Goal: Transaction & Acquisition: Purchase product/service

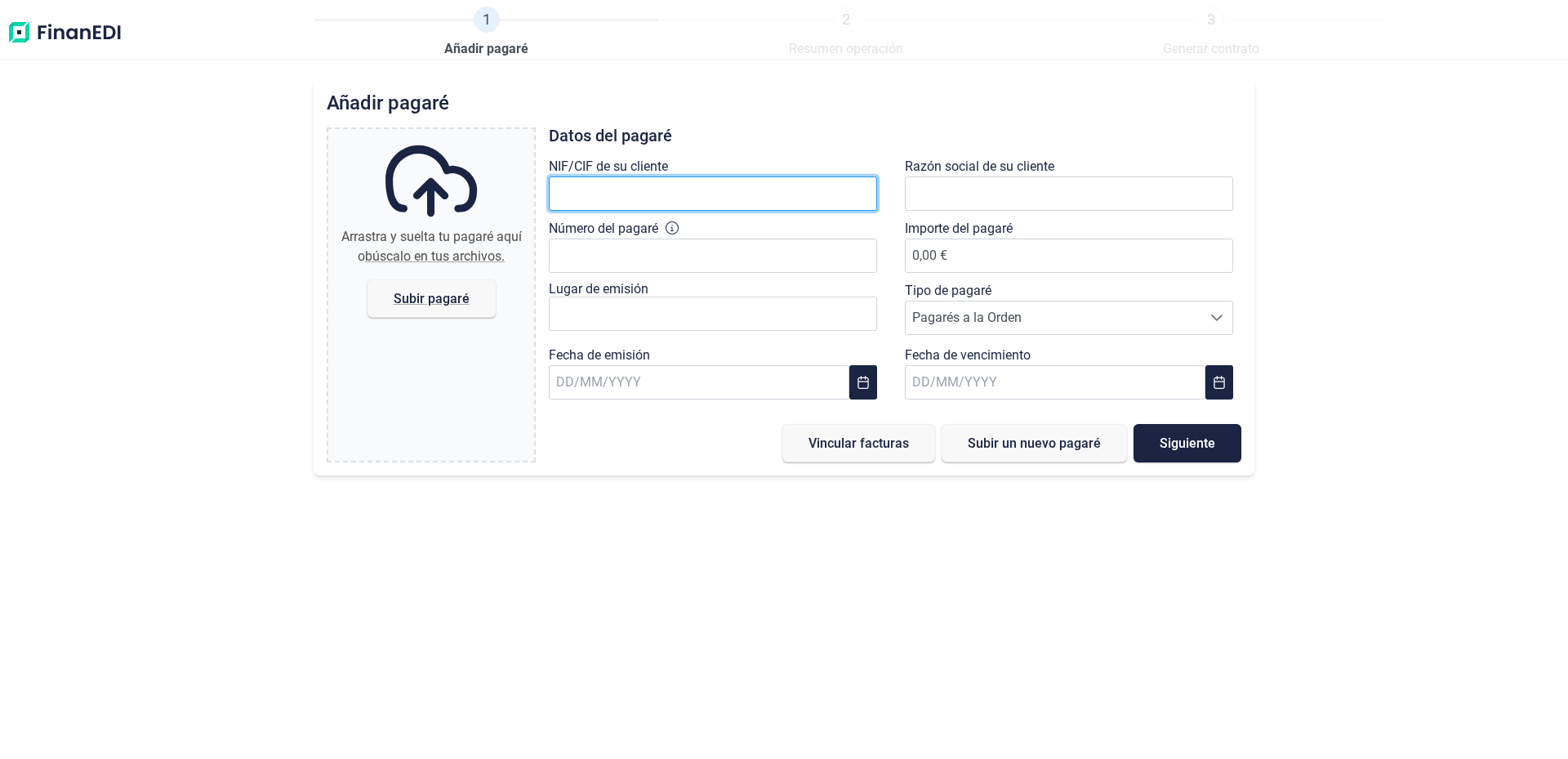
click at [784, 196] on input "text" at bounding box center [713, 194] width 328 height 34
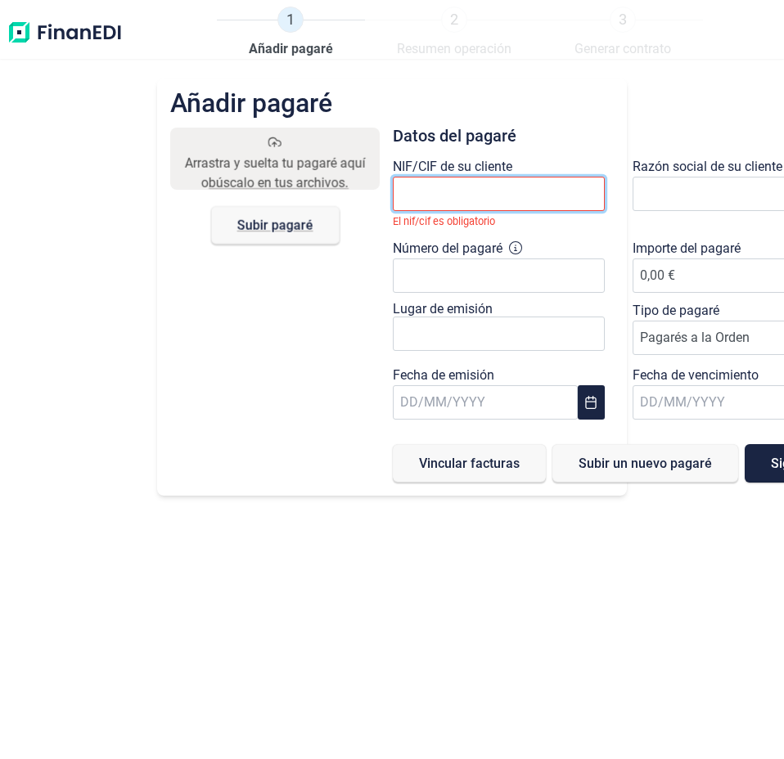
click at [516, 203] on input "text" at bounding box center [499, 194] width 212 height 34
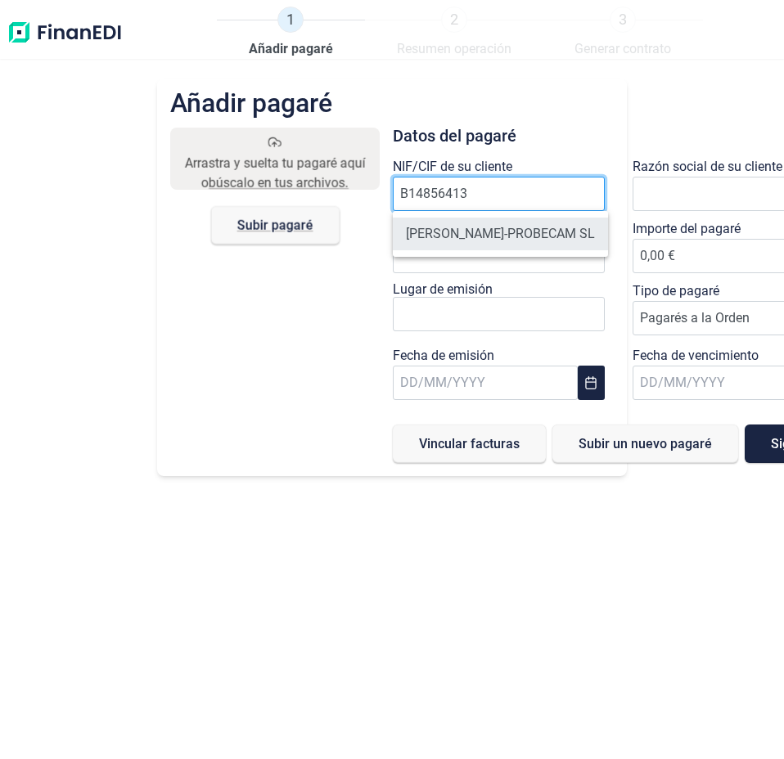
type input "B14856413"
click at [475, 244] on li "[PERSON_NAME]-PROBECAM SL" at bounding box center [500, 234] width 215 height 33
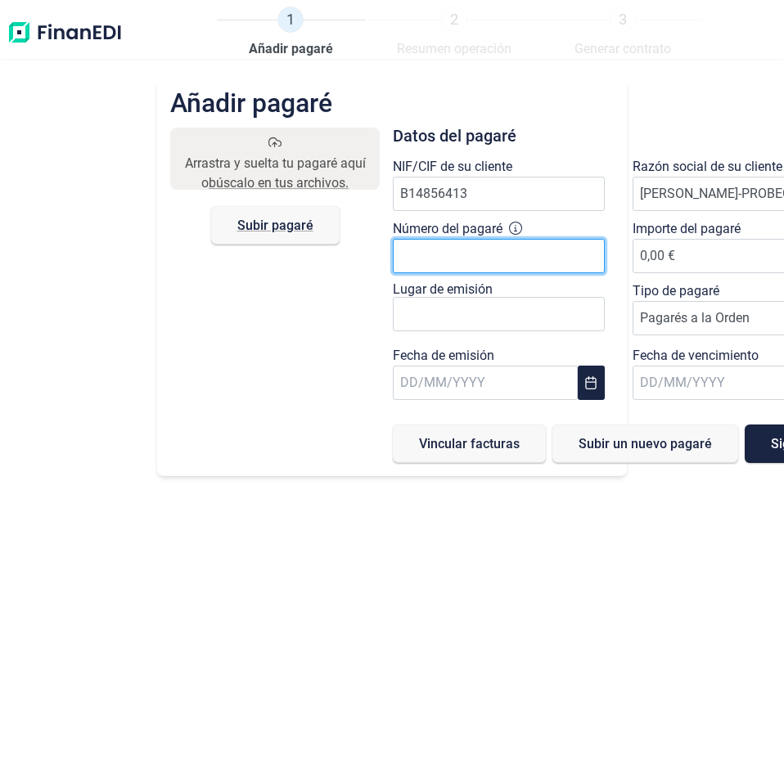
click at [488, 260] on input "Número del pagaré" at bounding box center [499, 256] width 212 height 34
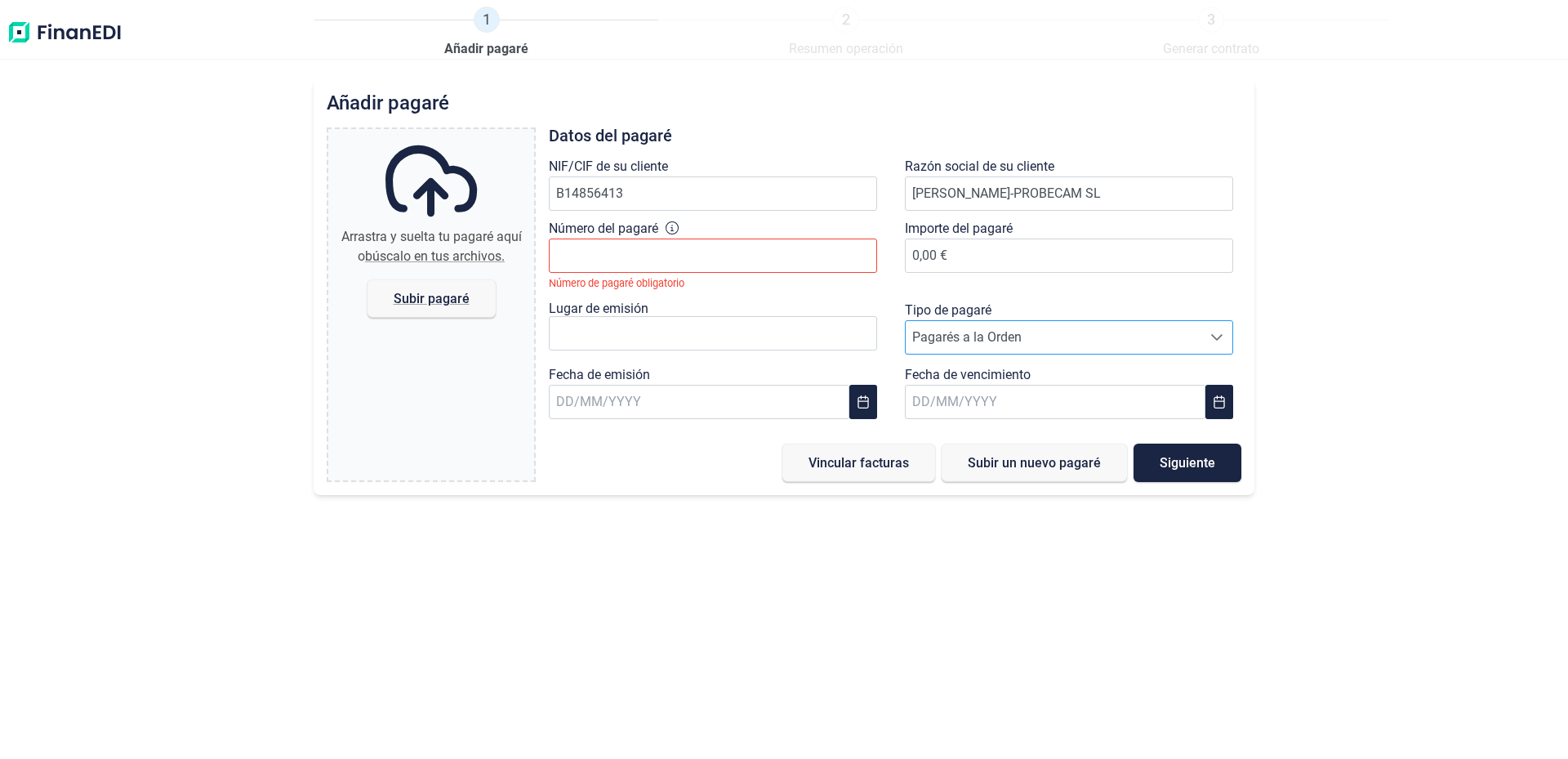
click at [1217, 322] on div at bounding box center [1217, 338] width 31 height 33
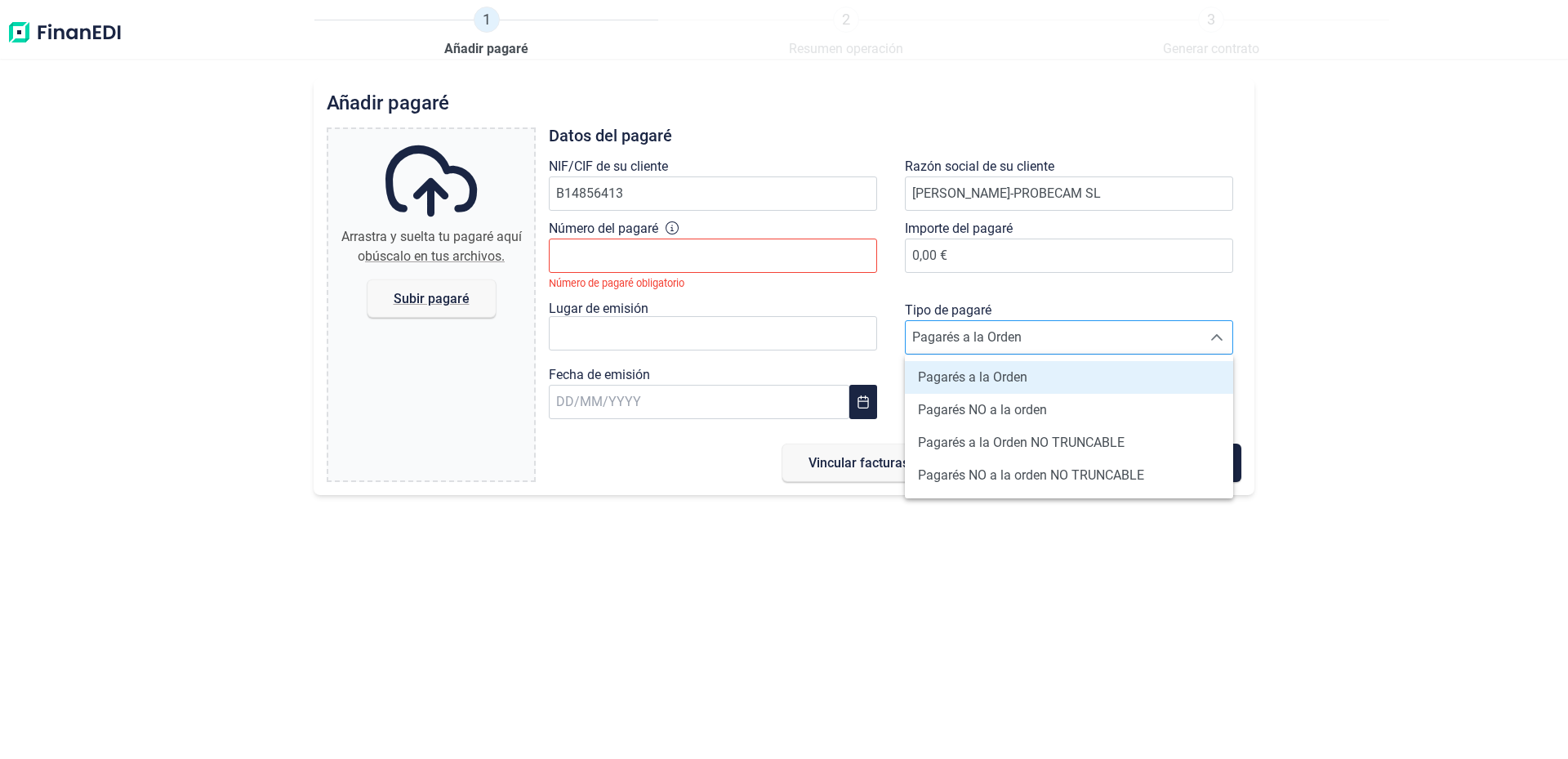
click at [1217, 322] on div at bounding box center [1217, 338] width 31 height 33
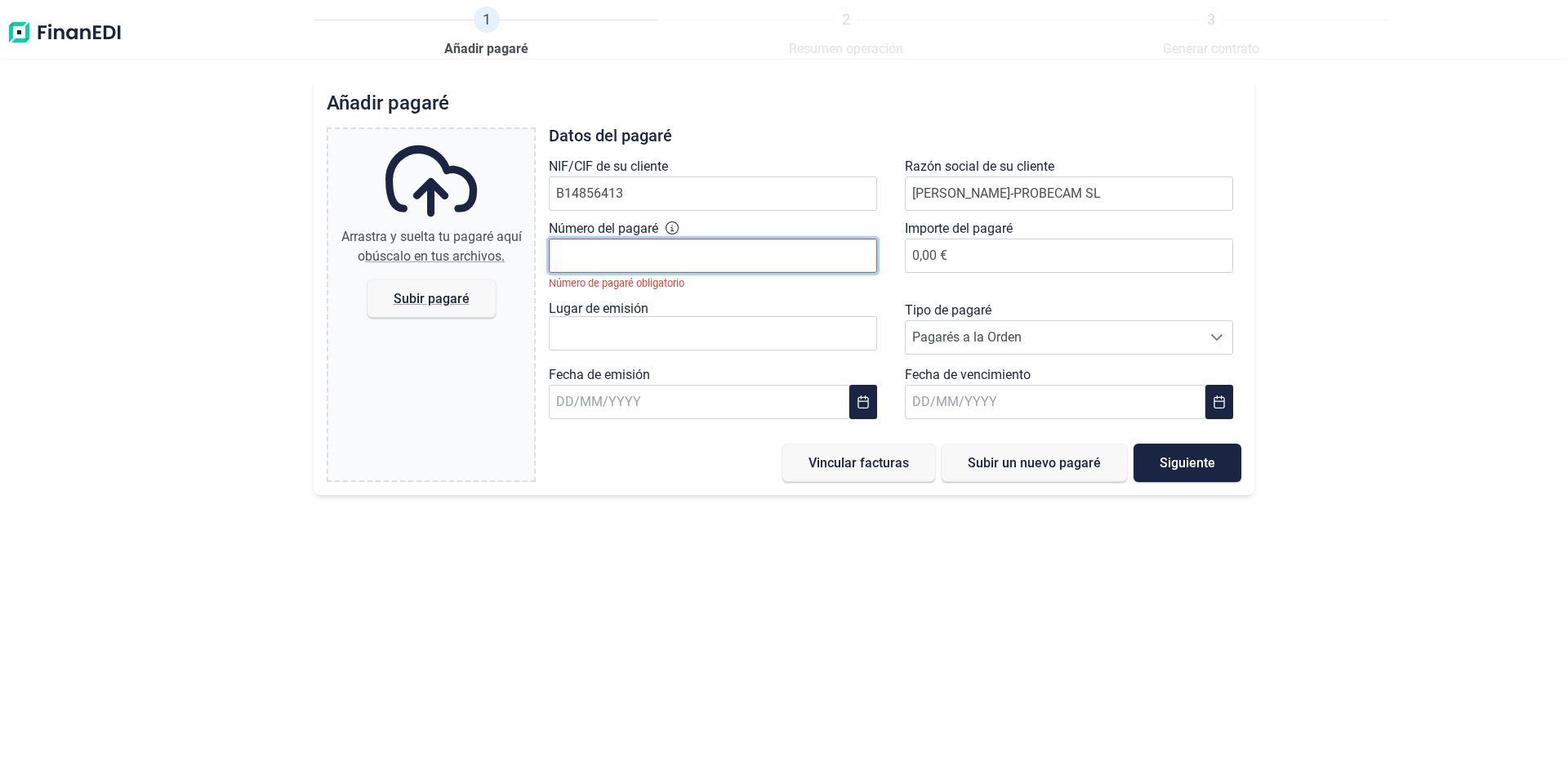
click at [673, 261] on input "Número del pagaré" at bounding box center [713, 256] width 328 height 34
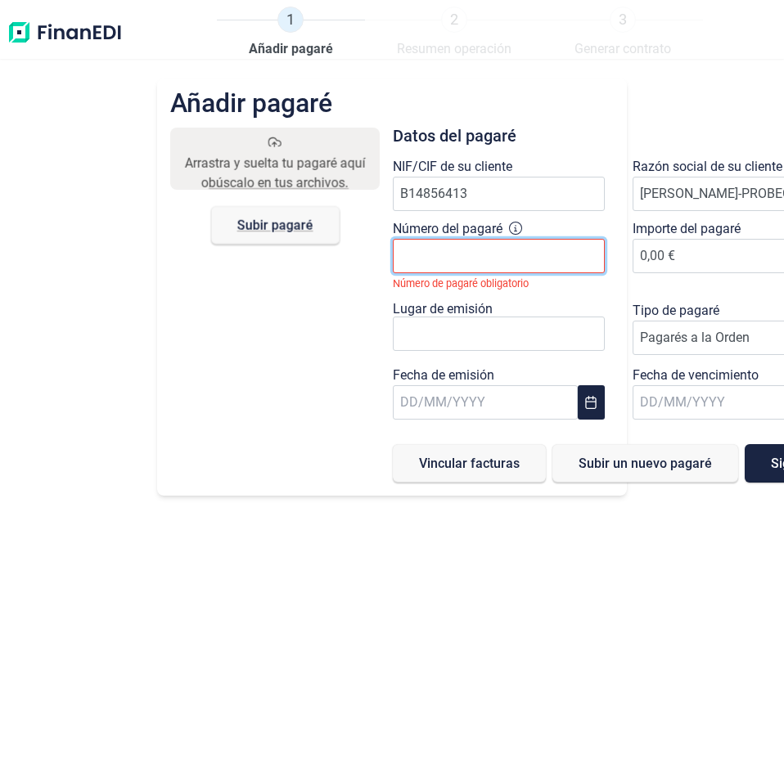
click at [512, 259] on input "Número del pagaré" at bounding box center [499, 256] width 212 height 34
type input "4391390"
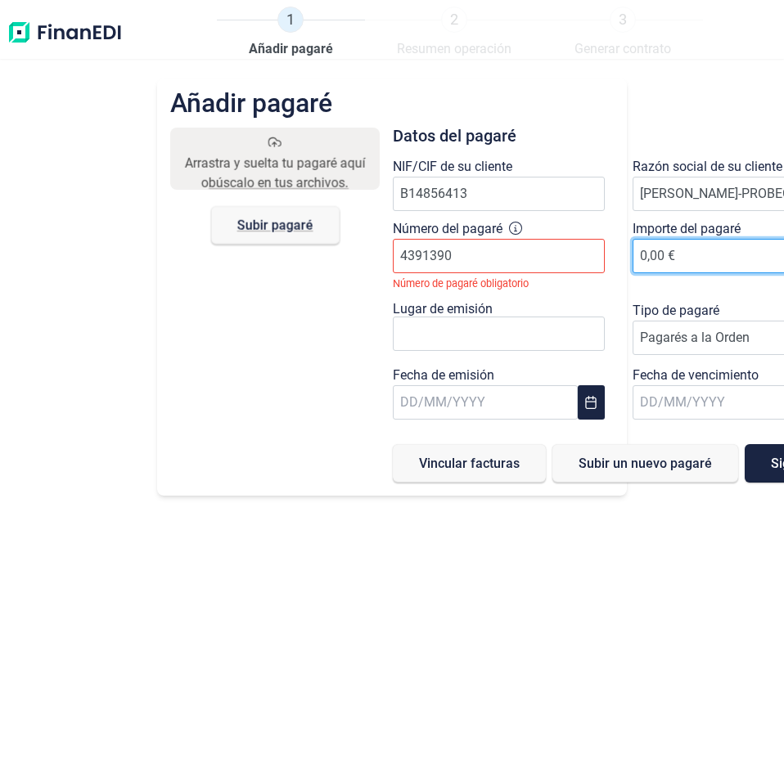
click at [686, 259] on span "0,00 €" at bounding box center [739, 256] width 212 height 16
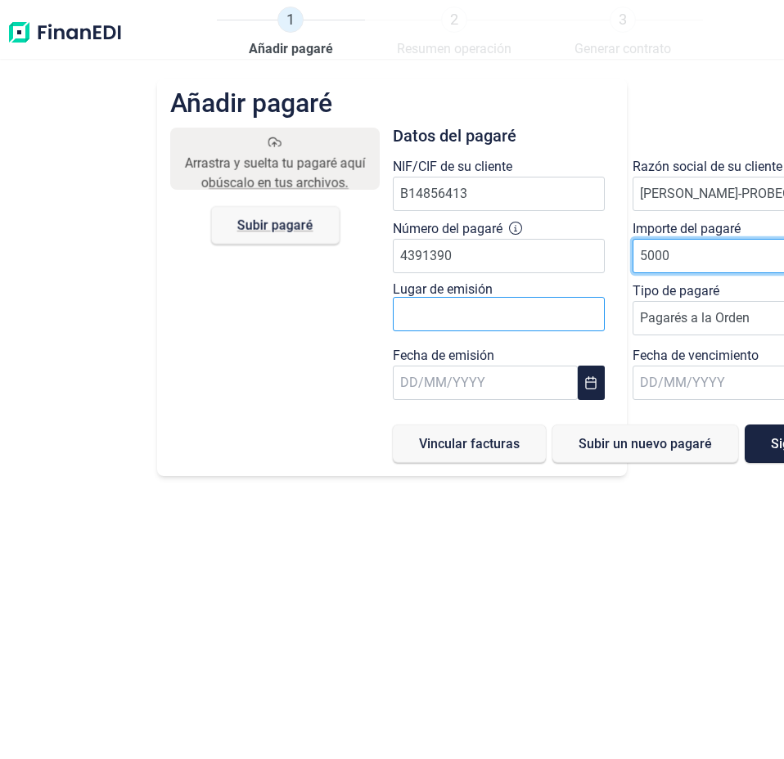
type input "5000"
click at [469, 322] on input "text" at bounding box center [499, 314] width 212 height 34
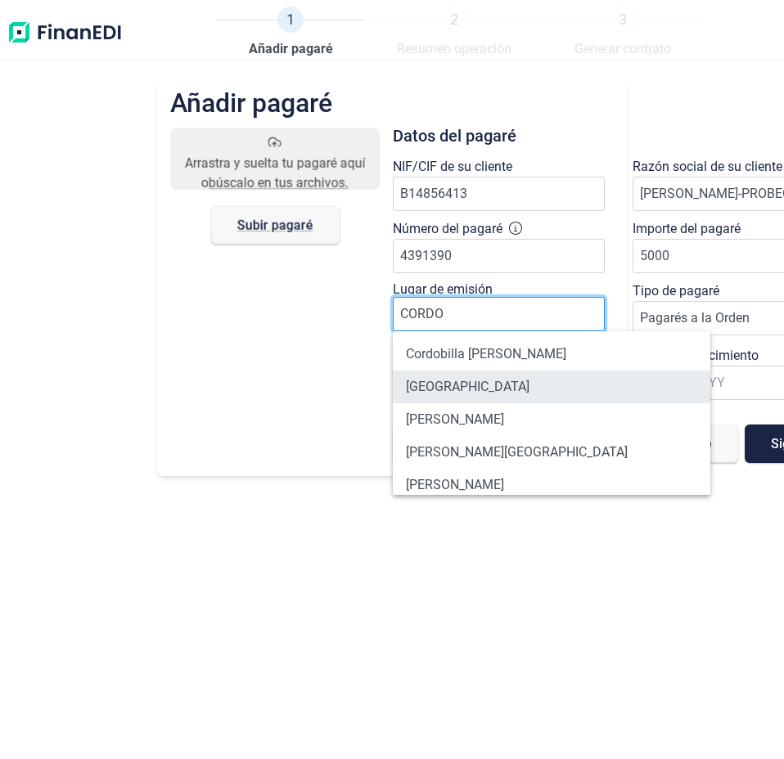
type input "CORDO"
click at [431, 390] on li "[GEOGRAPHIC_DATA]" at bounding box center [552, 387] width 318 height 33
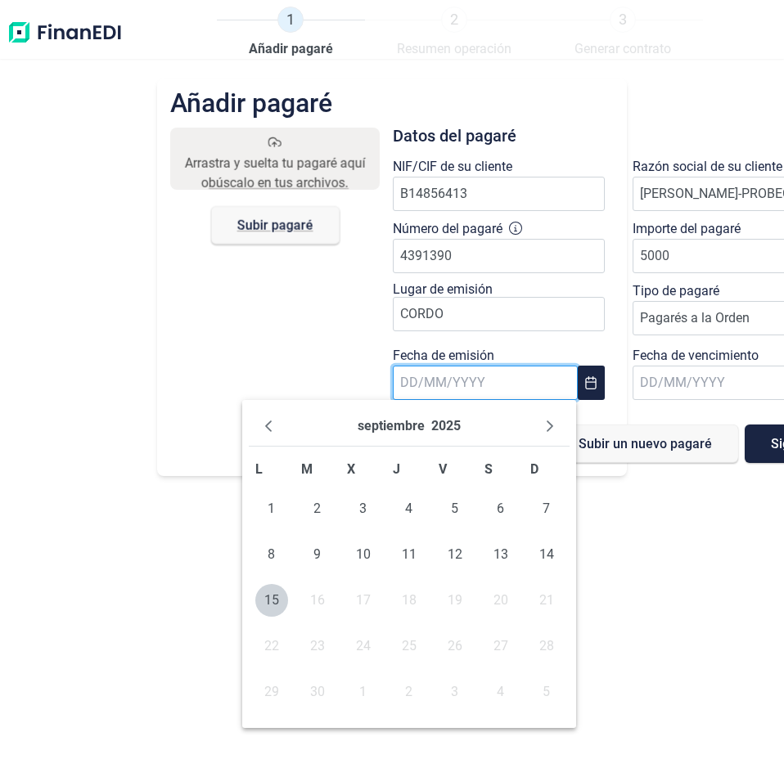
click at [502, 391] on input "text" at bounding box center [485, 383] width 185 height 34
click at [271, 604] on span "15" at bounding box center [271, 600] width 33 height 33
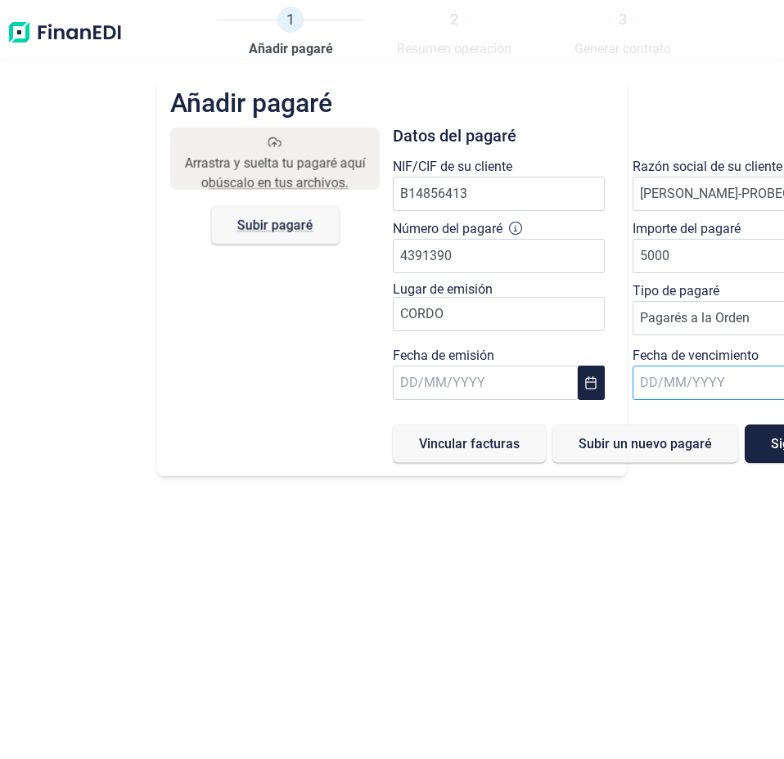
click at [713, 391] on input "text" at bounding box center [725, 383] width 185 height 34
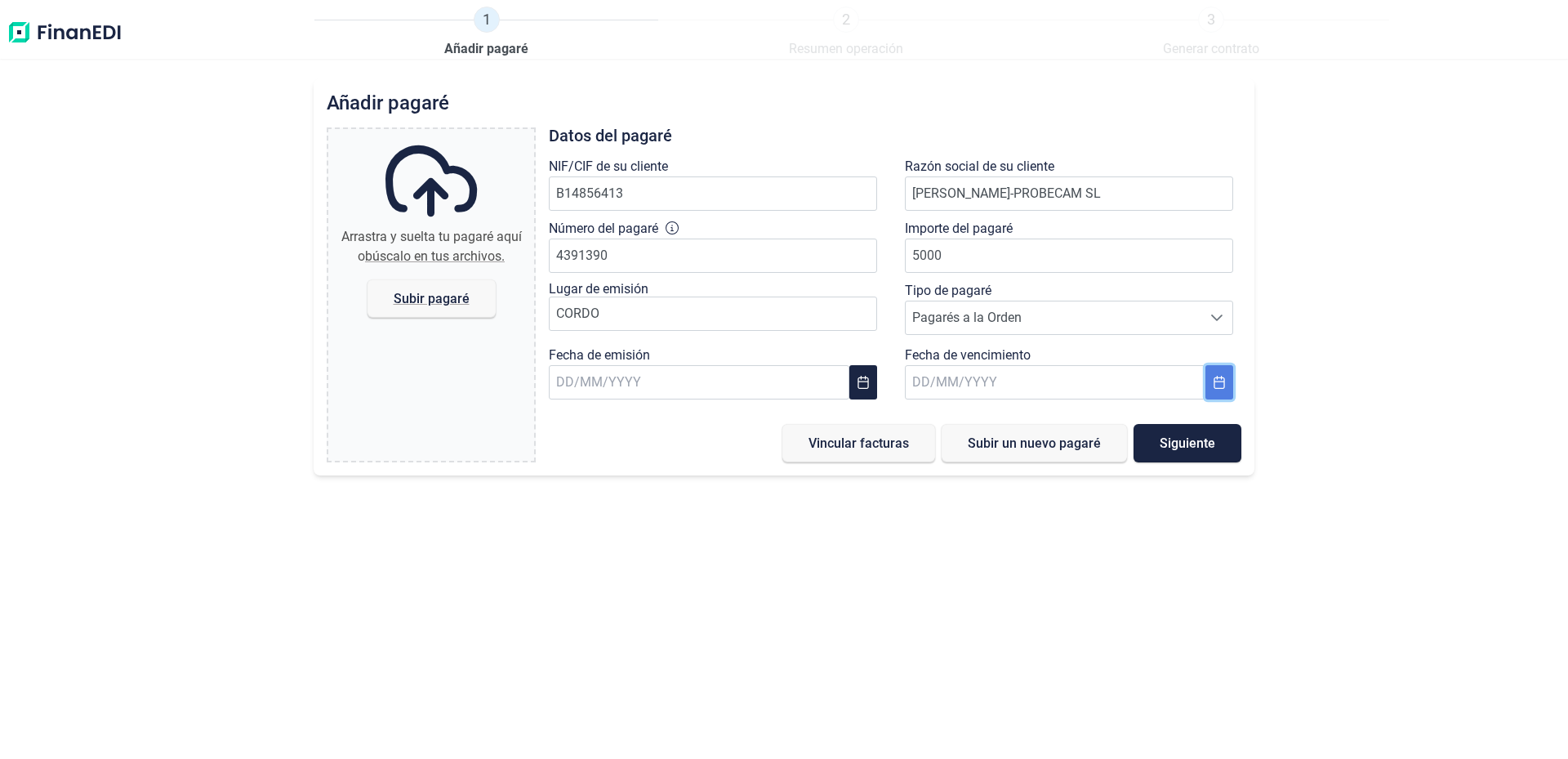
click at [1223, 387] on icon "Choose Date" at bounding box center [1219, 381] width 13 height 13
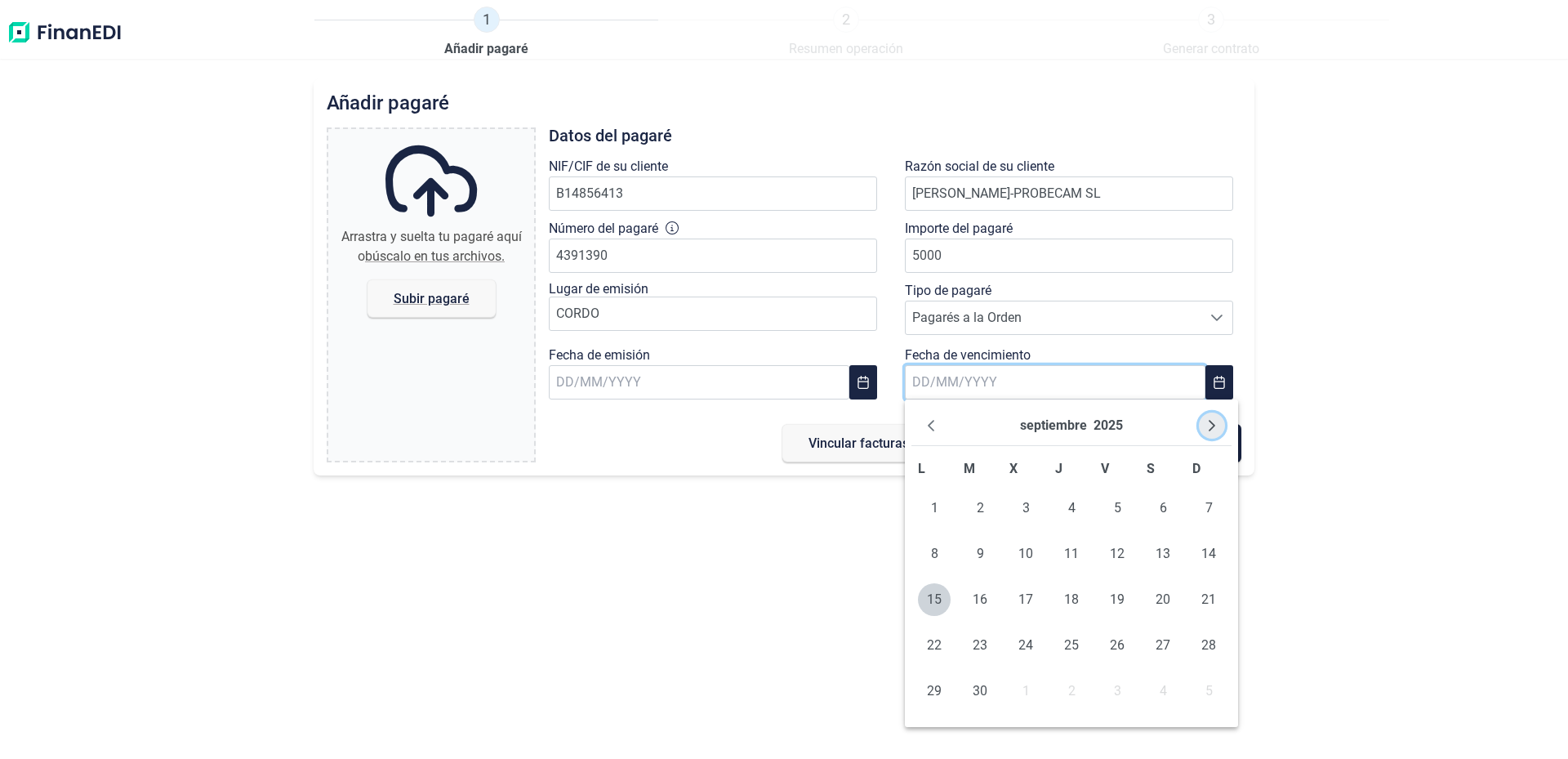
click at [1213, 428] on icon "Next Month" at bounding box center [1212, 425] width 7 height 11
click at [1213, 427] on icon "Next Month" at bounding box center [1212, 425] width 7 height 11
click at [1213, 426] on icon "Next Month" at bounding box center [1212, 425] width 7 height 11
click at [1020, 595] on span "17" at bounding box center [1026, 599] width 33 height 33
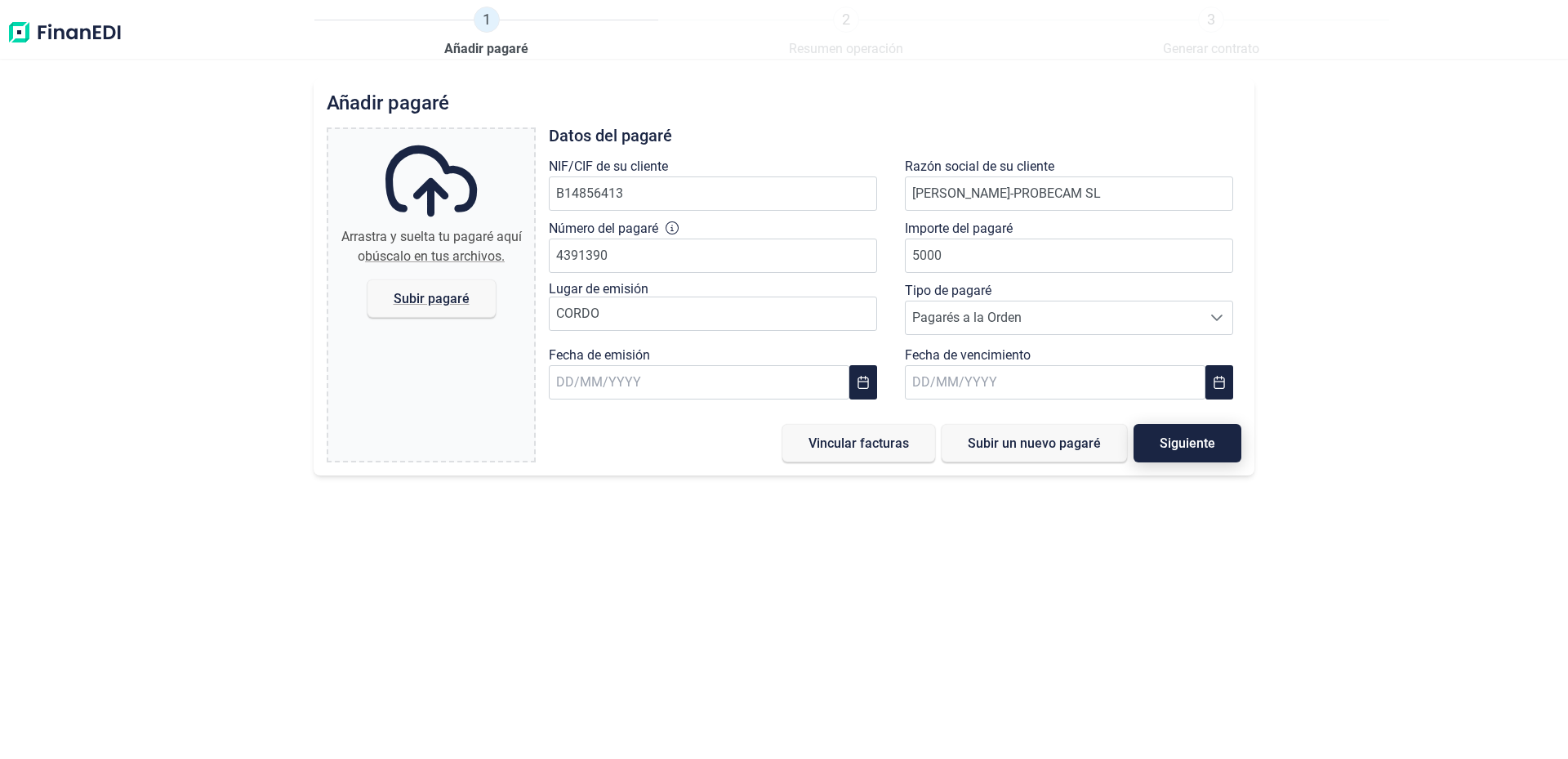
click at [1176, 446] on span "Siguiente" at bounding box center [1188, 443] width 56 height 12
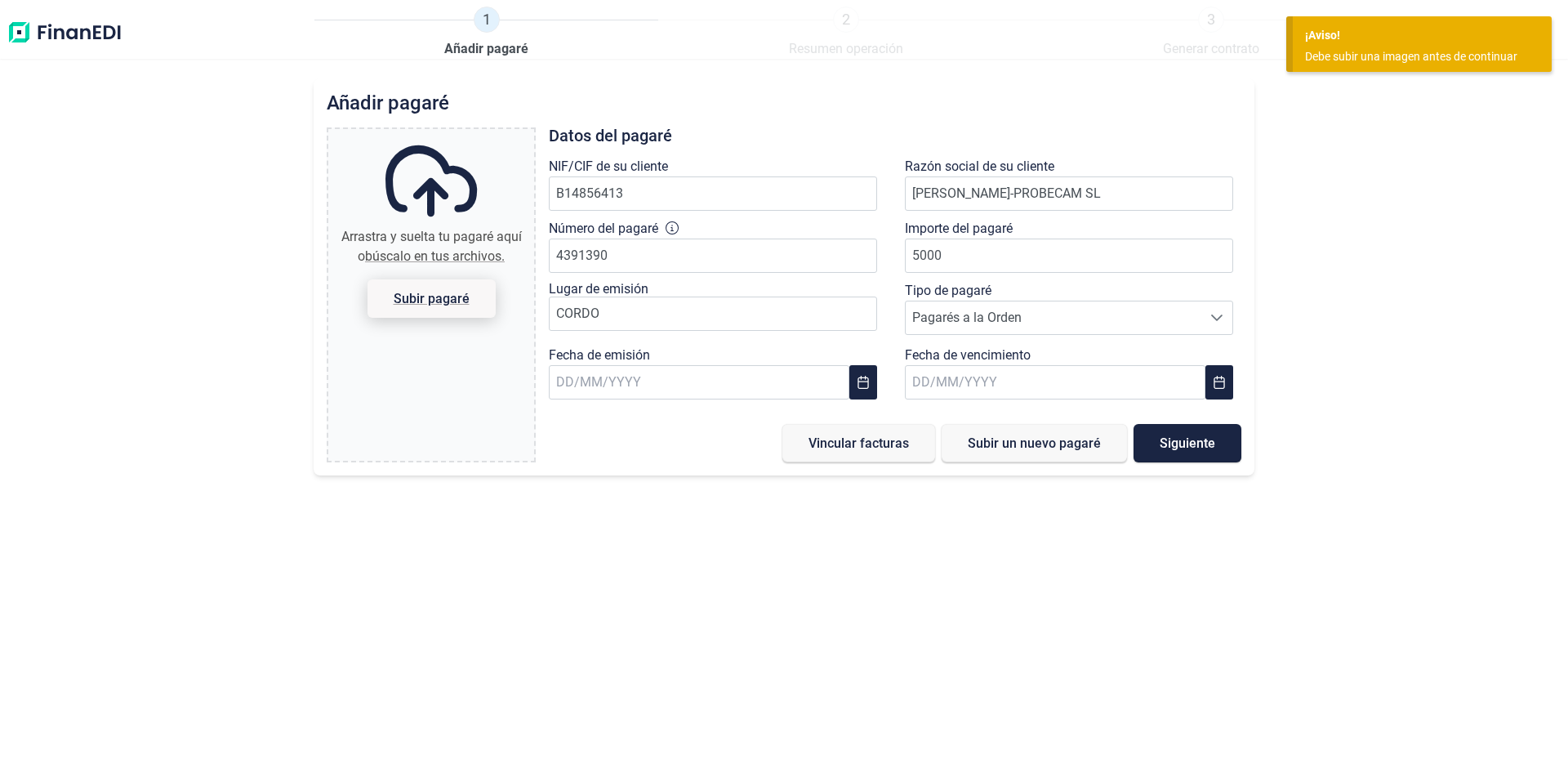
click at [431, 308] on span "Subir pagaré" at bounding box center [431, 299] width 128 height 38
click at [438, 304] on span "Subir pagaré" at bounding box center [431, 299] width 76 height 12
click at [438, 134] on input "Arrastra y suelta tu pagaré aquí o búscalo en tus archivos. Subir pagaré" at bounding box center [431, 131] width 206 height 5
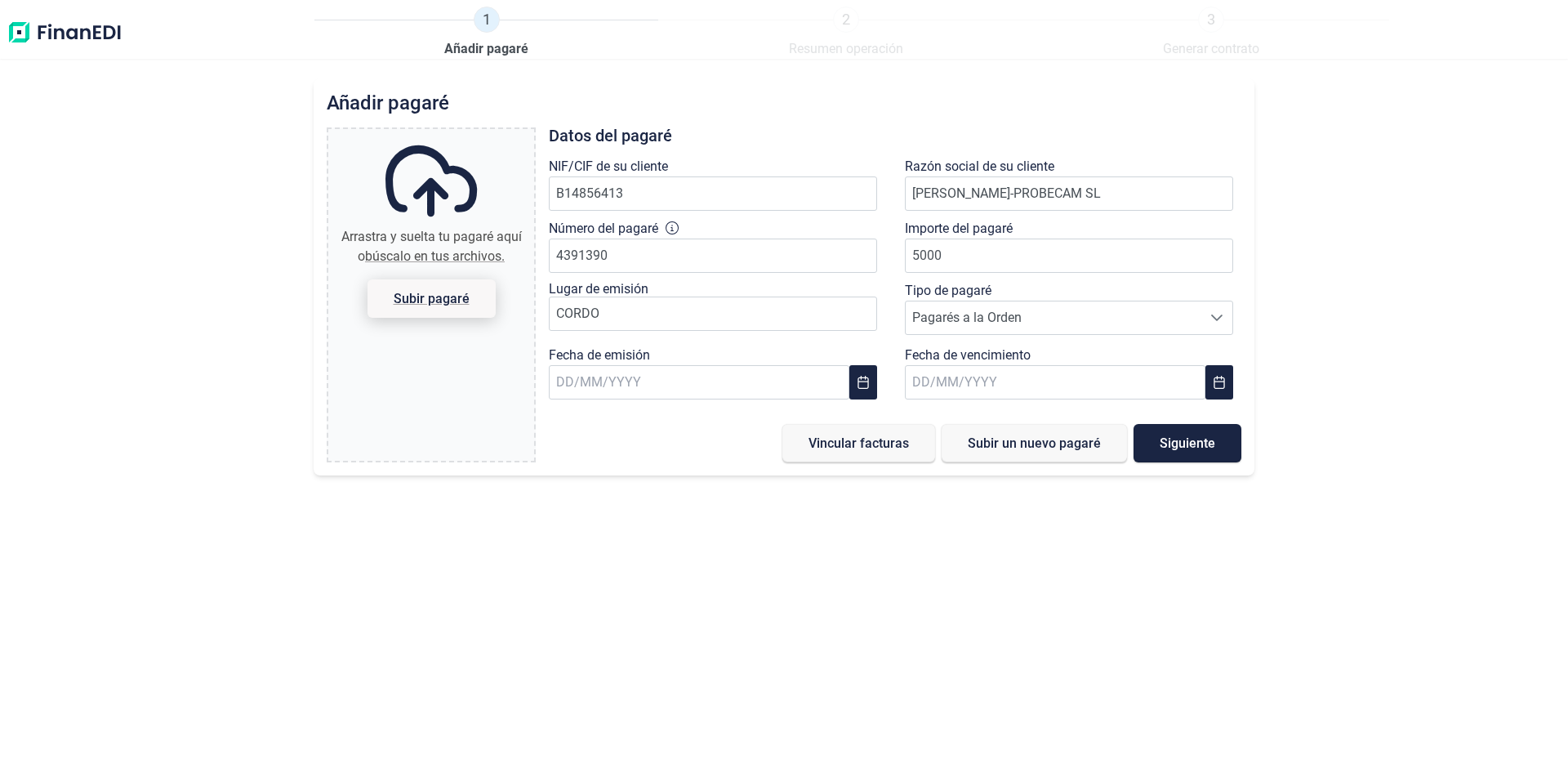
type input "C:\fakepath\PagareMancebo.jpg"
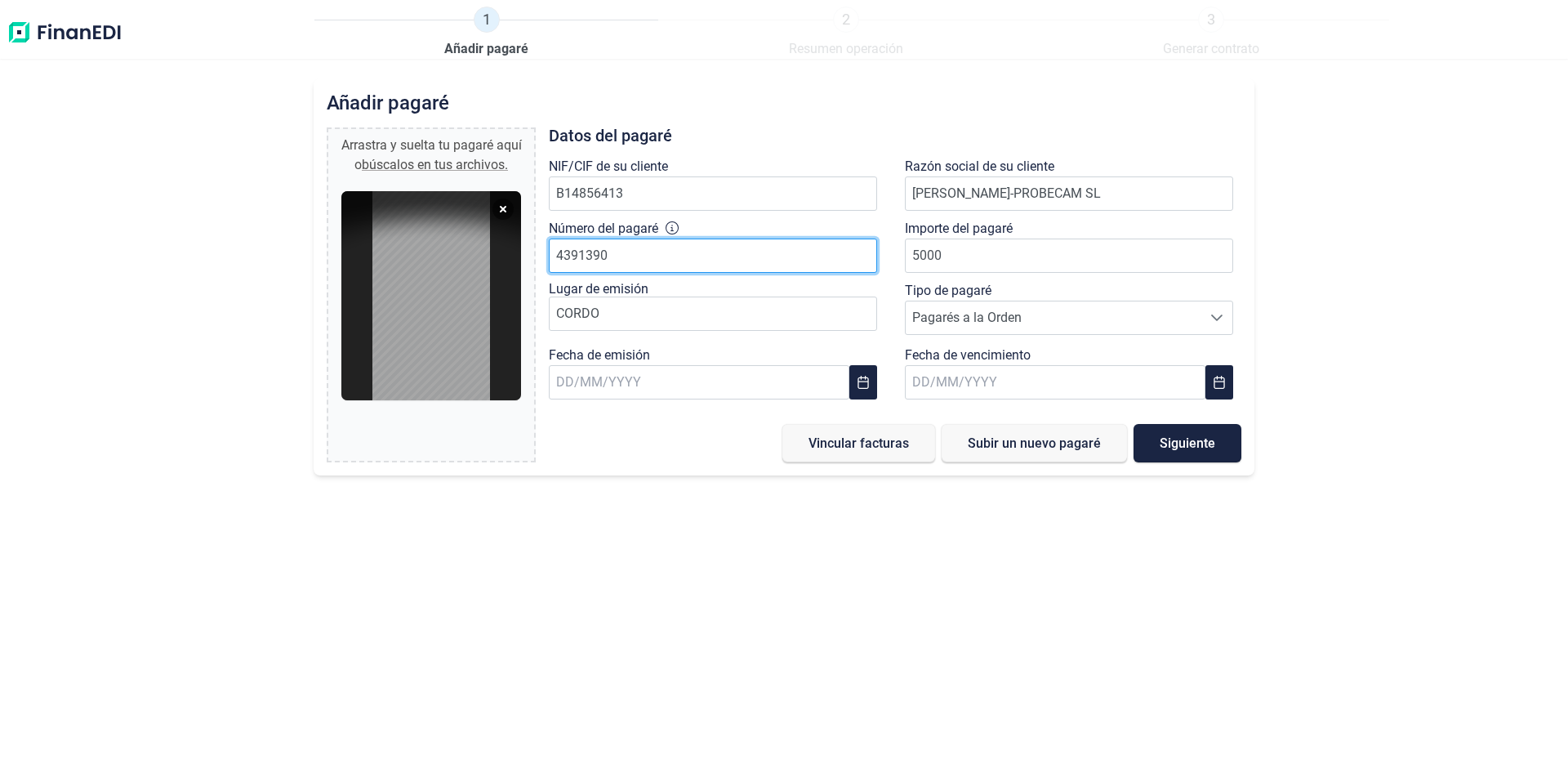
drag, startPoint x: 624, startPoint y: 259, endPoint x: 499, endPoint y: 268, distance: 125.3
click at [549, 258] on input "4391390" at bounding box center [713, 256] width 328 height 34
click at [1201, 445] on span "Siguiente" at bounding box center [1188, 443] width 56 height 12
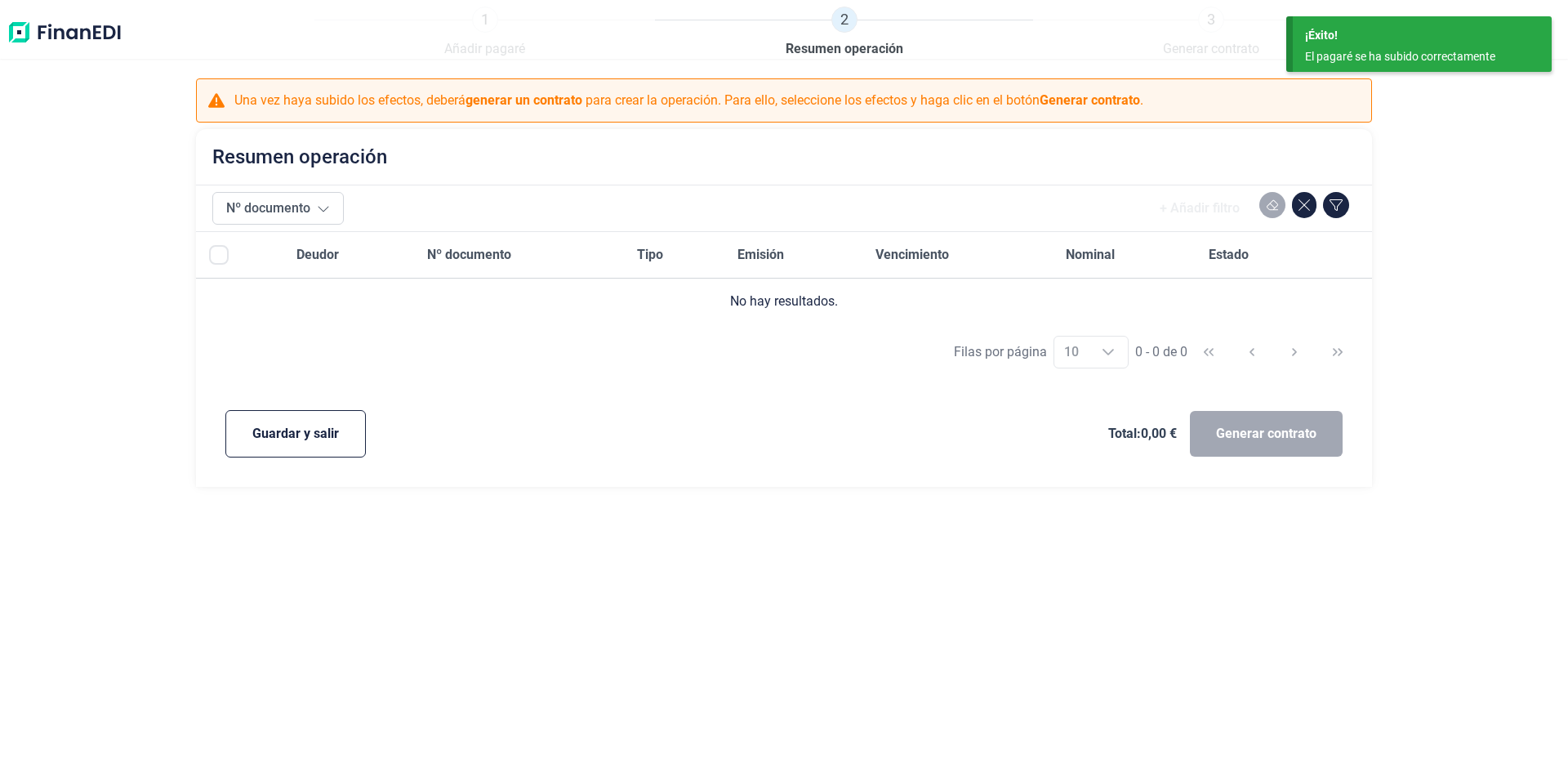
checkbox input "true"
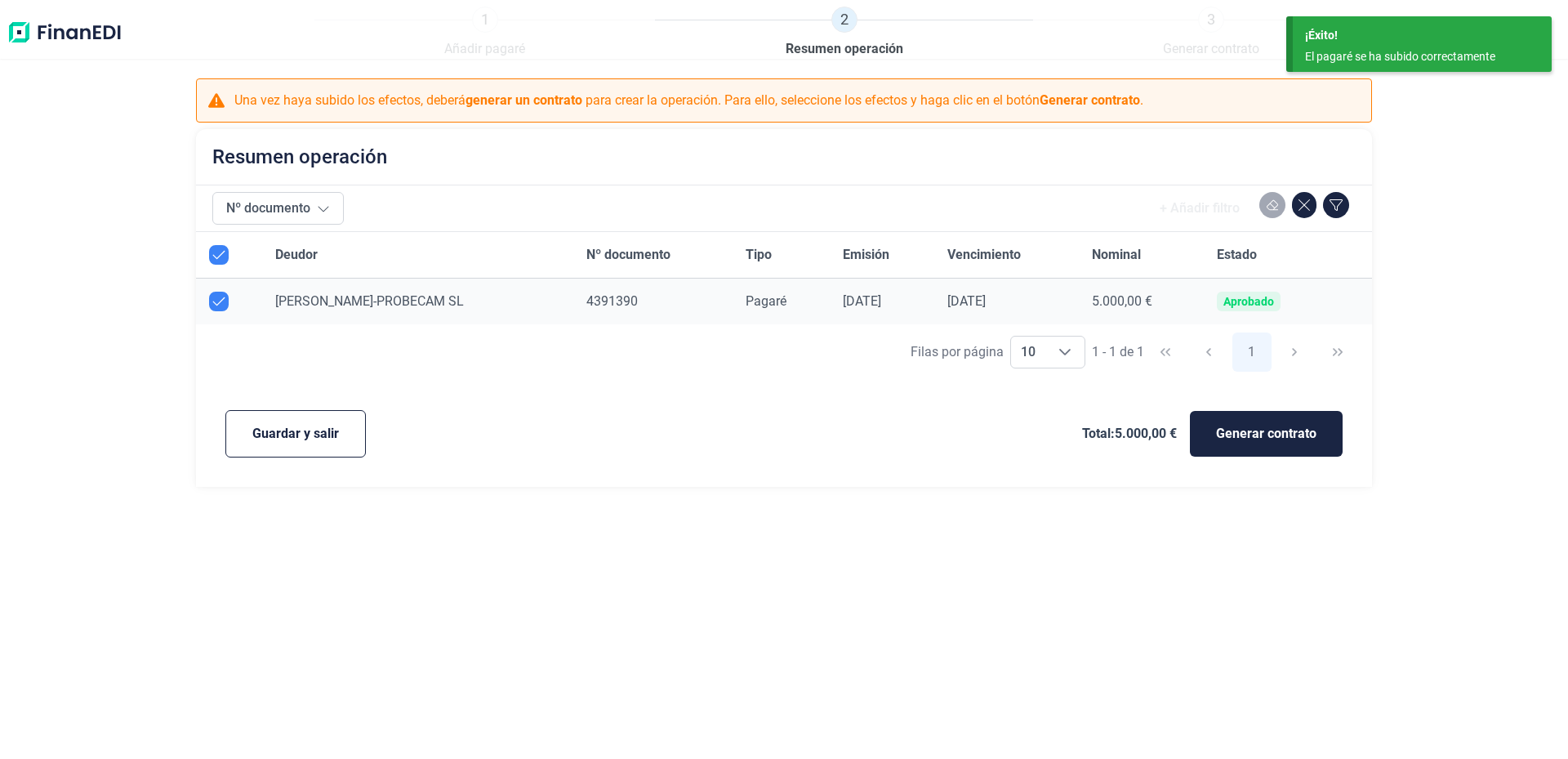
click at [360, 303] on span "[PERSON_NAME]-PROBECAM SL" at bounding box center [369, 302] width 189 height 16
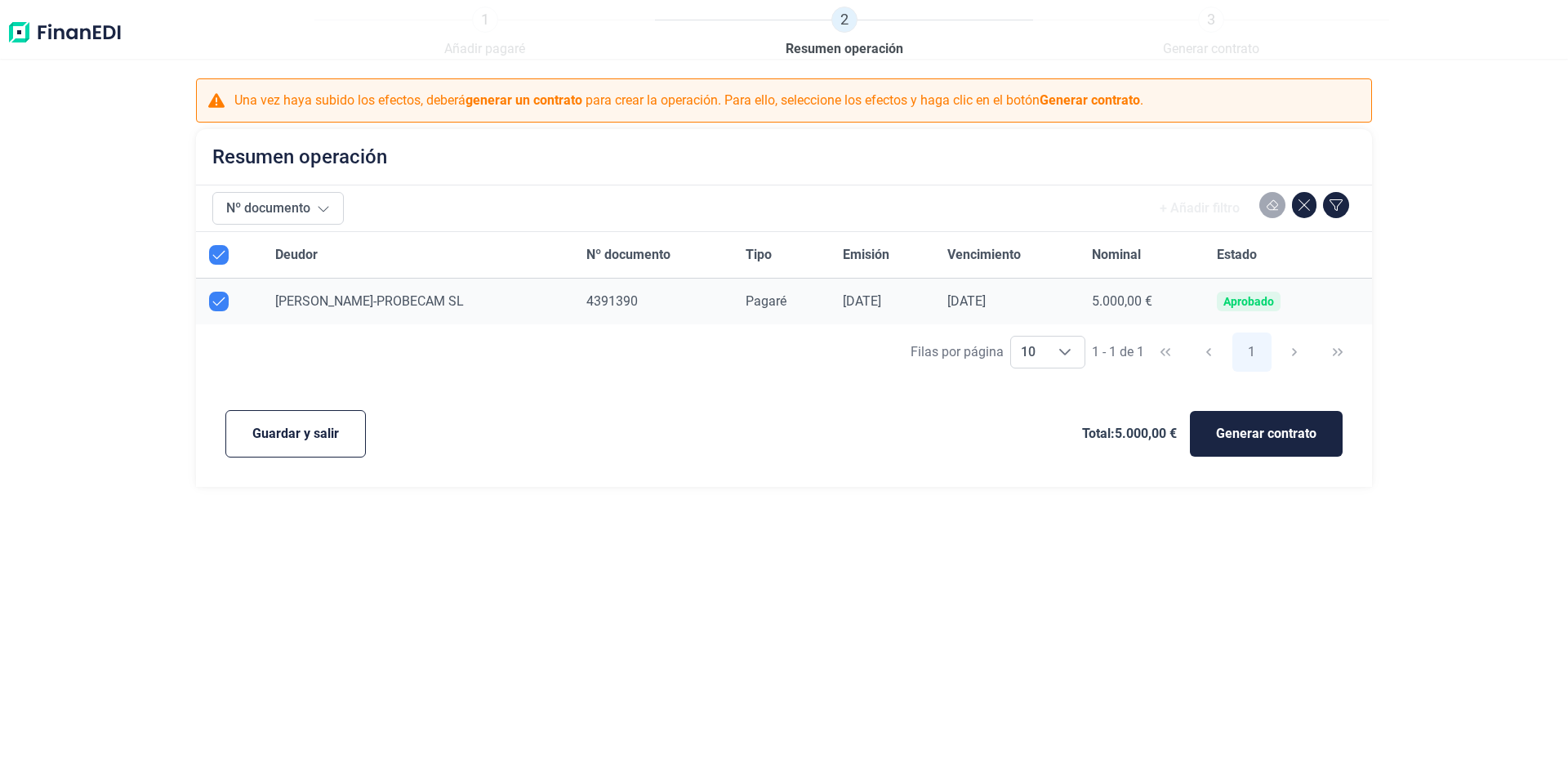
click at [587, 303] on span "4391390" at bounding box center [613, 302] width 52 height 16
click at [321, 440] on span "Guardar y salir" at bounding box center [295, 434] width 87 height 20
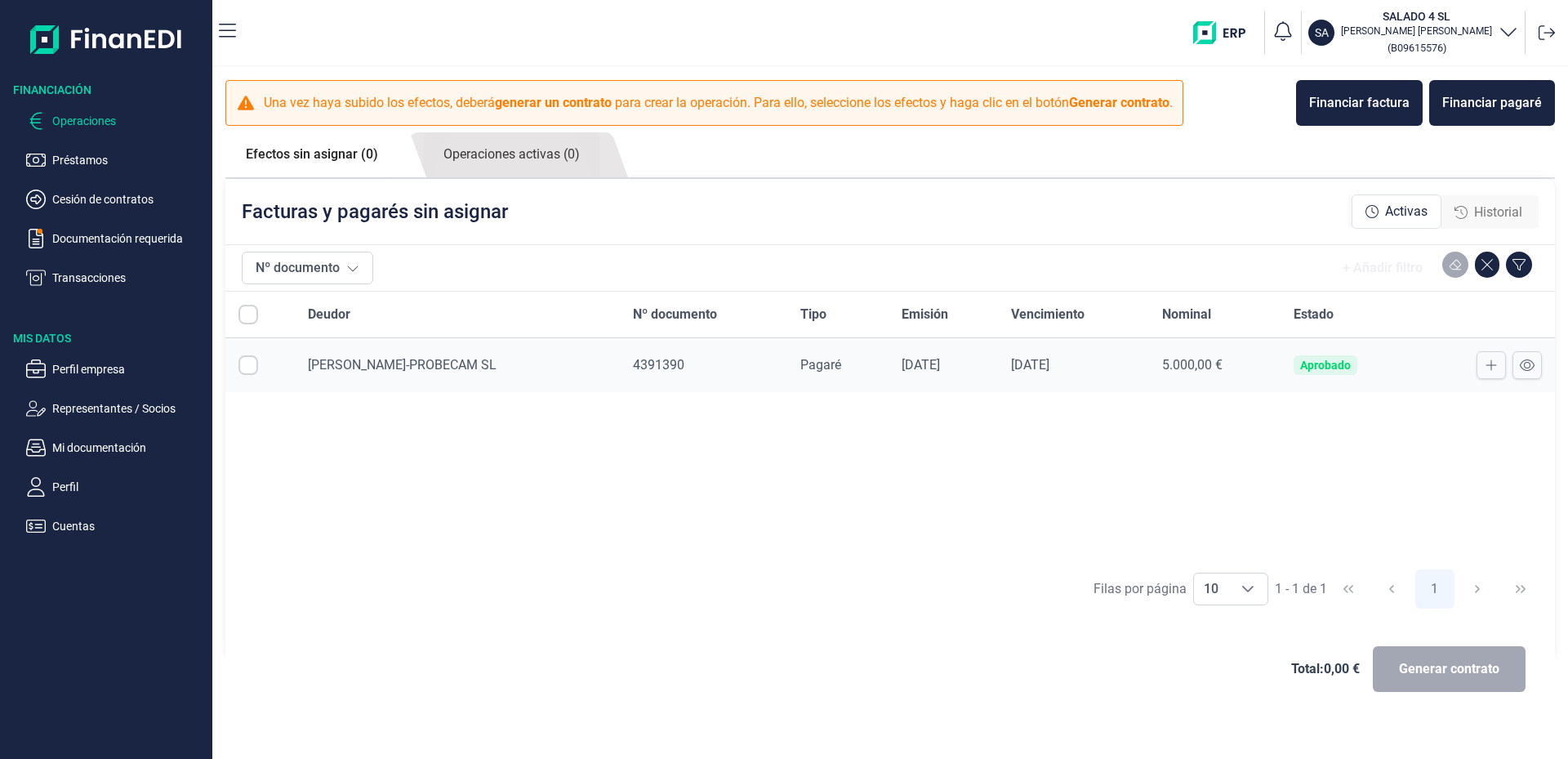
checkbox input "true"
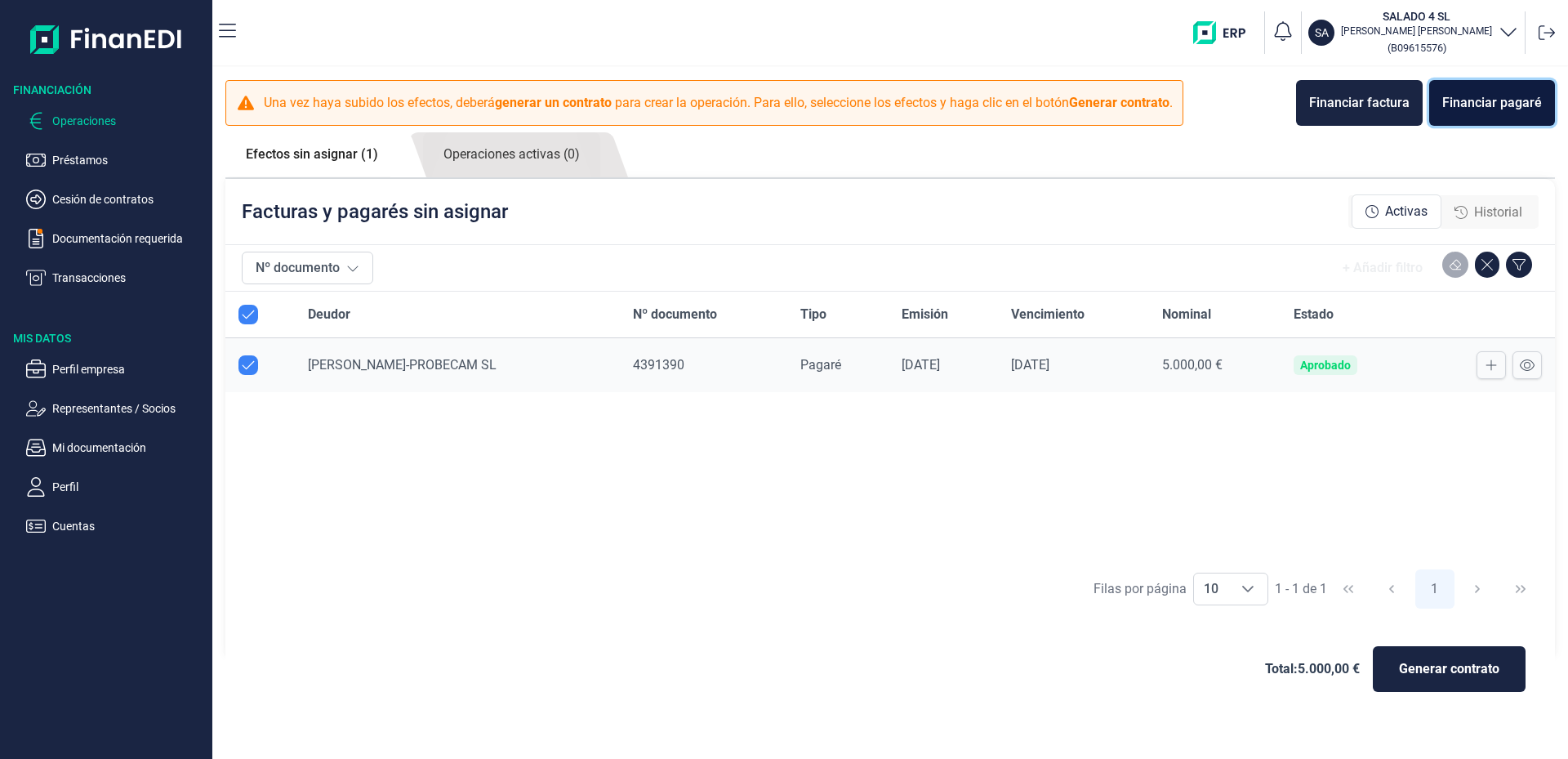
click at [1491, 105] on div "Financiar pagaré" at bounding box center [1492, 103] width 100 height 20
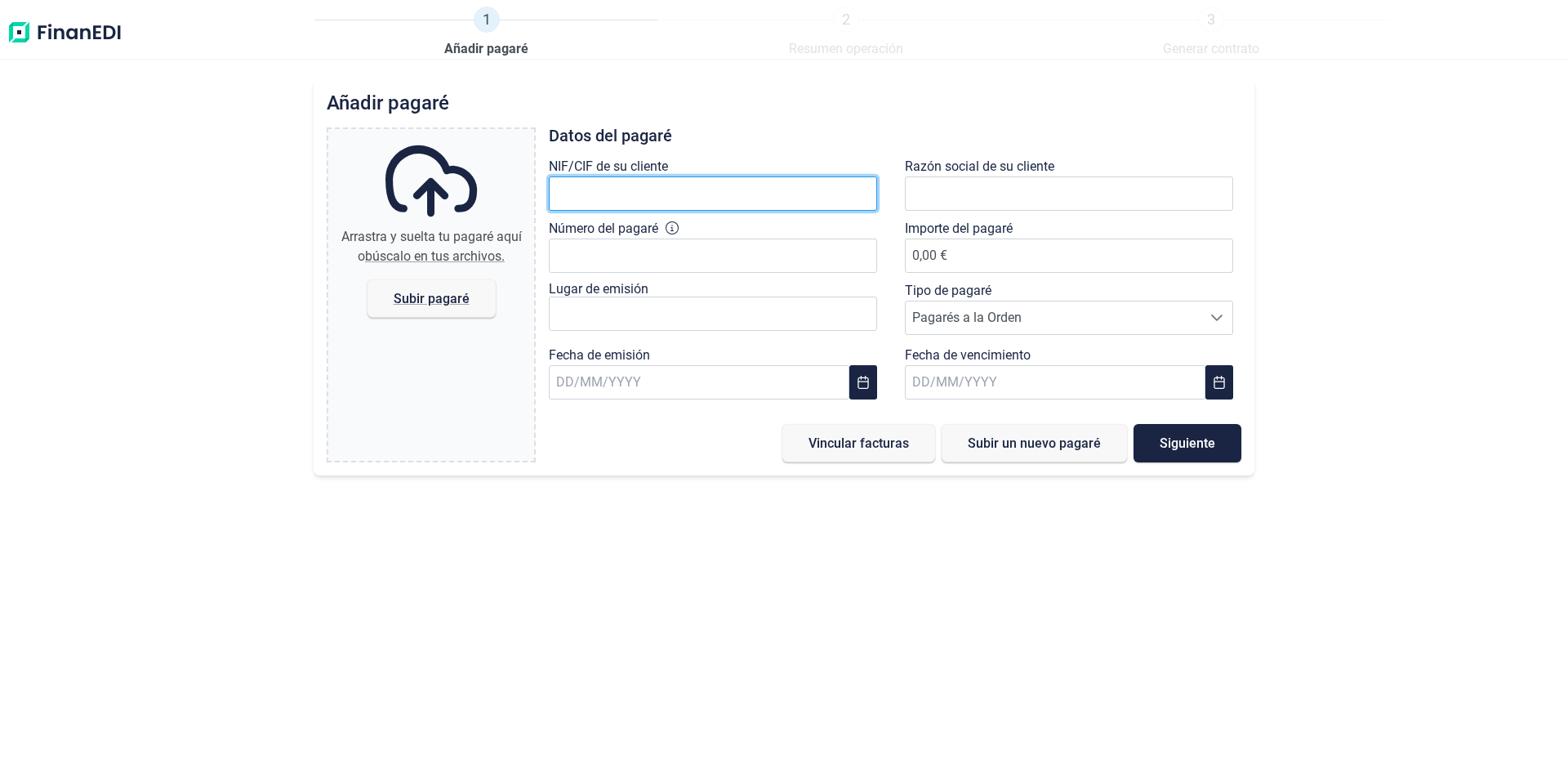
click at [655, 192] on input "text" at bounding box center [713, 194] width 328 height 34
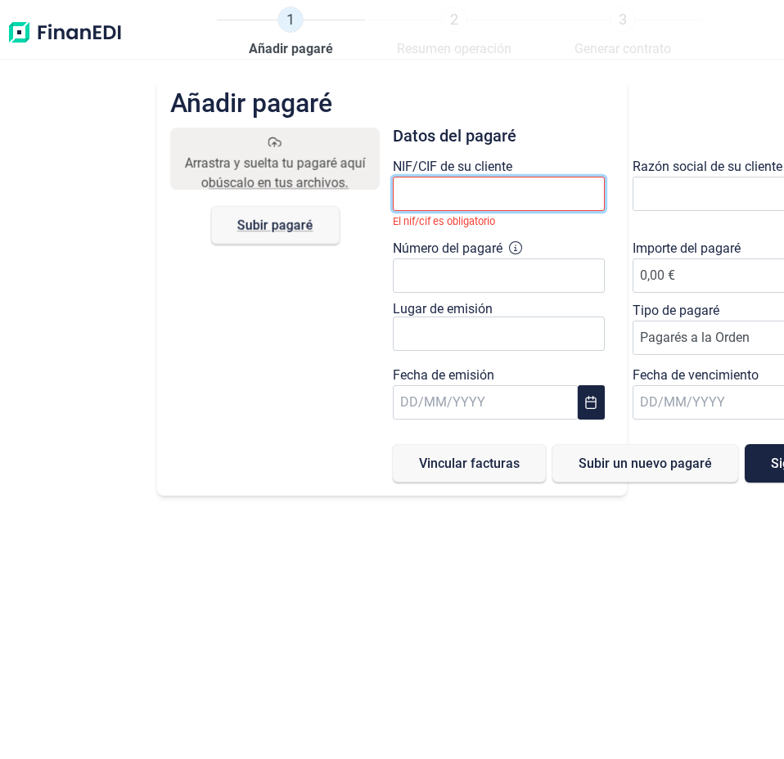
click at [449, 194] on input "text" at bounding box center [499, 194] width 212 height 34
click at [444, 207] on input "text" at bounding box center [499, 194] width 212 height 34
type input "B"
type input "M"
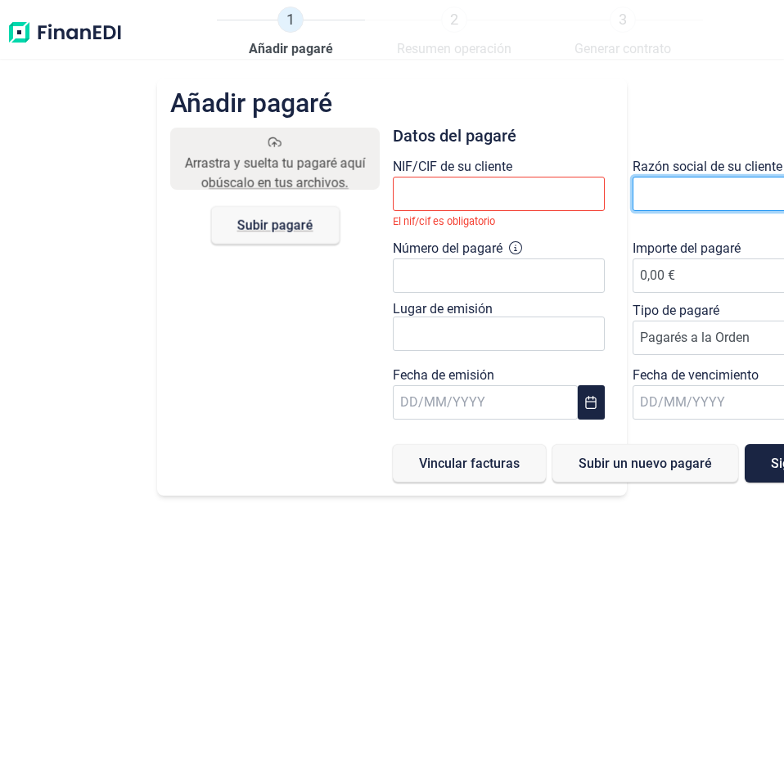
drag, startPoint x: 701, startPoint y: 187, endPoint x: 691, endPoint y: 182, distance: 11.4
click at [699, 187] on input "text" at bounding box center [739, 194] width 212 height 34
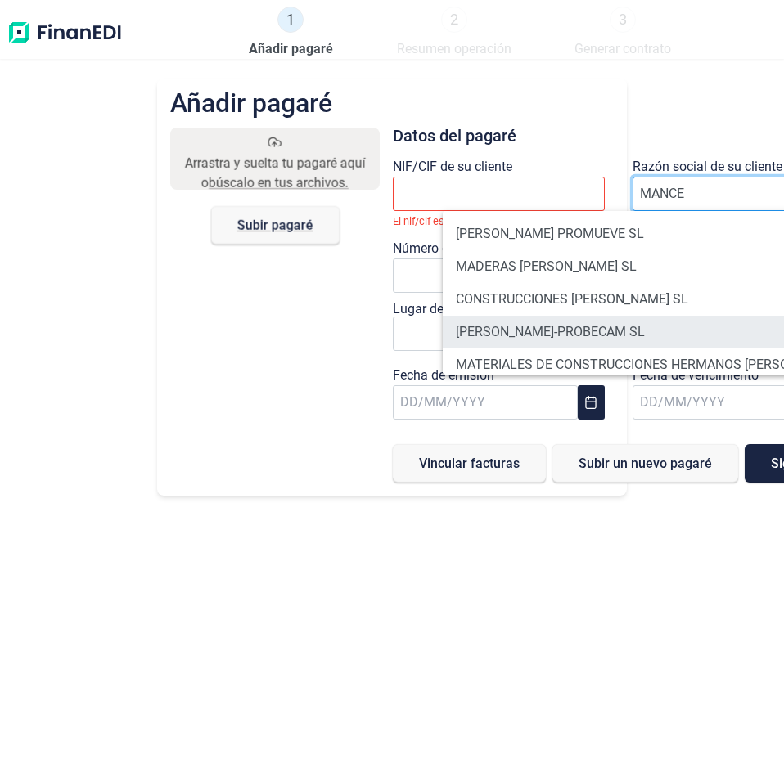
type input "MANCE"
drag, startPoint x: 570, startPoint y: 326, endPoint x: 561, endPoint y: 331, distance: 11.0
click at [569, 327] on li "[PERSON_NAME]-PROBECAM SL" at bounding box center [659, 332] width 432 height 33
type input "B14856413"
type input "[PERSON_NAME]-PROBECAM SL"
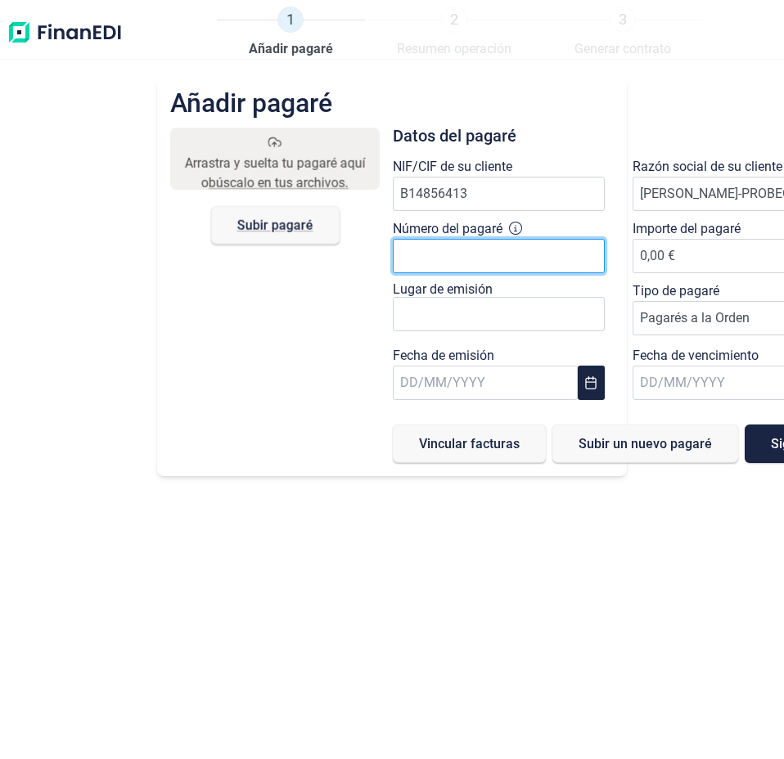
click at [465, 253] on input "Número del pagaré" at bounding box center [499, 256] width 212 height 34
paste input "4391390"
type input "4391391"
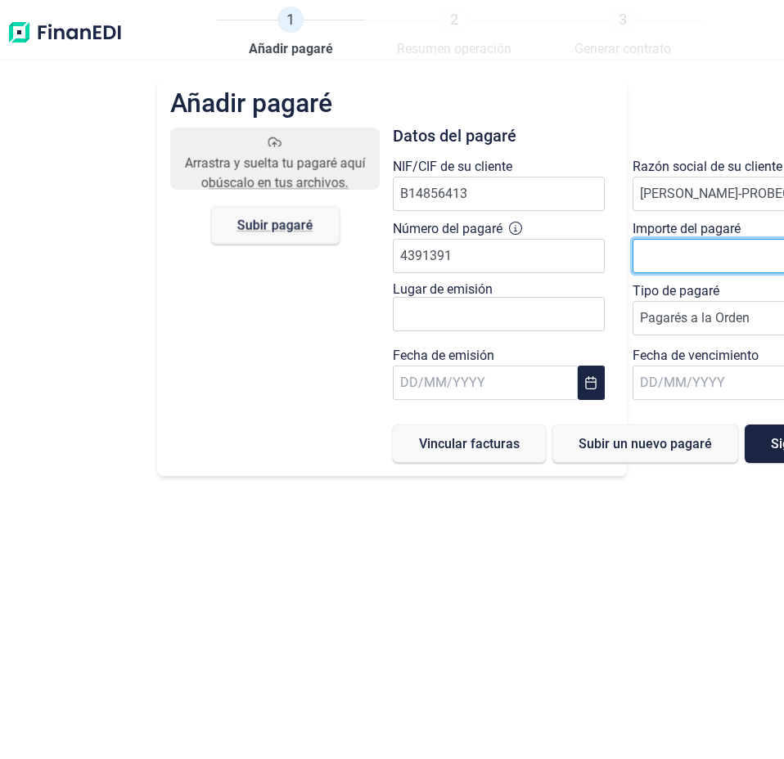
click at [667, 259] on span "0,00 €" at bounding box center [739, 256] width 212 height 16
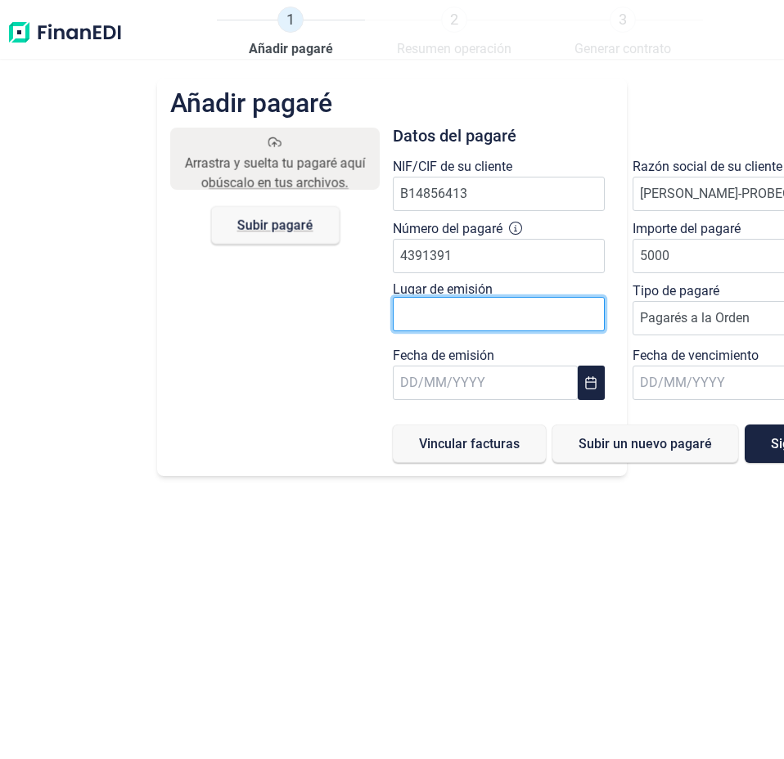
type input "5.000,00 €"
click at [525, 309] on input "text" at bounding box center [499, 314] width 212 height 34
type input "c"
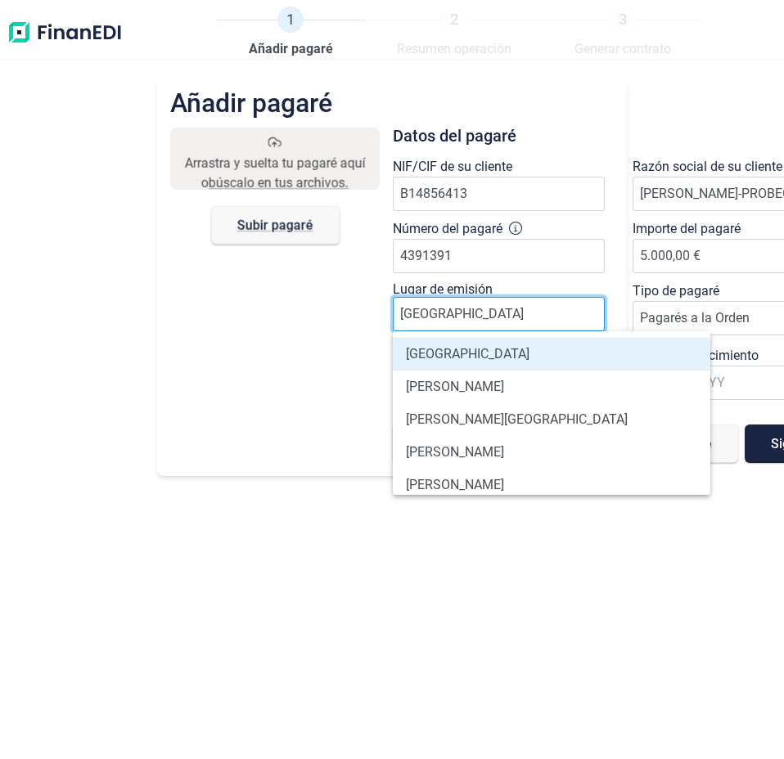
type input "[GEOGRAPHIC_DATA]"
click at [452, 354] on li "[GEOGRAPHIC_DATA]" at bounding box center [552, 354] width 318 height 33
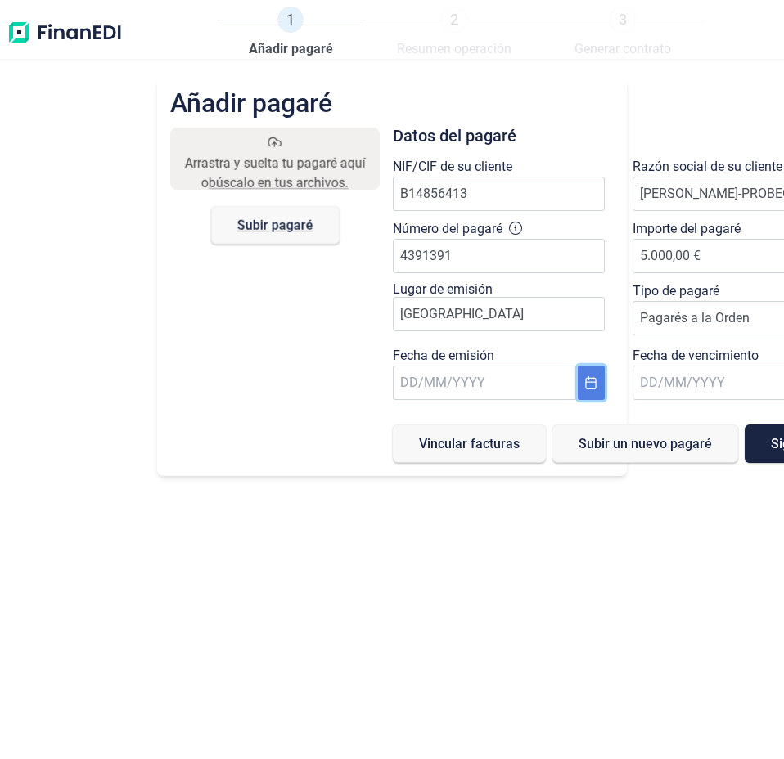
click at [593, 385] on icon "Choose Date" at bounding box center [590, 382] width 13 height 13
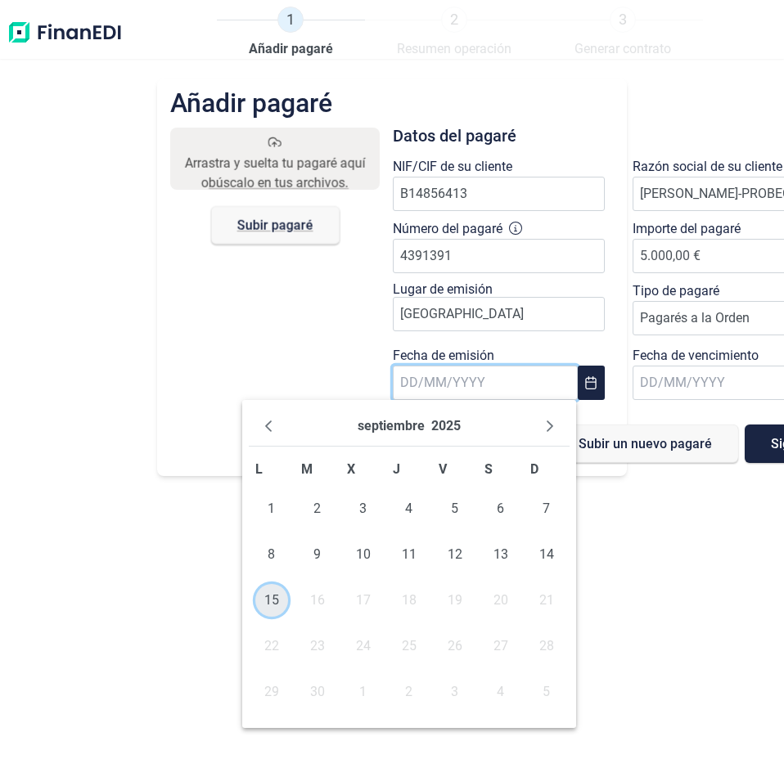
click at [273, 593] on span "15" at bounding box center [271, 600] width 33 height 33
type input "[DATE]"
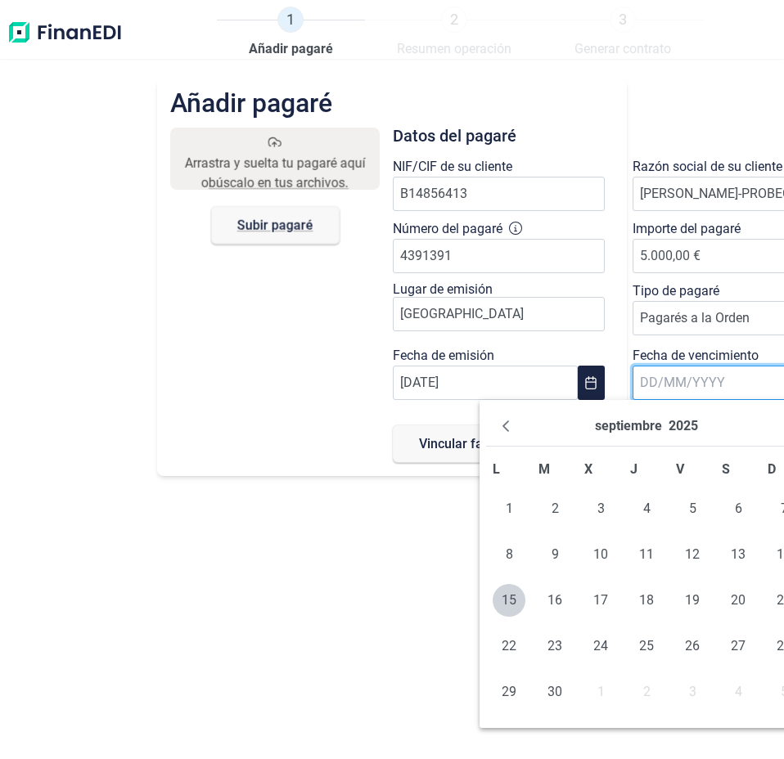
click at [728, 382] on input "text" at bounding box center [725, 383] width 185 height 34
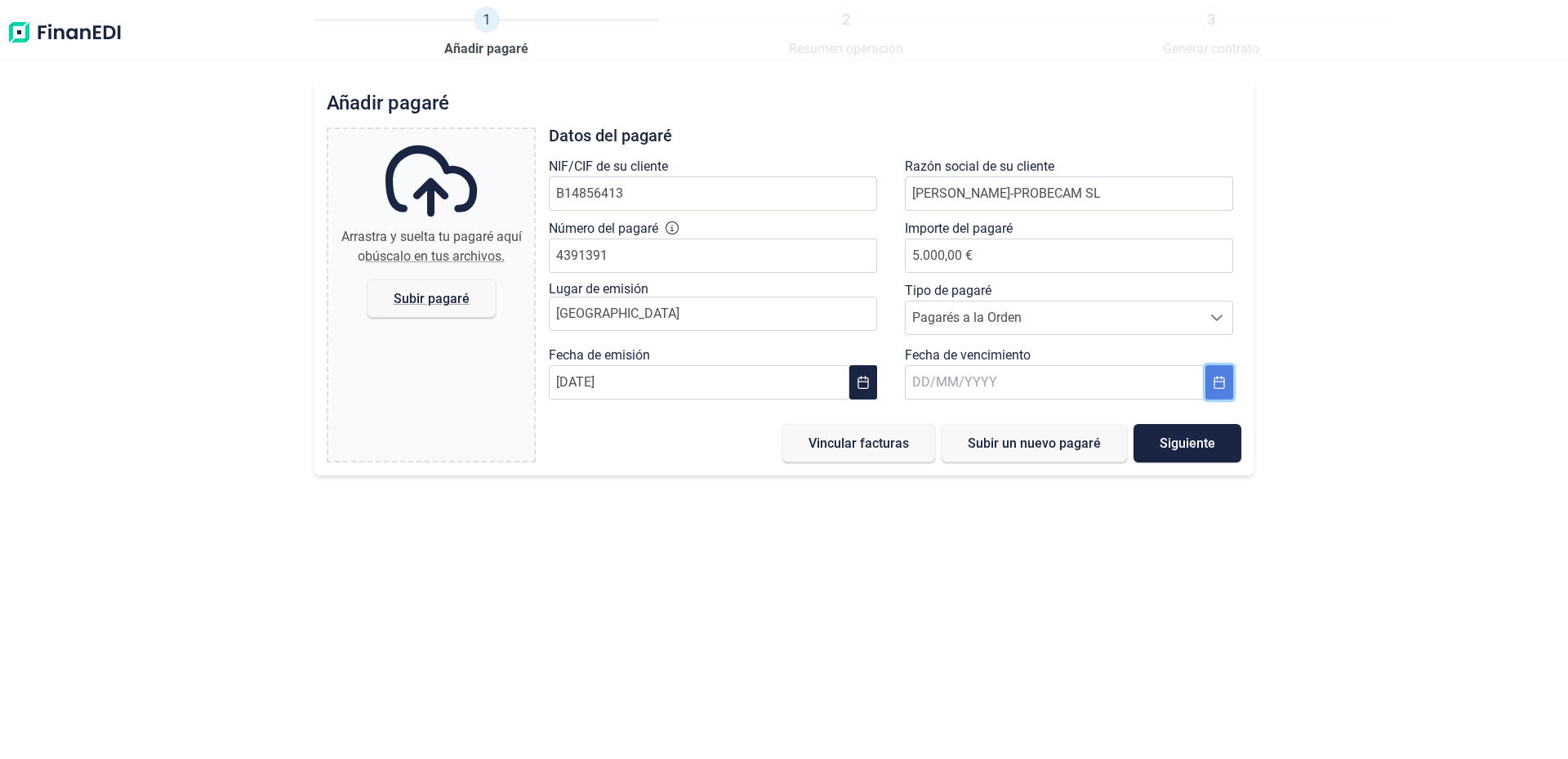
drag, startPoint x: 1216, startPoint y: 384, endPoint x: 1190, endPoint y: 393, distance: 27.5
click at [1214, 384] on icon "Choose Date" at bounding box center [1219, 381] width 13 height 13
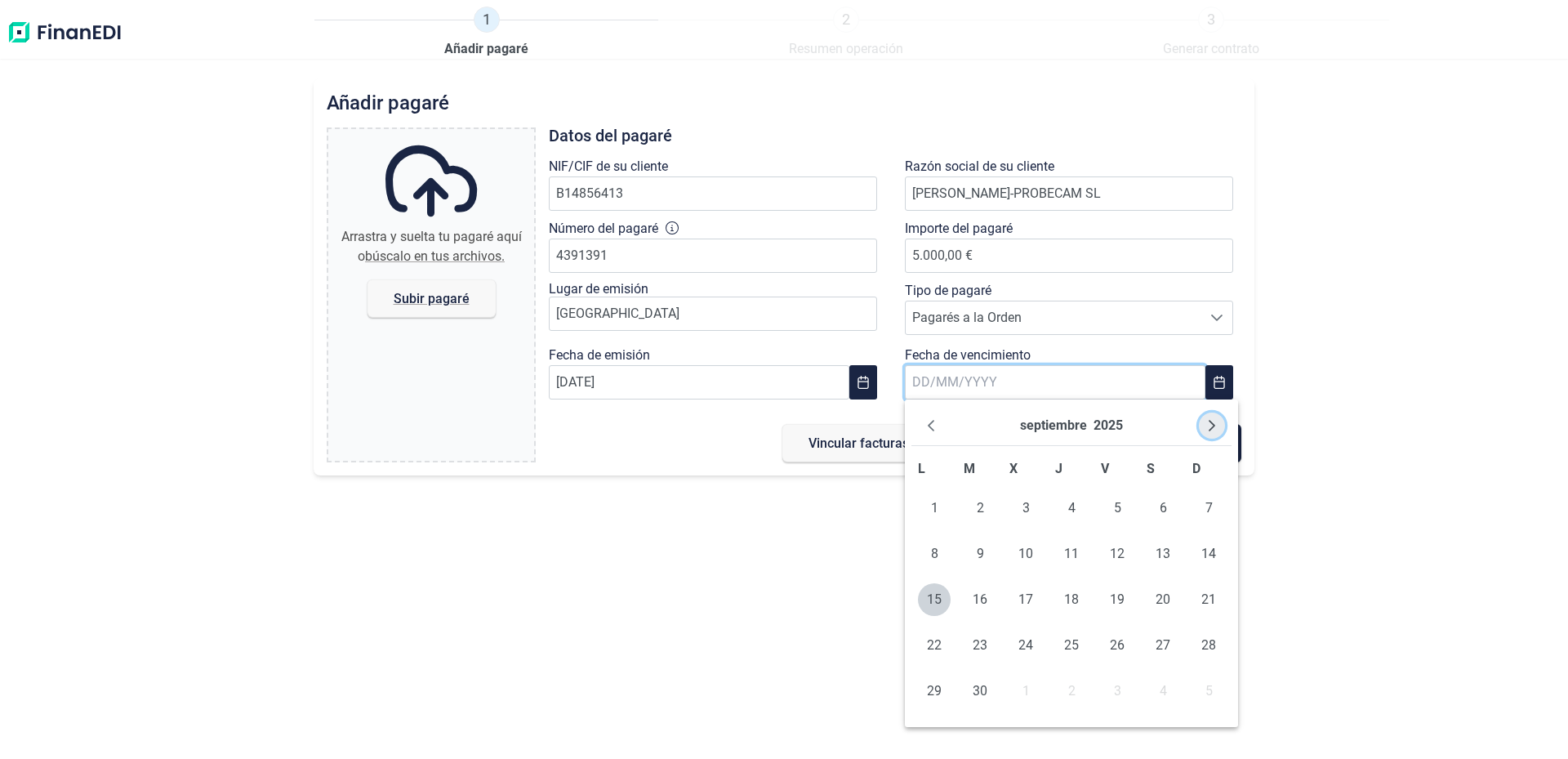
click at [1213, 423] on icon "Next Month" at bounding box center [1212, 425] width 13 height 13
click at [1213, 422] on icon "Next Month" at bounding box center [1212, 425] width 13 height 13
click at [1213, 421] on icon "Next Month" at bounding box center [1212, 425] width 13 height 13
click at [1019, 596] on span "17" at bounding box center [1026, 599] width 33 height 33
type input "[DATE]"
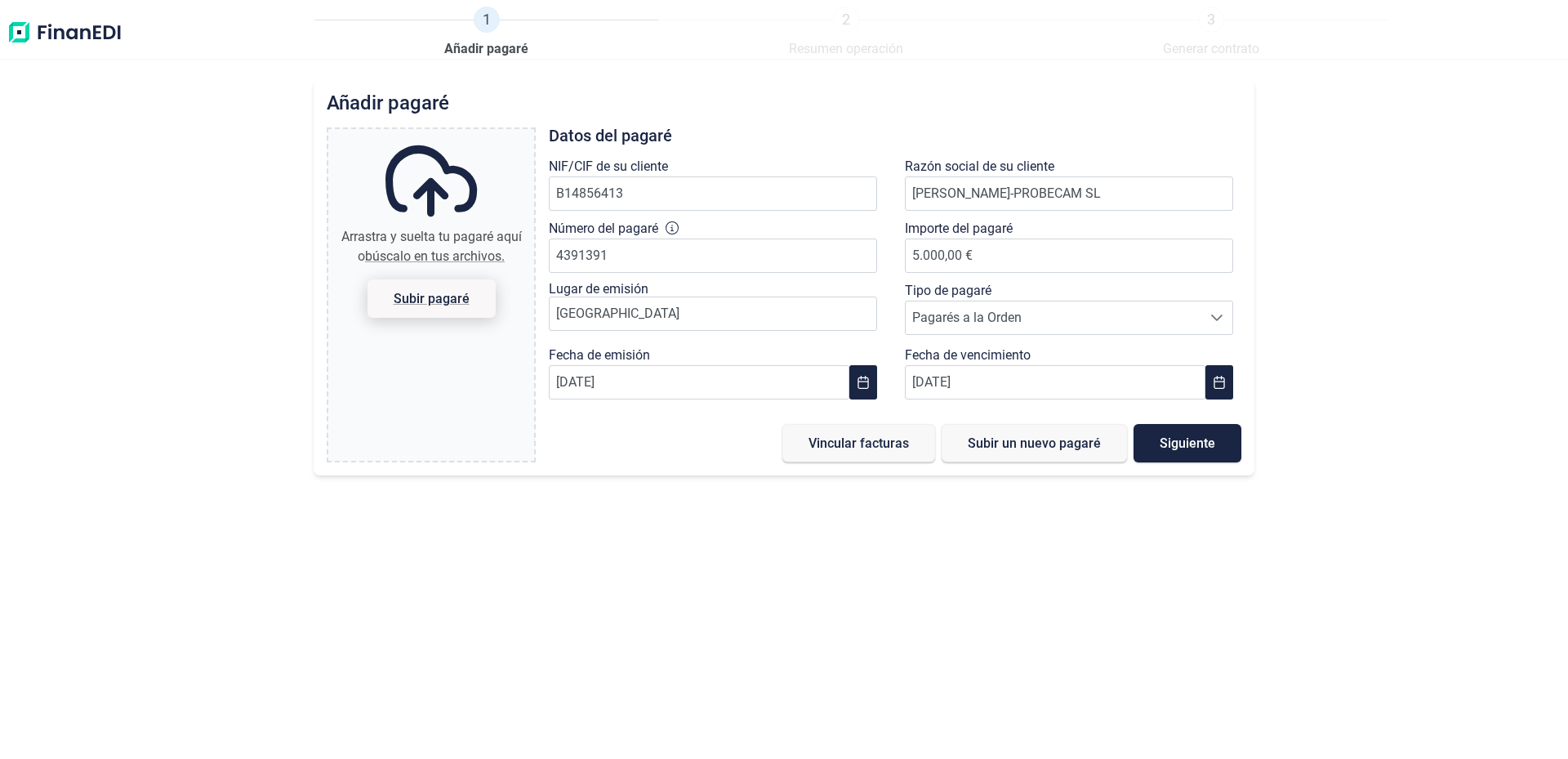
click at [434, 311] on span "Subir pagaré" at bounding box center [431, 299] width 128 height 38
click at [434, 134] on input "Arrastra y suelta tu pagaré aquí o búscalo en tus archivos. Subir pagaré" at bounding box center [431, 131] width 206 height 5
type input "C:\fakepath\PagareMancebo.jpg"
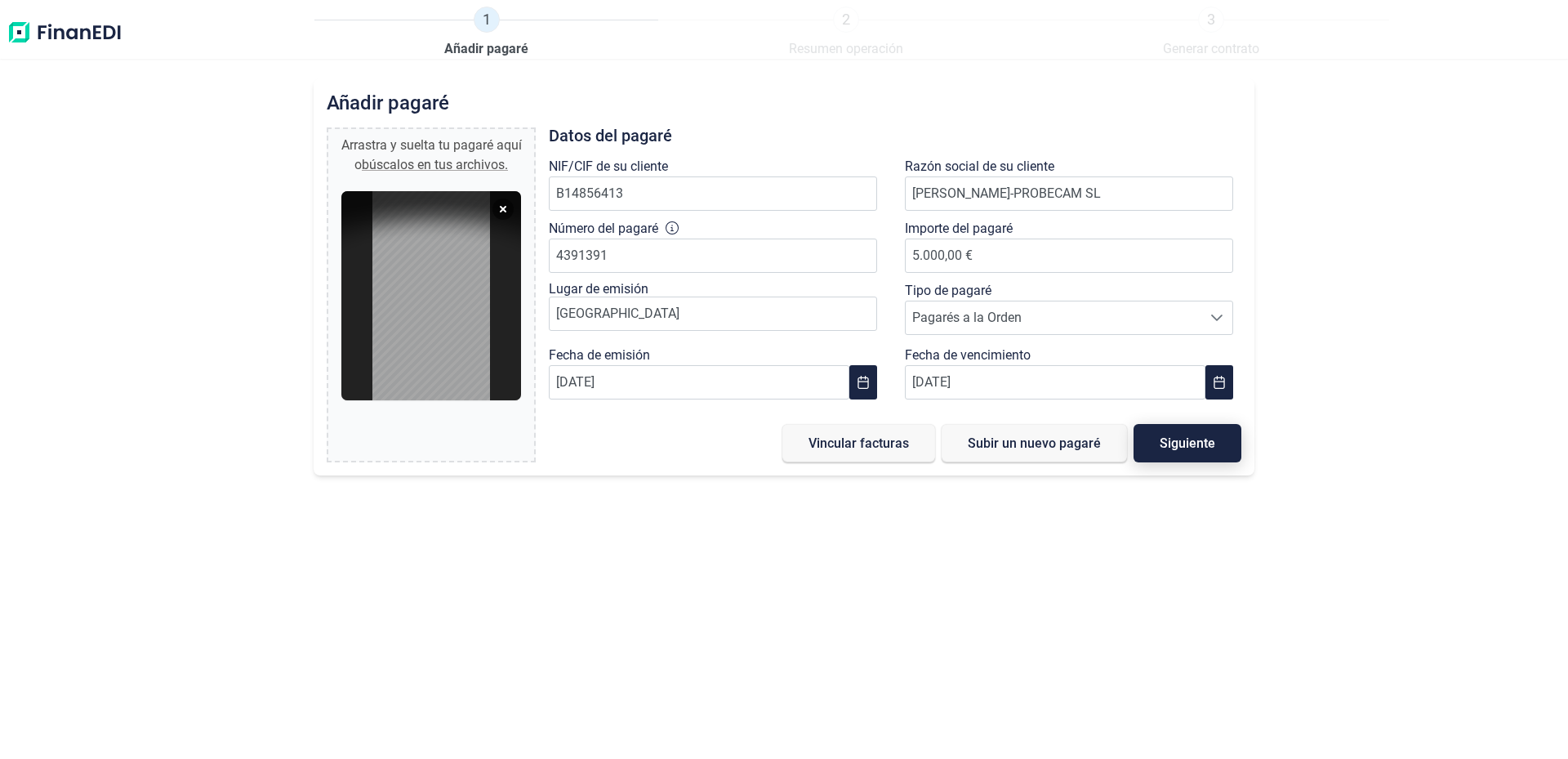
click at [1198, 448] on span "Siguiente" at bounding box center [1188, 443] width 56 height 12
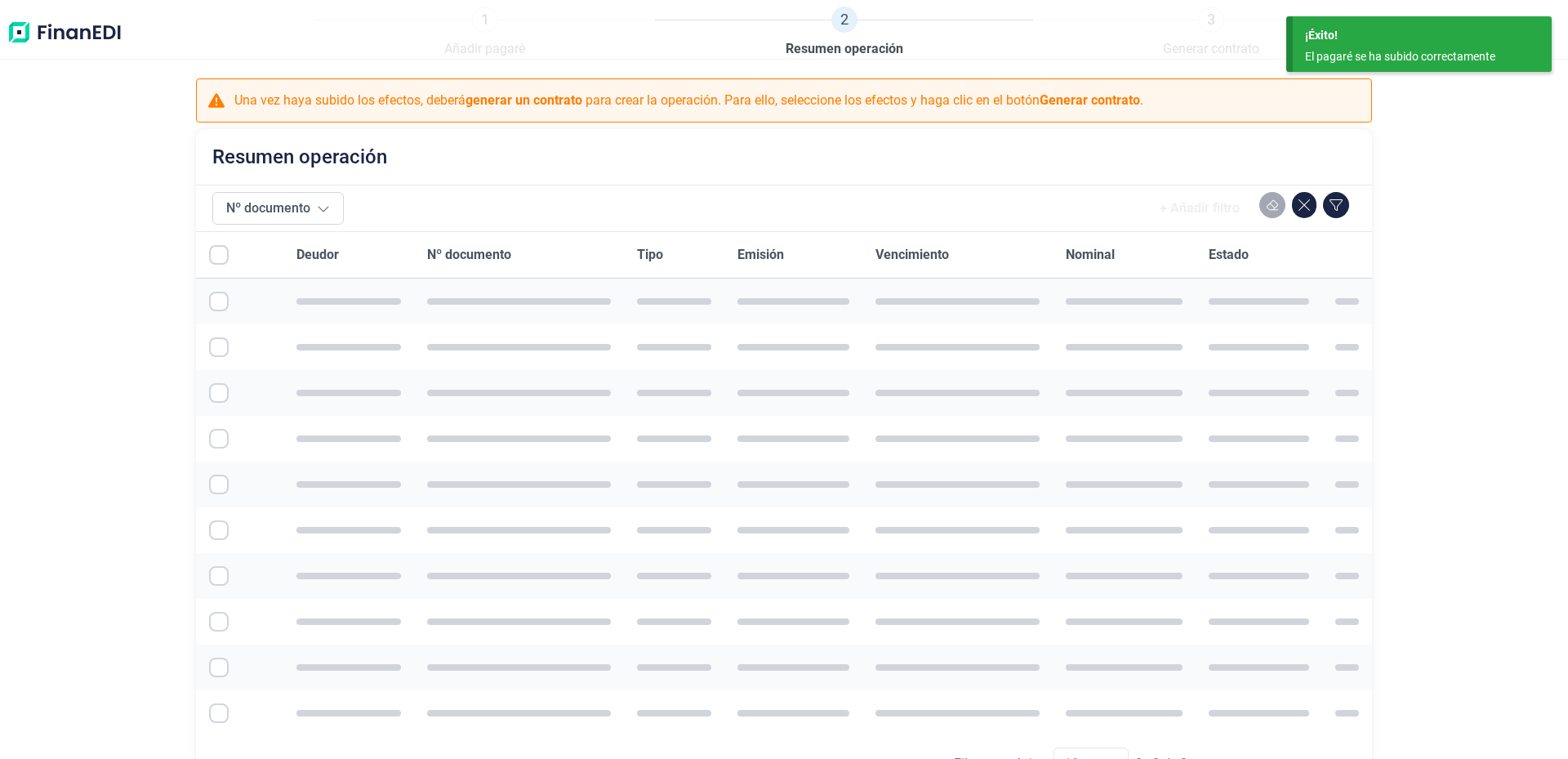
checkbox input "true"
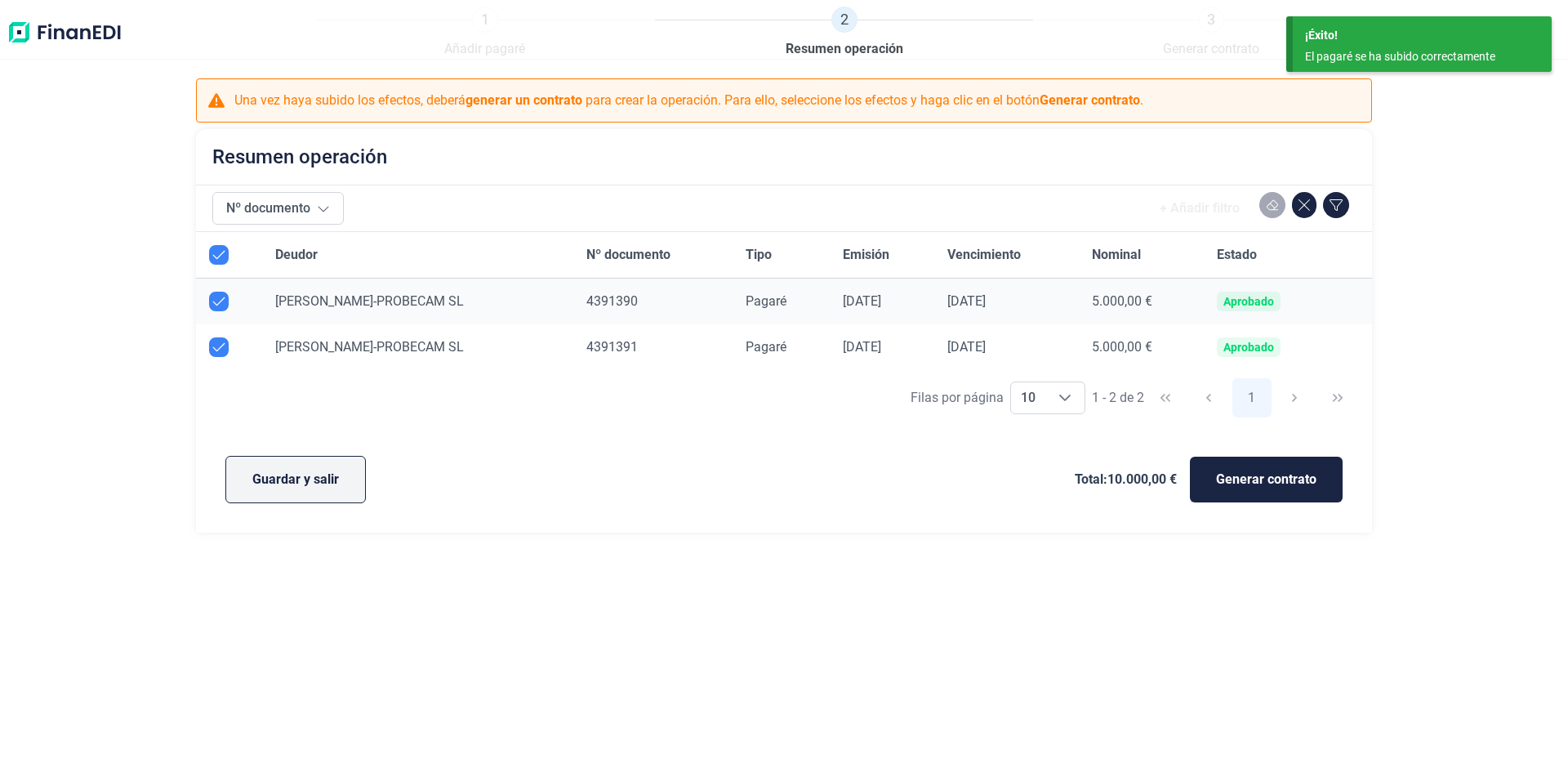
click at [299, 482] on span "Guardar y salir" at bounding box center [295, 480] width 87 height 20
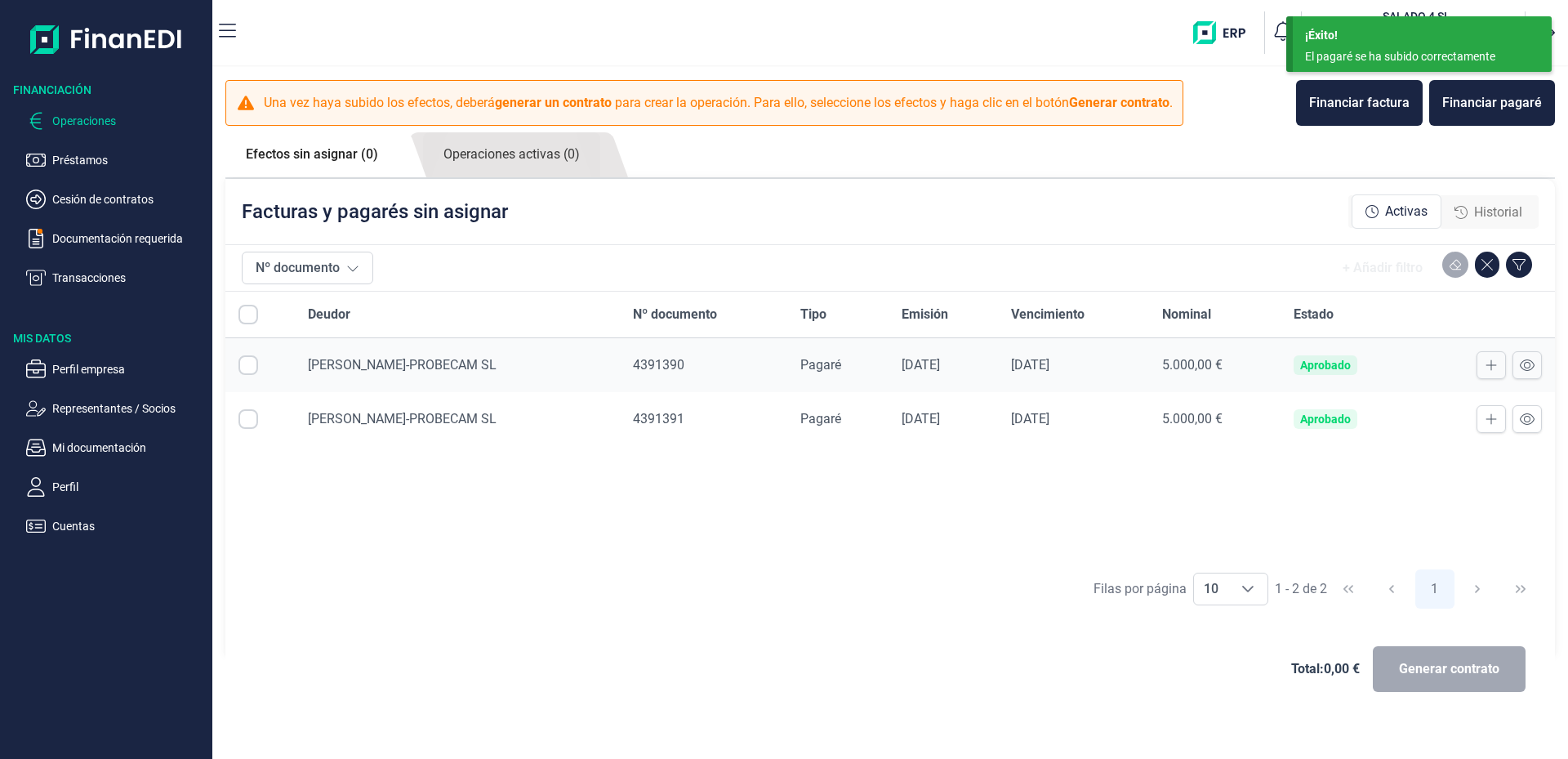
checkbox input "true"
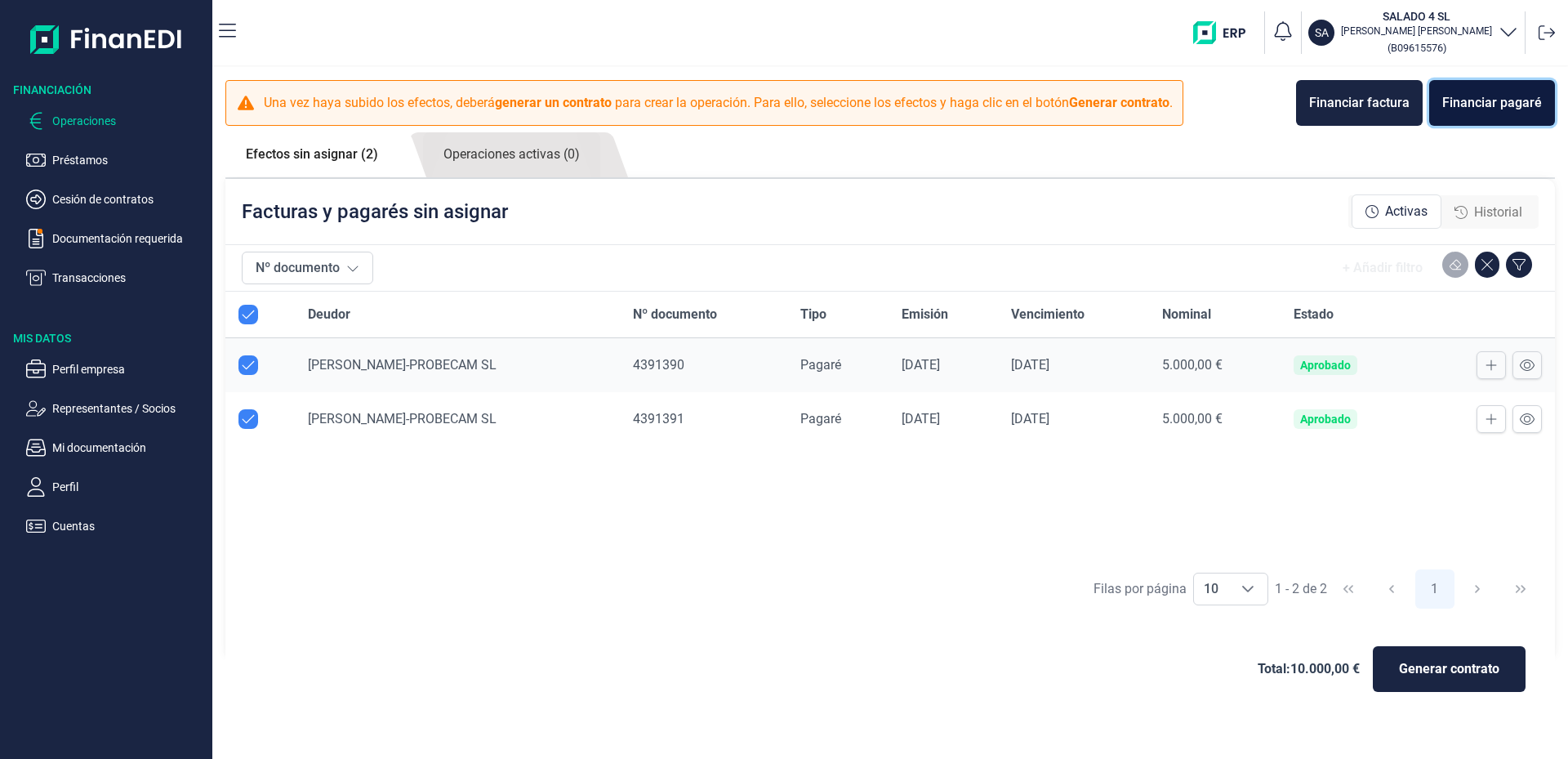
click at [1484, 108] on div "Financiar pagaré" at bounding box center [1492, 103] width 100 height 20
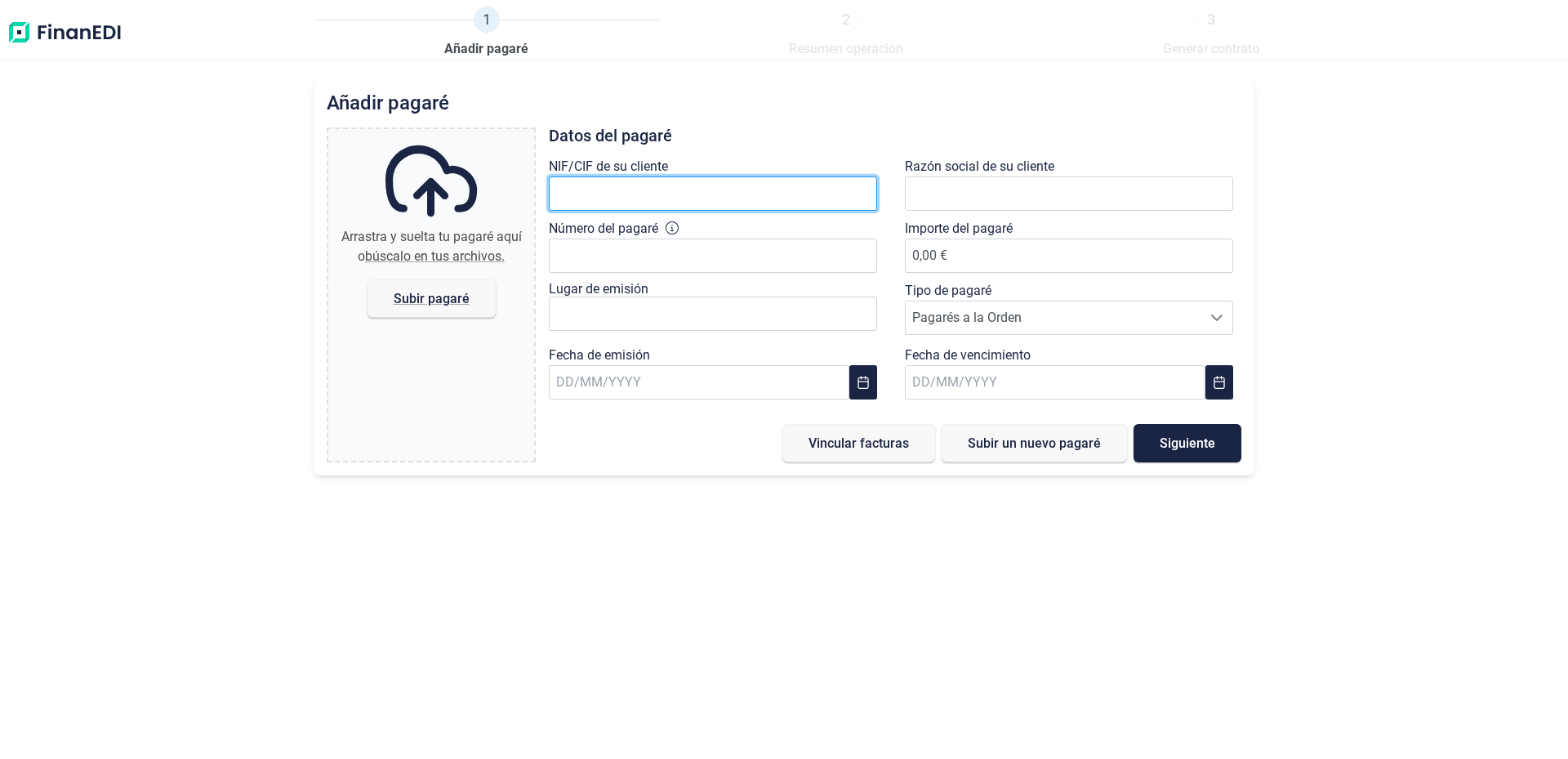
click at [651, 197] on input "text" at bounding box center [713, 194] width 328 height 34
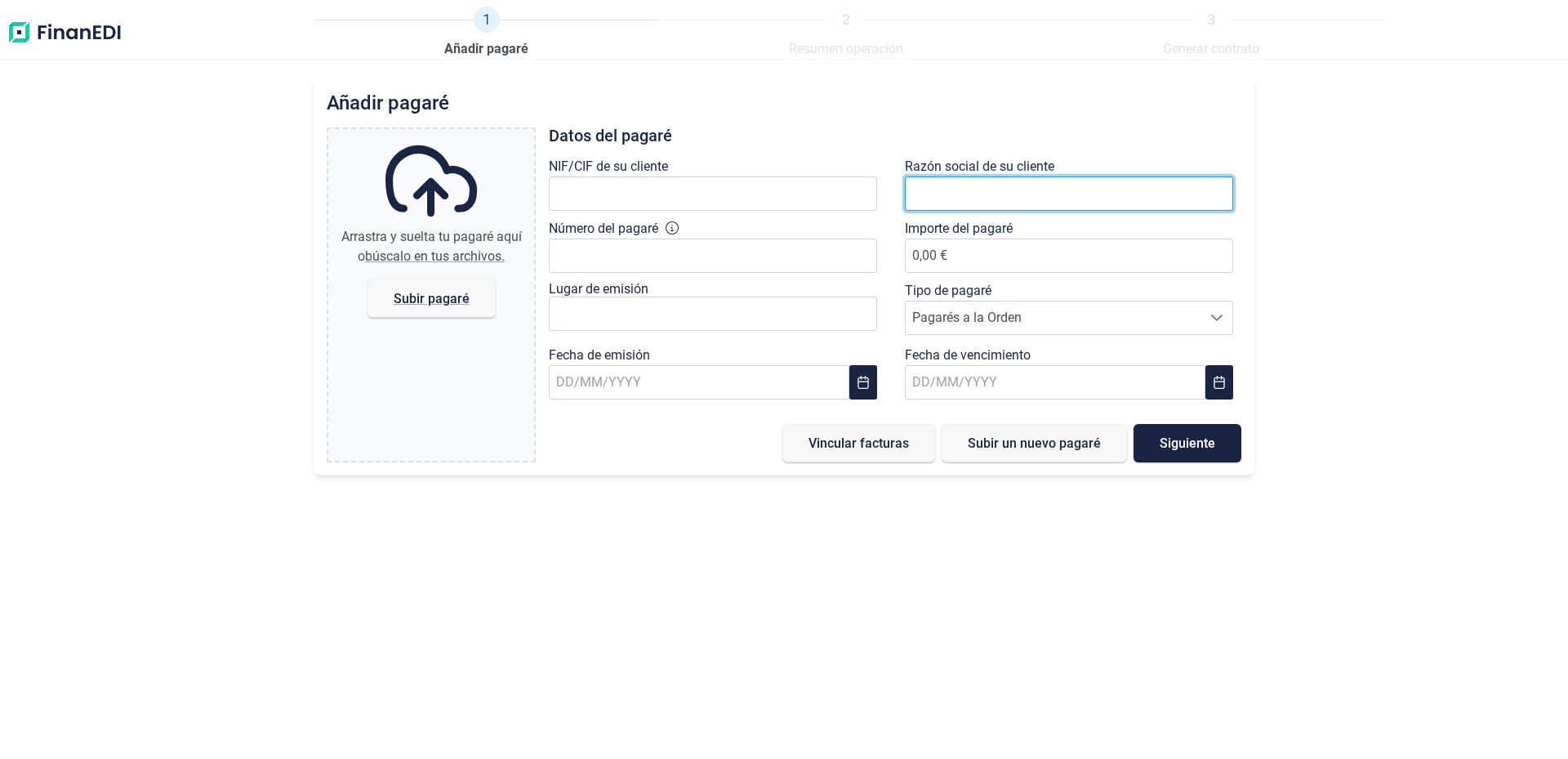
click at [976, 195] on input "text" at bounding box center [1069, 194] width 328 height 34
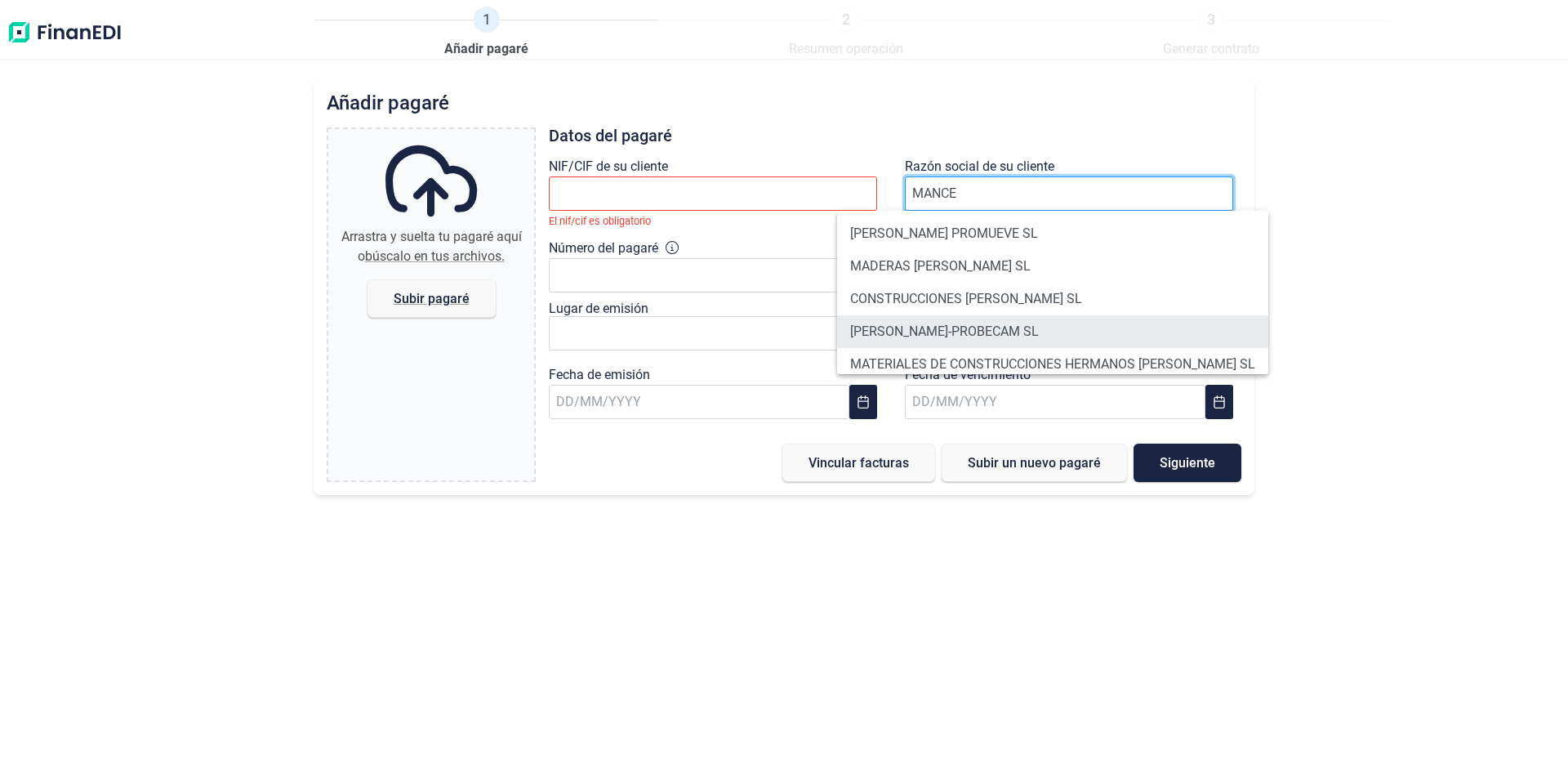
type input "MANCE"
drag, startPoint x: 943, startPoint y: 334, endPoint x: 902, endPoint y: 336, distance: 41.0
click at [941, 333] on li "[PERSON_NAME]-PROBECAM SL" at bounding box center [1053, 332] width 431 height 33
type input "B14856413"
type input "[PERSON_NAME]-PROBECAM SL"
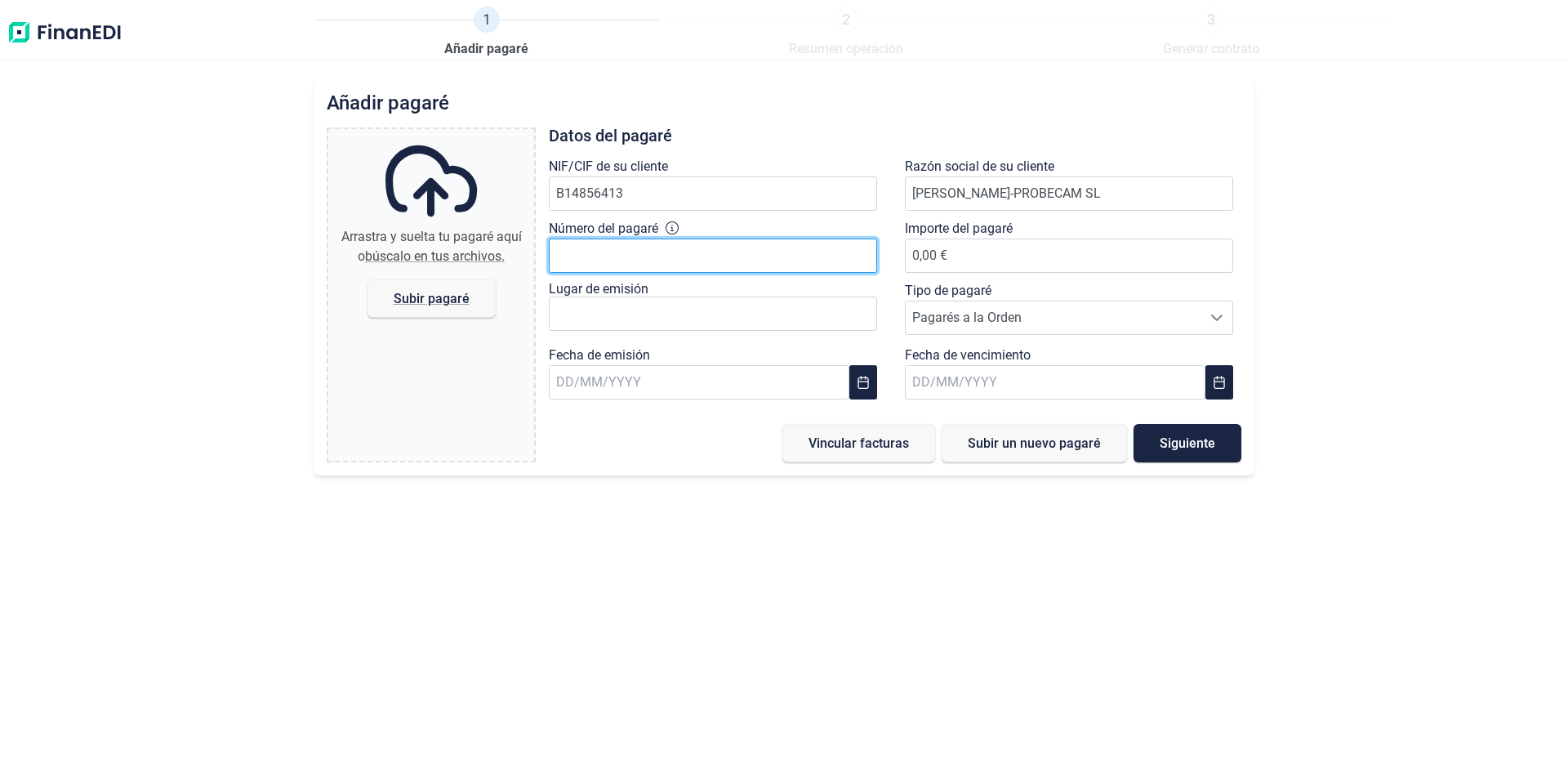
click at [651, 250] on input "Número del pagaré" at bounding box center [713, 256] width 328 height 34
paste input "4391390"
type input "4391392"
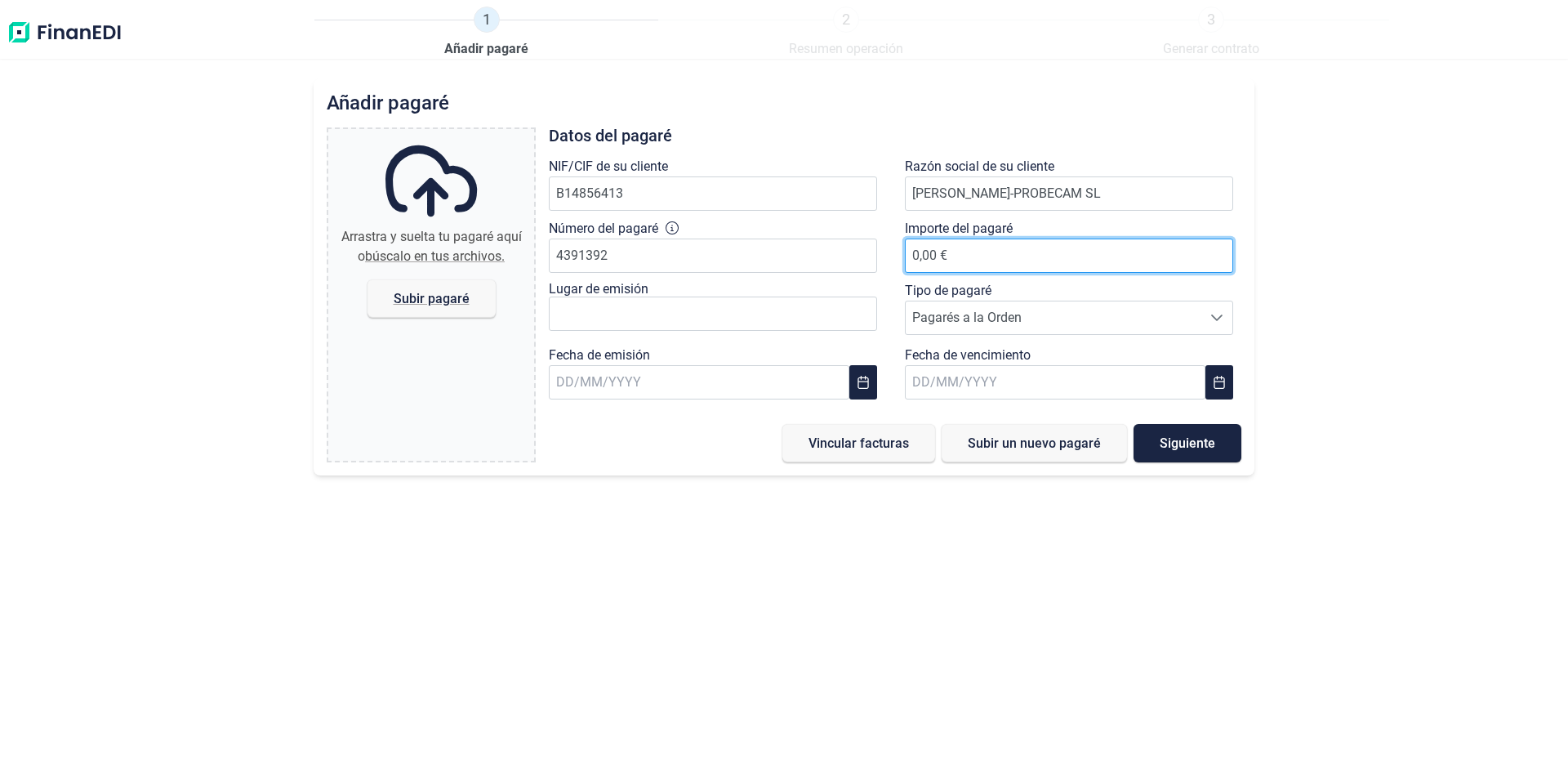
click at [931, 264] on span "0,00 €" at bounding box center [1069, 256] width 328 height 16
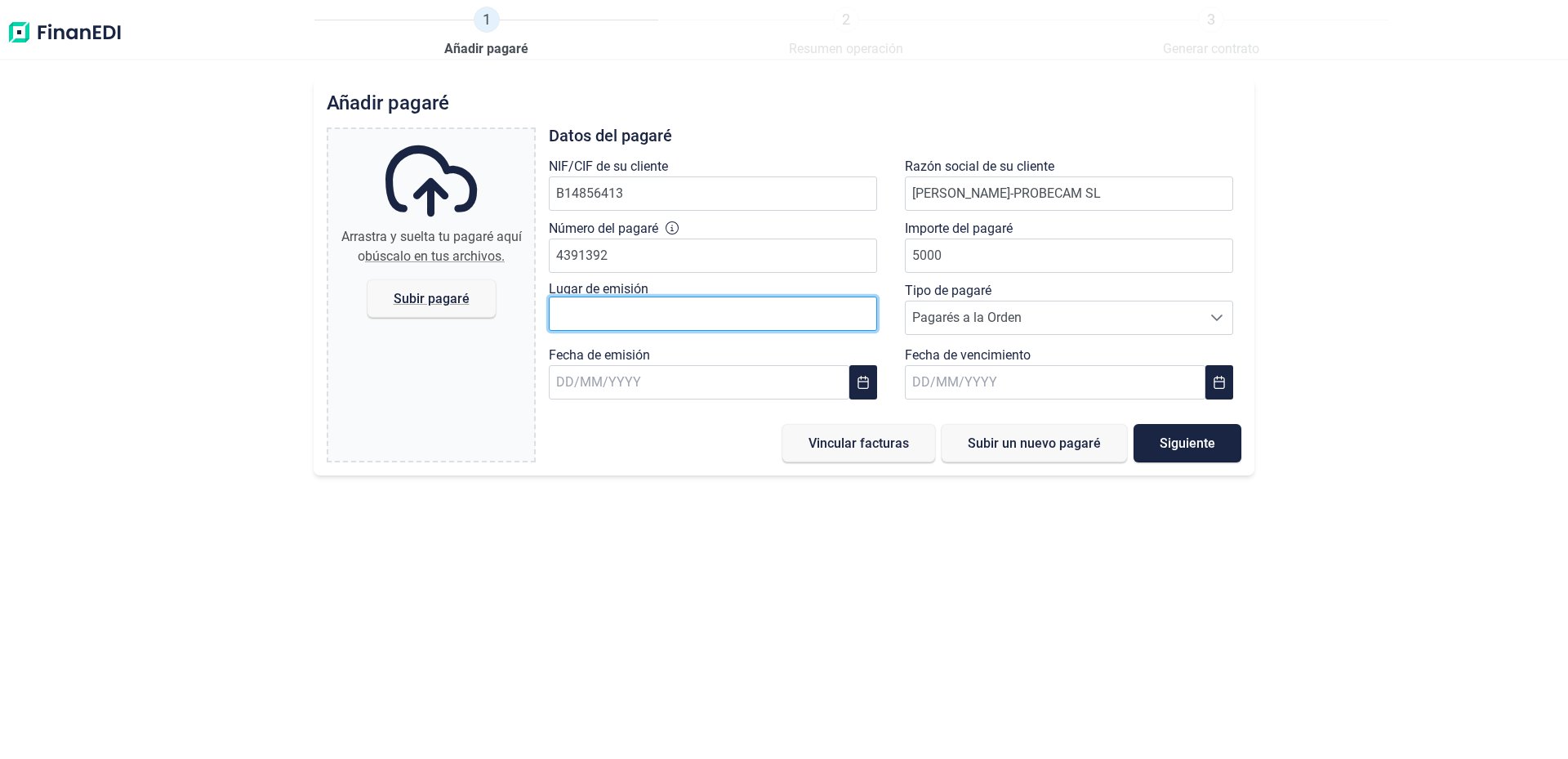
type input "5.000,00 €"
click at [770, 311] on input "text" at bounding box center [713, 314] width 328 height 34
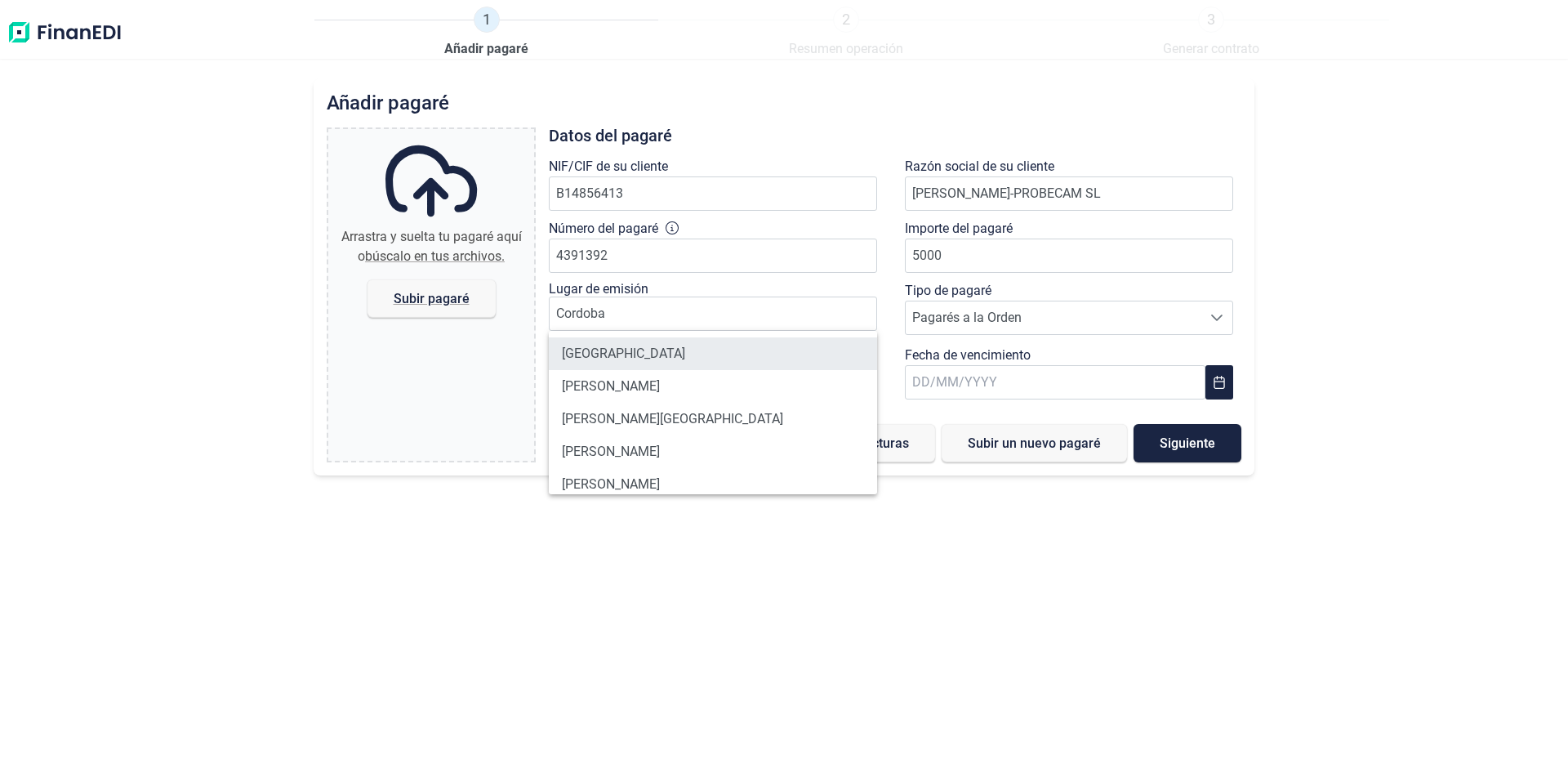
click at [613, 353] on li "[GEOGRAPHIC_DATA]" at bounding box center [713, 354] width 328 height 33
type input "[GEOGRAPHIC_DATA]"
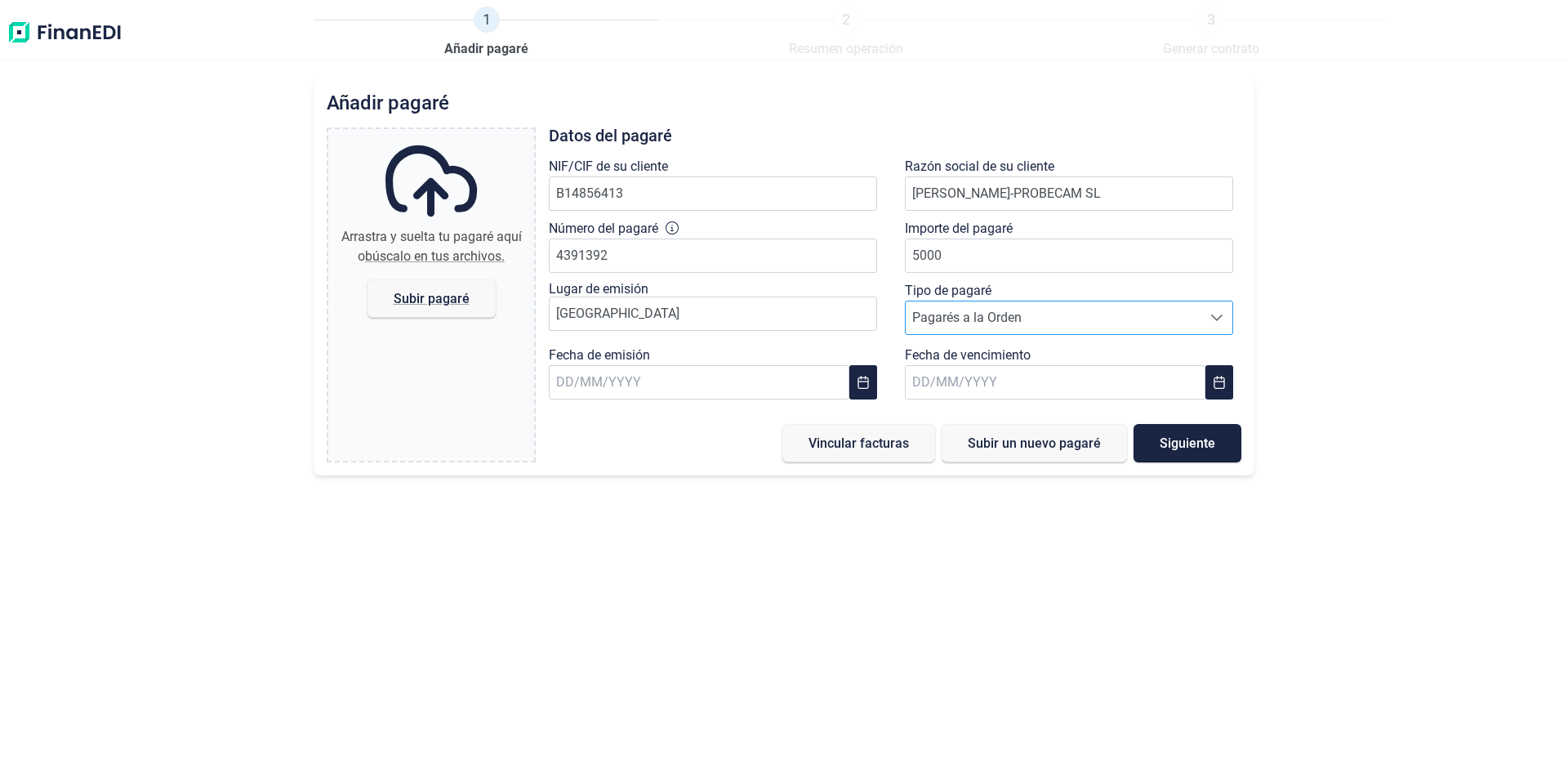
click at [978, 322] on span "Pagarés a la Orden" at bounding box center [1054, 318] width 295 height 33
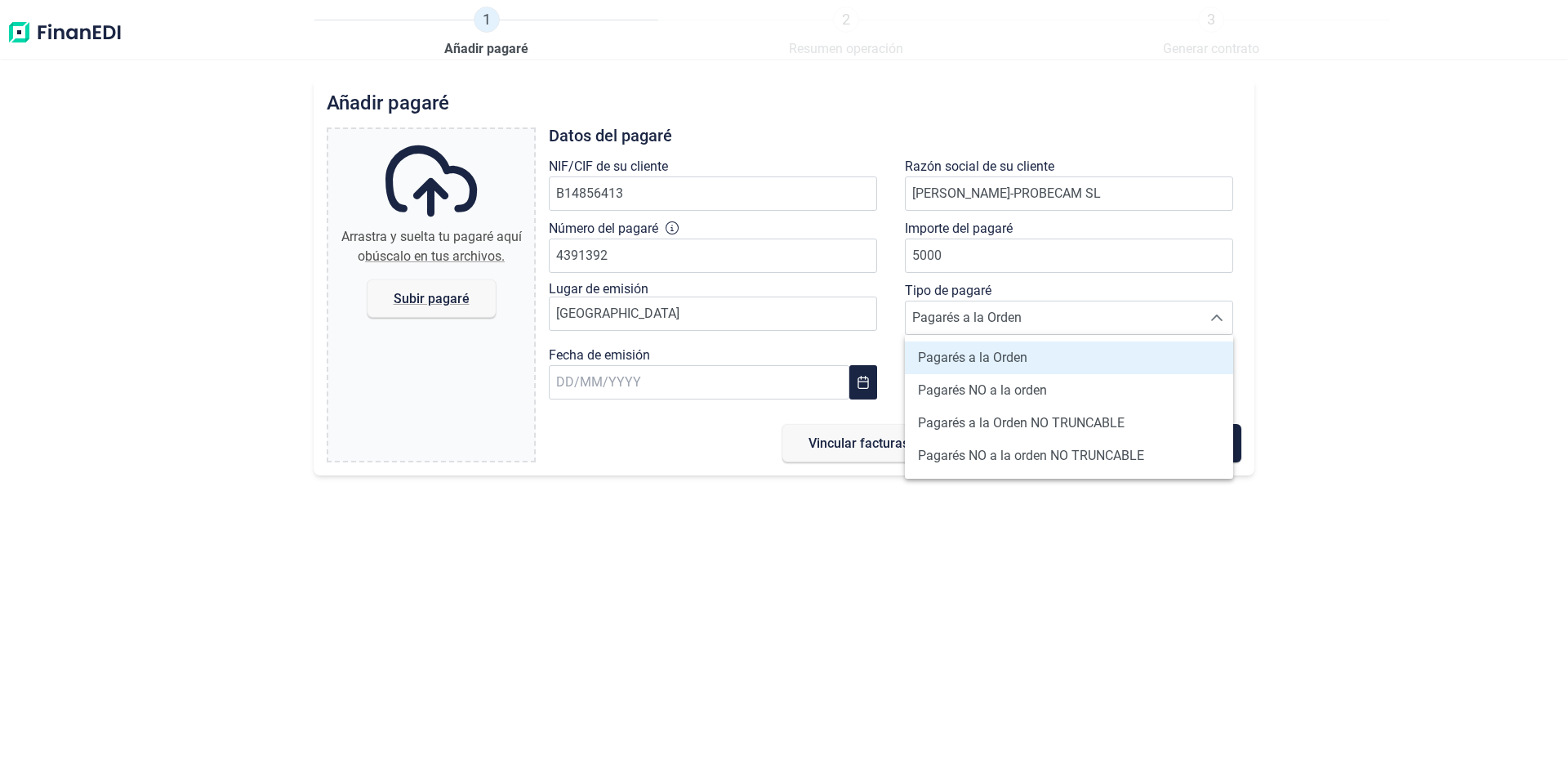
drag, startPoint x: 989, startPoint y: 361, endPoint x: 919, endPoint y: 379, distance: 72.3
click at [988, 361] on span "Pagarés a la Orden" at bounding box center [973, 359] width 110 height 20
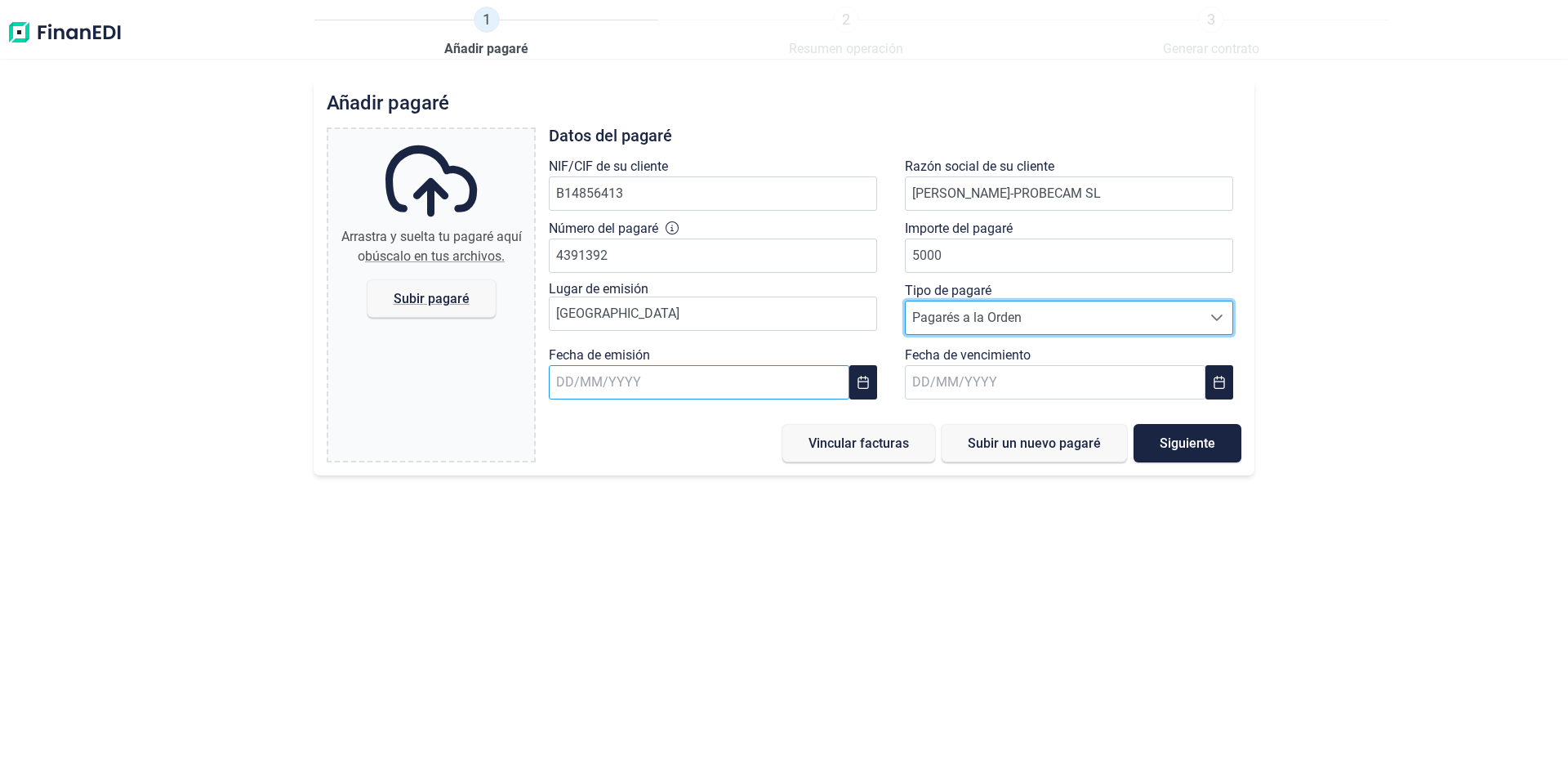
click at [666, 389] on input "text" at bounding box center [699, 382] width 300 height 34
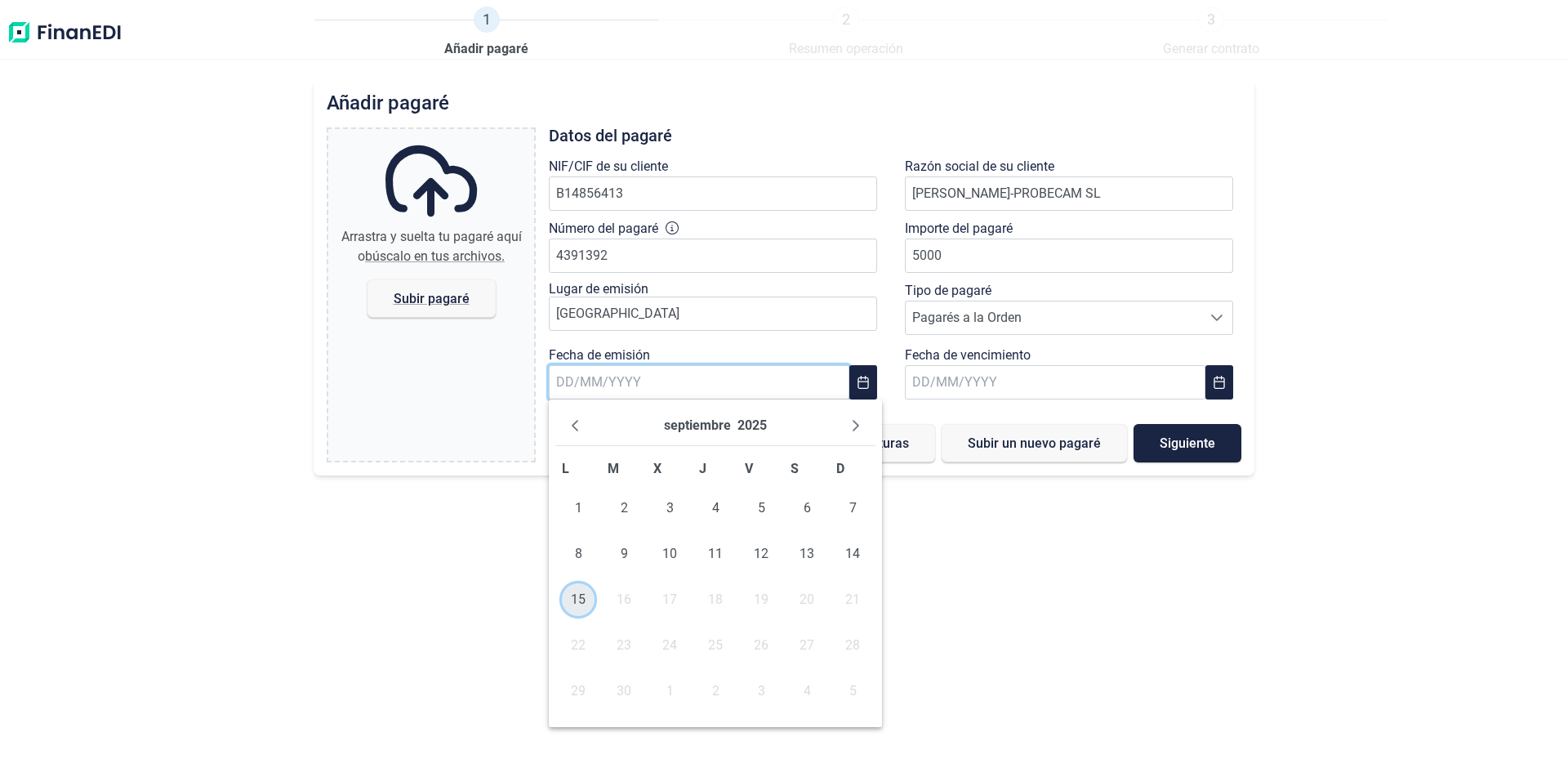
click at [568, 600] on span "15" at bounding box center [578, 599] width 33 height 33
type input "[DATE]"
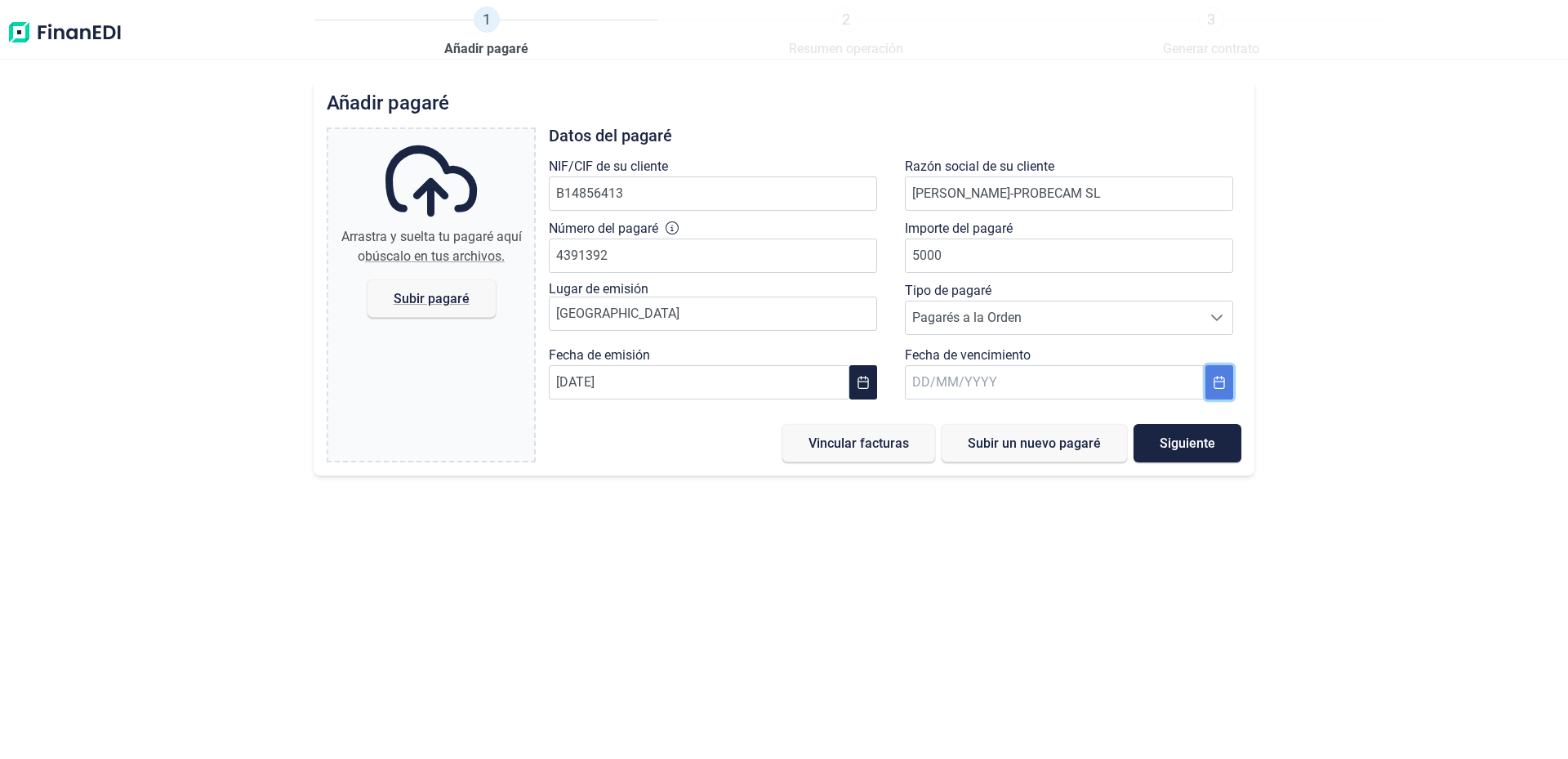
click at [1229, 380] on button "Choose Date" at bounding box center [1220, 382] width 28 height 34
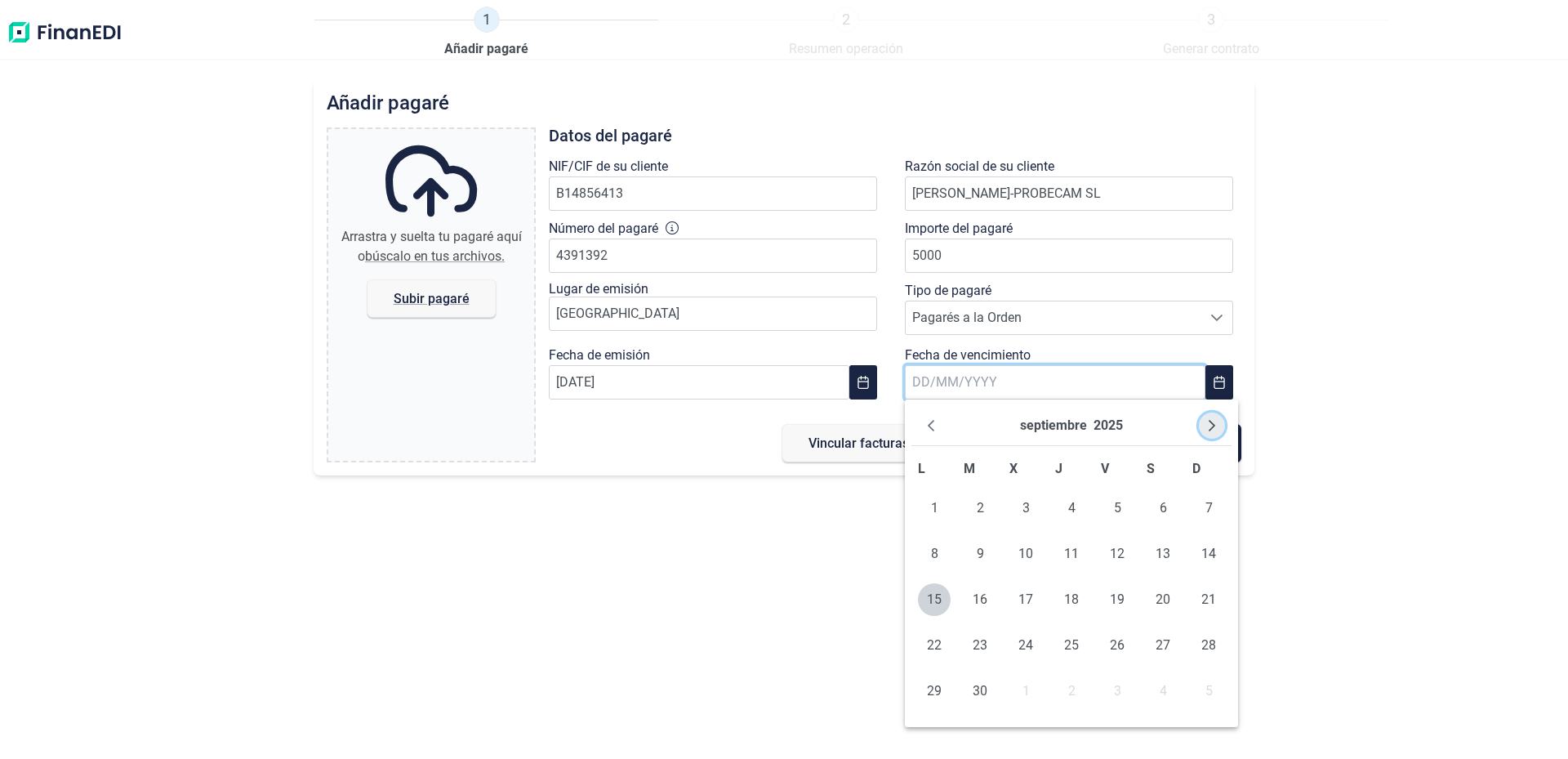
click at [1213, 425] on icon "Next Month" at bounding box center [1212, 425] width 13 height 13
click at [1214, 427] on icon "Next Month" at bounding box center [1212, 425] width 13 height 13
click at [1024, 601] on span "17" at bounding box center [1026, 599] width 33 height 33
type input "[DATE]"
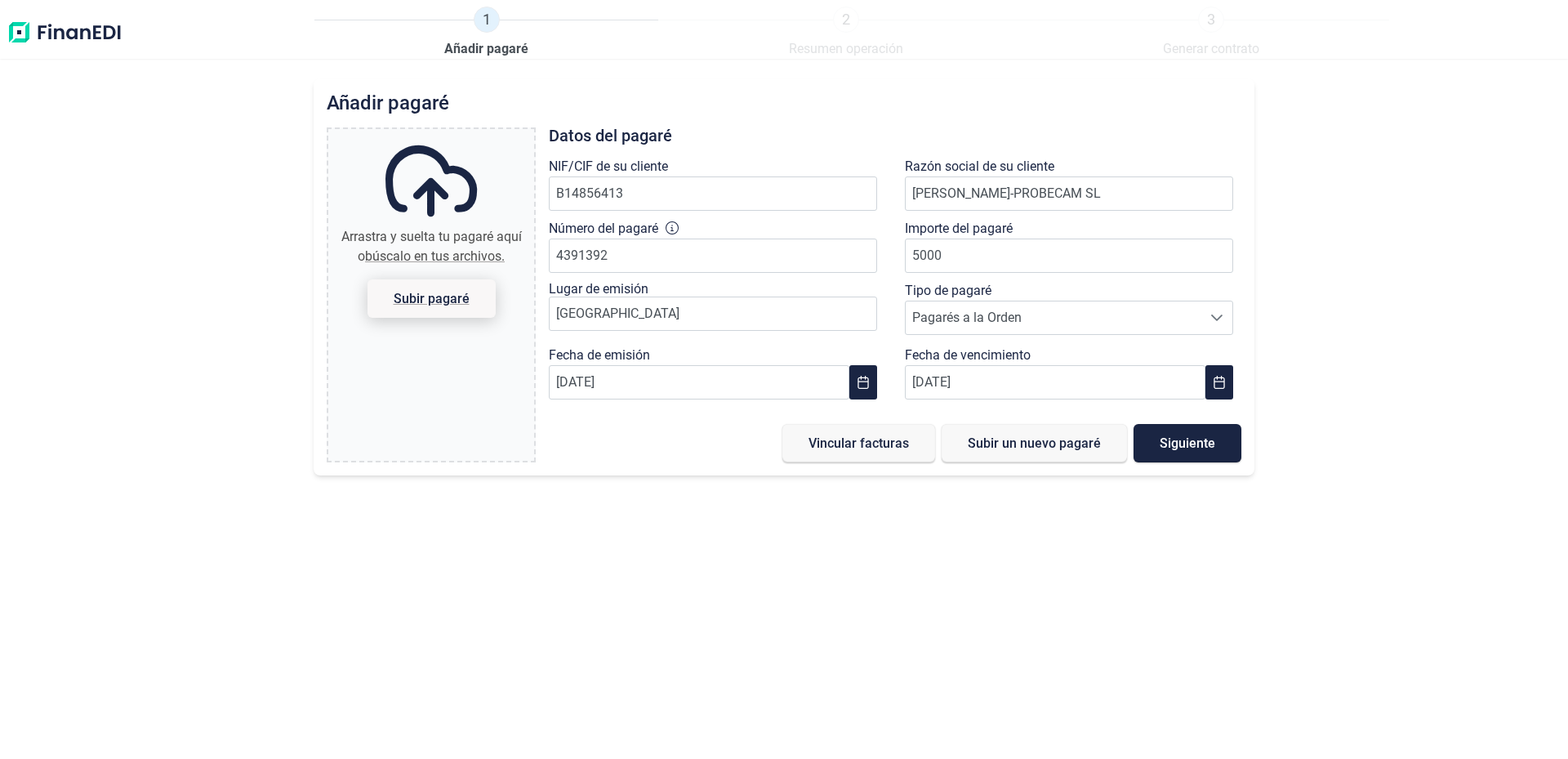
click at [446, 300] on span "Subir pagaré" at bounding box center [431, 299] width 76 height 12
click at [446, 134] on input "Arrastra y suelta tu pagaré aquí o búscalo en tus archivos. Subir pagaré" at bounding box center [431, 131] width 206 height 5
type input "C:\fakepath\PagareMancebo.jpg"
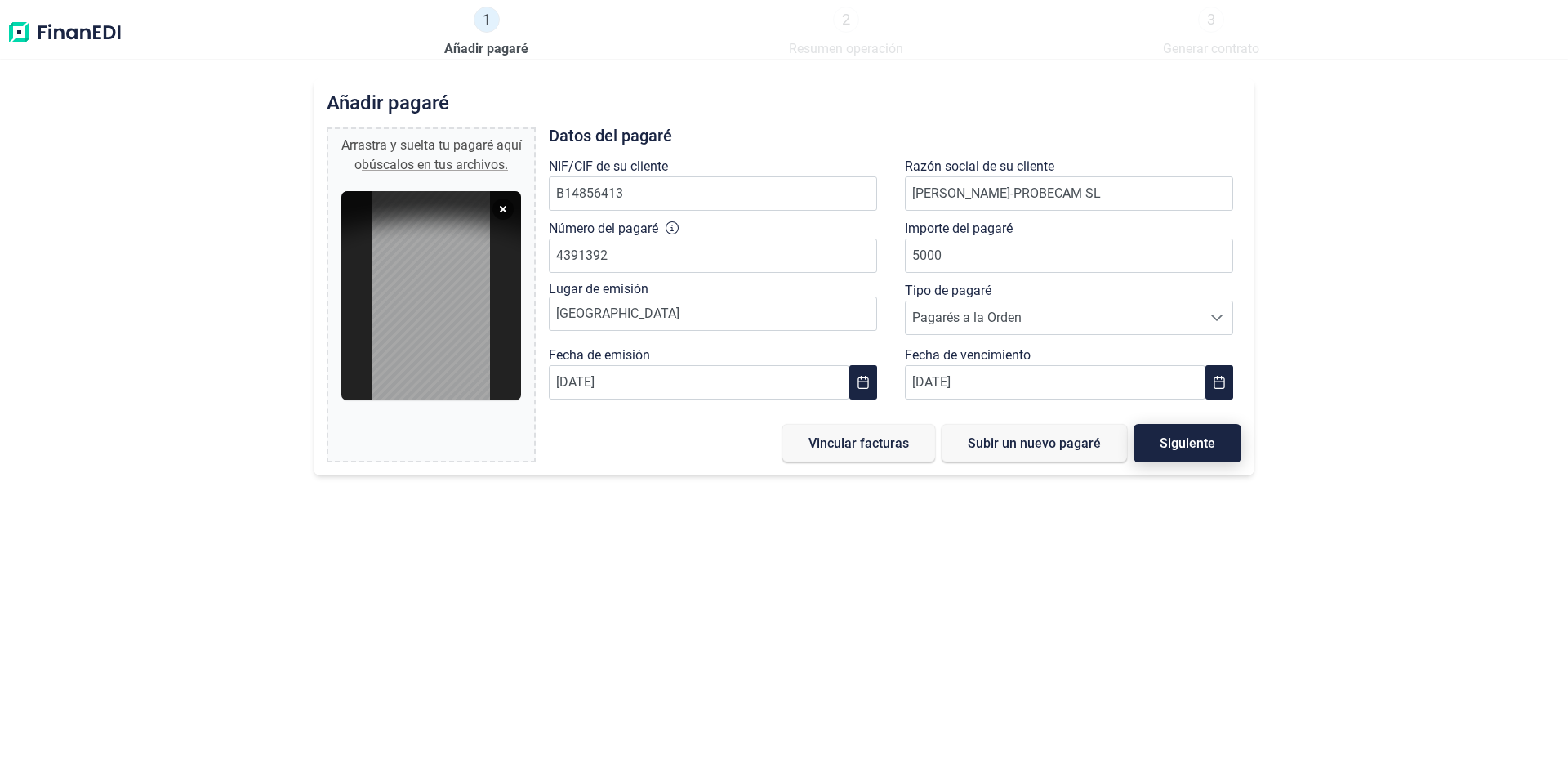
click at [1180, 441] on span "Siguiente" at bounding box center [1188, 443] width 56 height 12
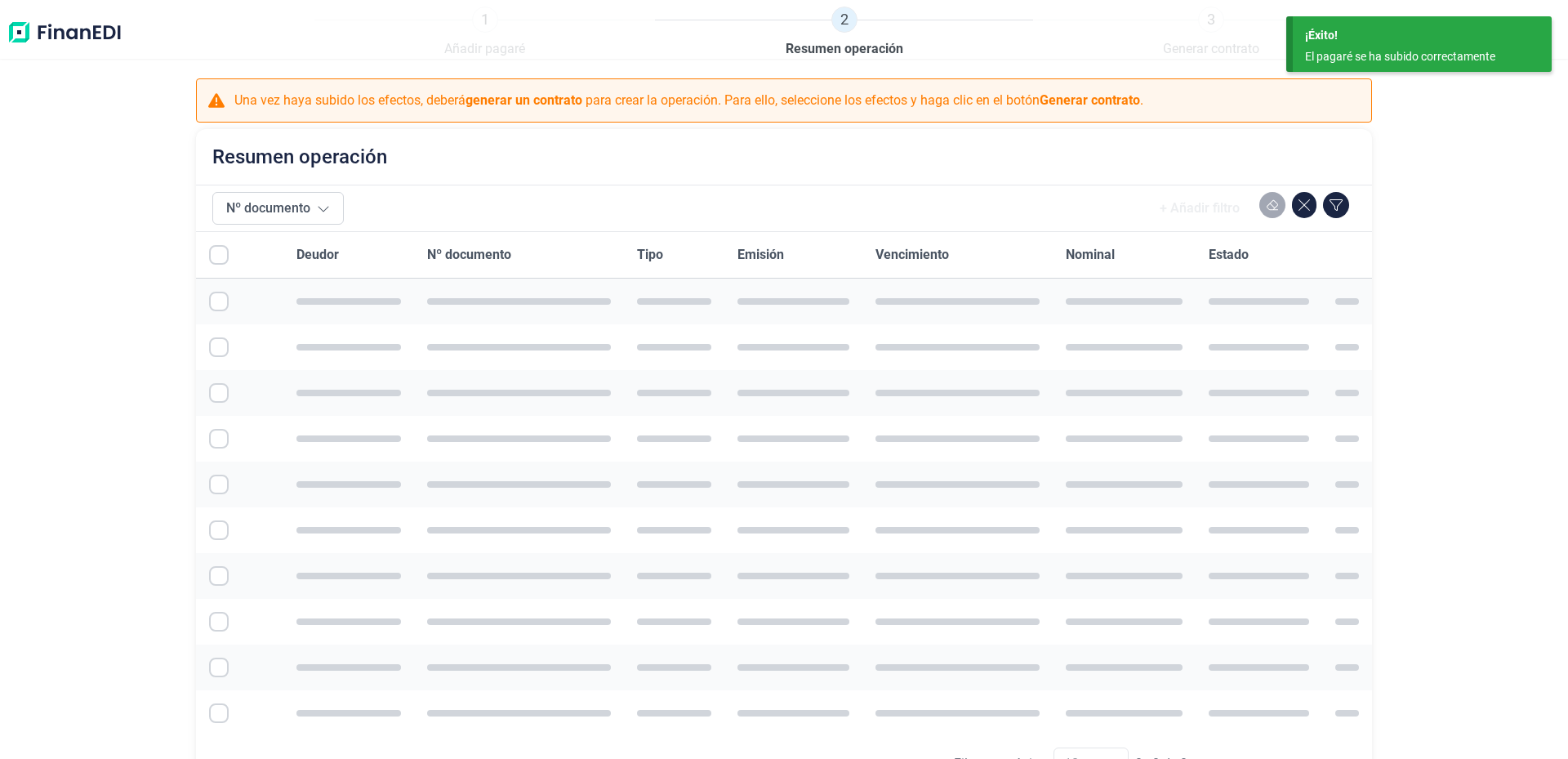
checkbox input "true"
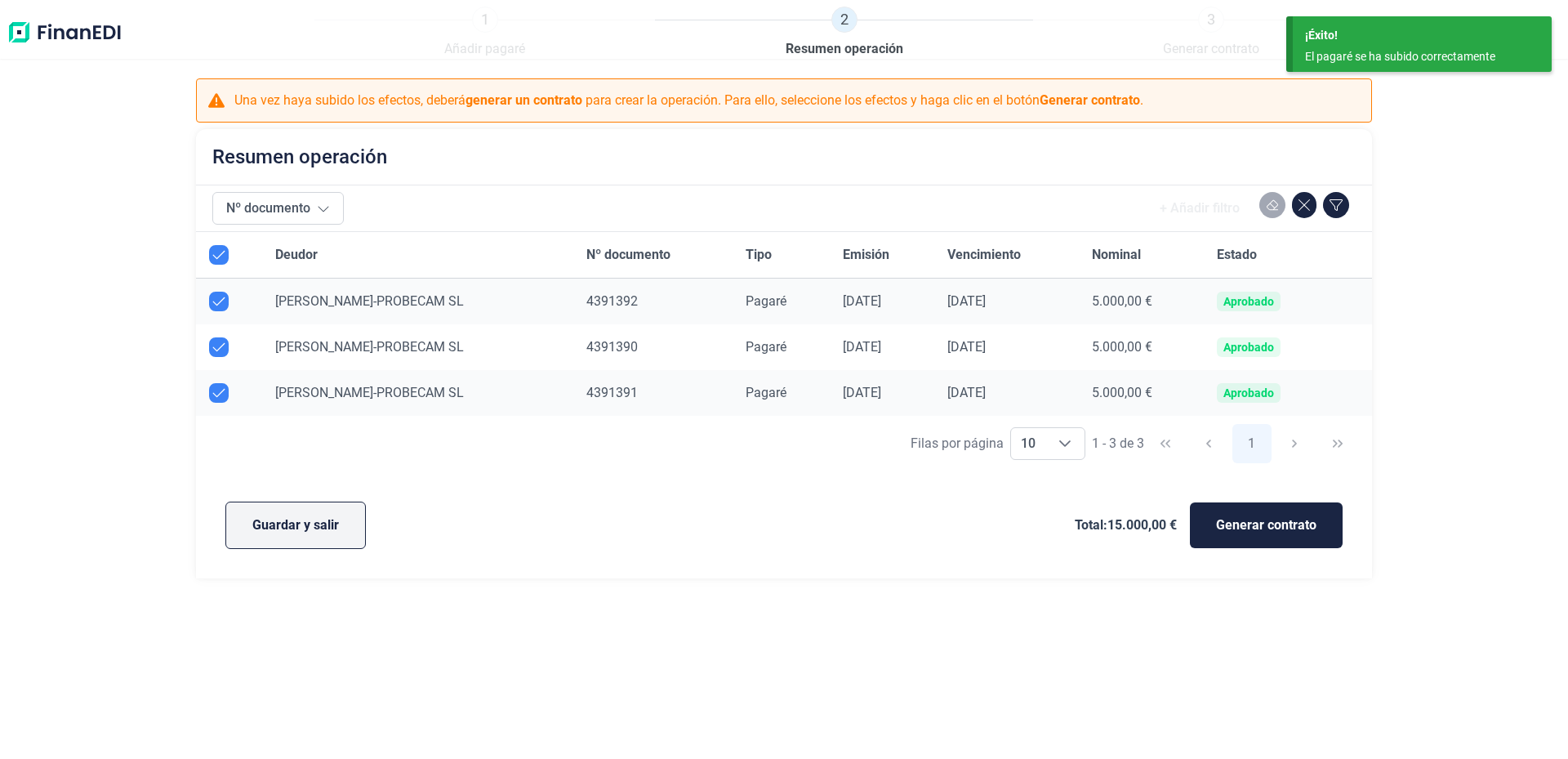
click at [303, 533] on span "Guardar y salir" at bounding box center [295, 525] width 87 height 20
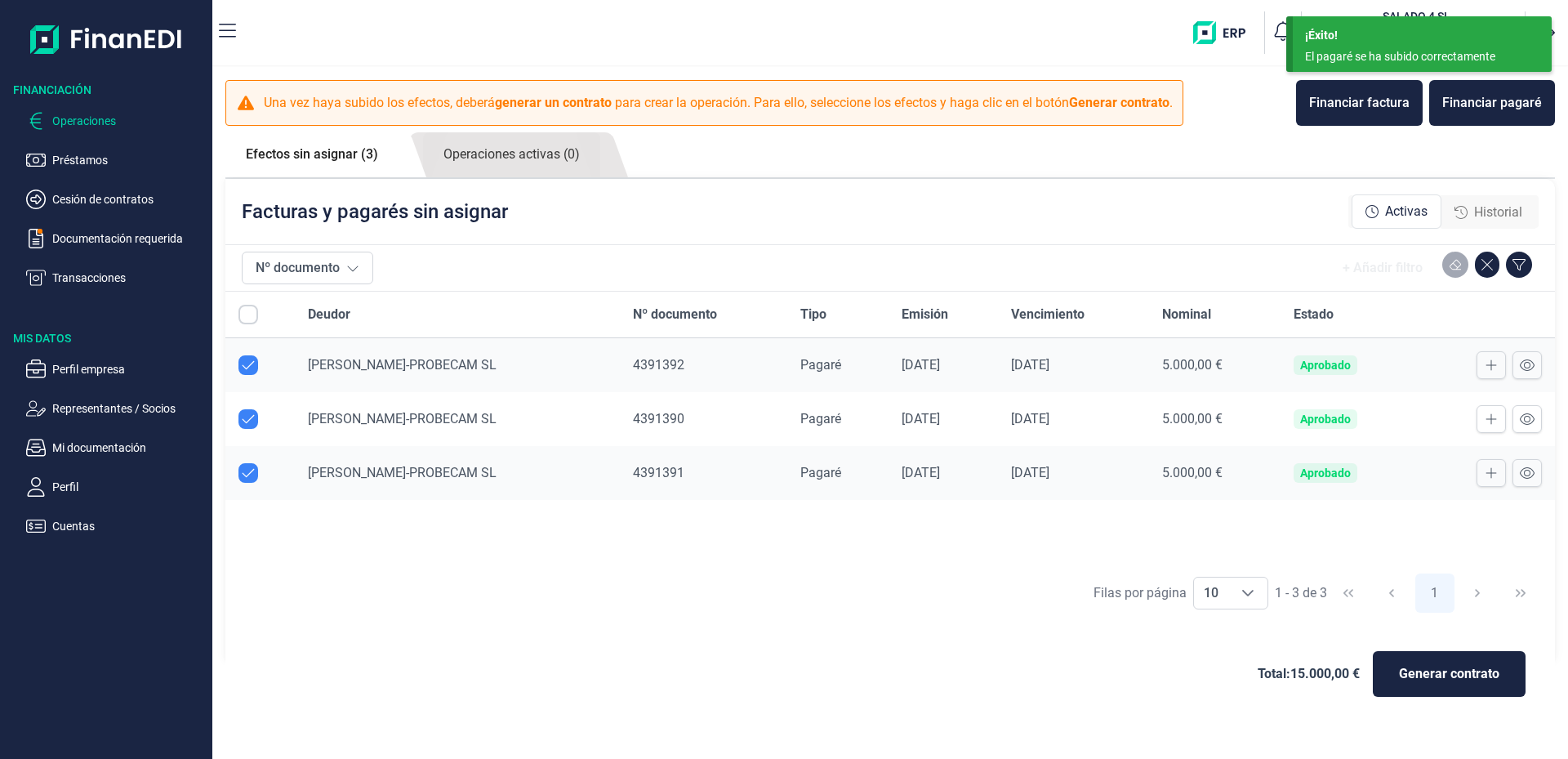
checkbox input "true"
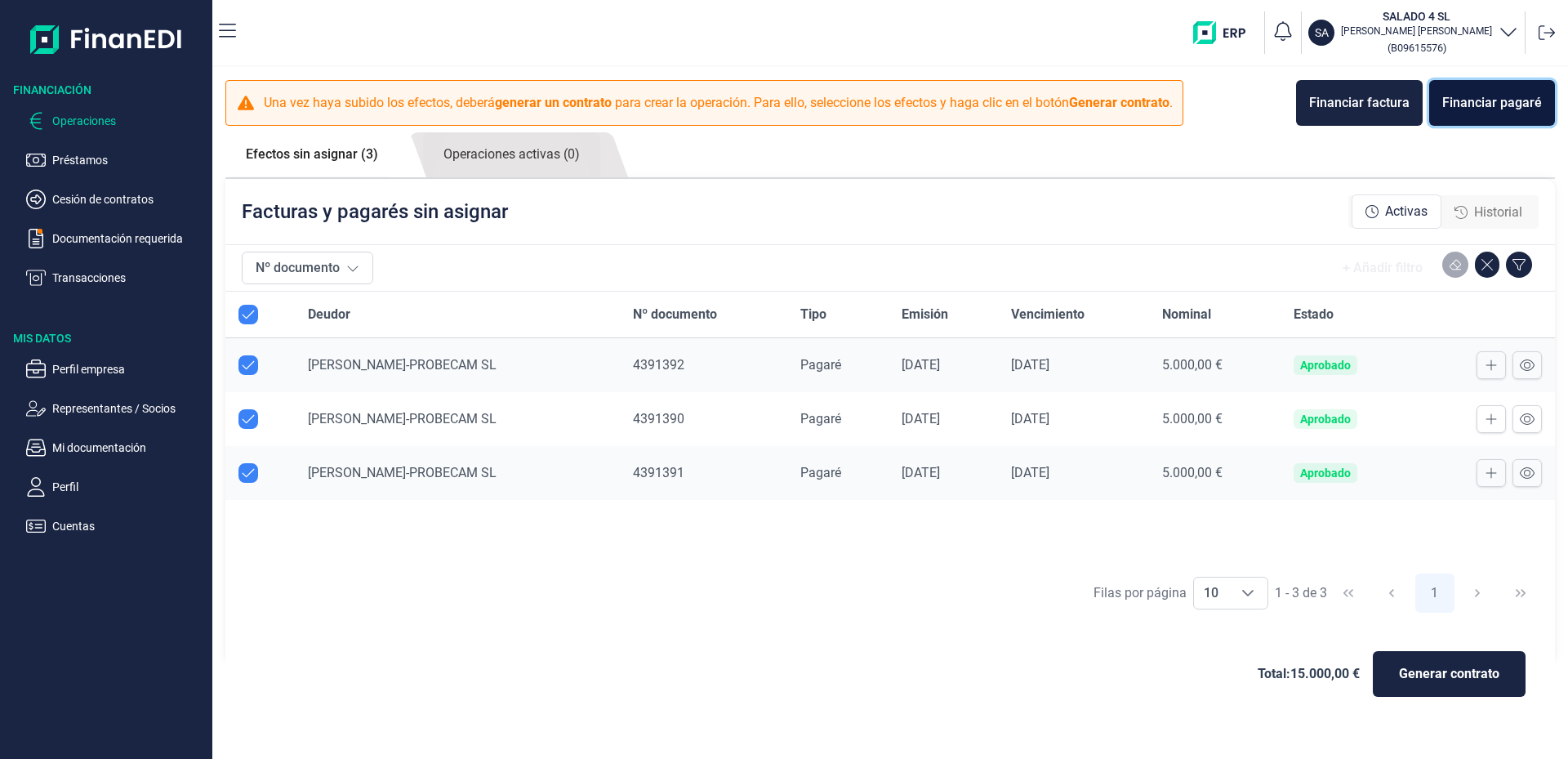
click at [1507, 107] on div "Financiar pagaré" at bounding box center [1492, 103] width 100 height 20
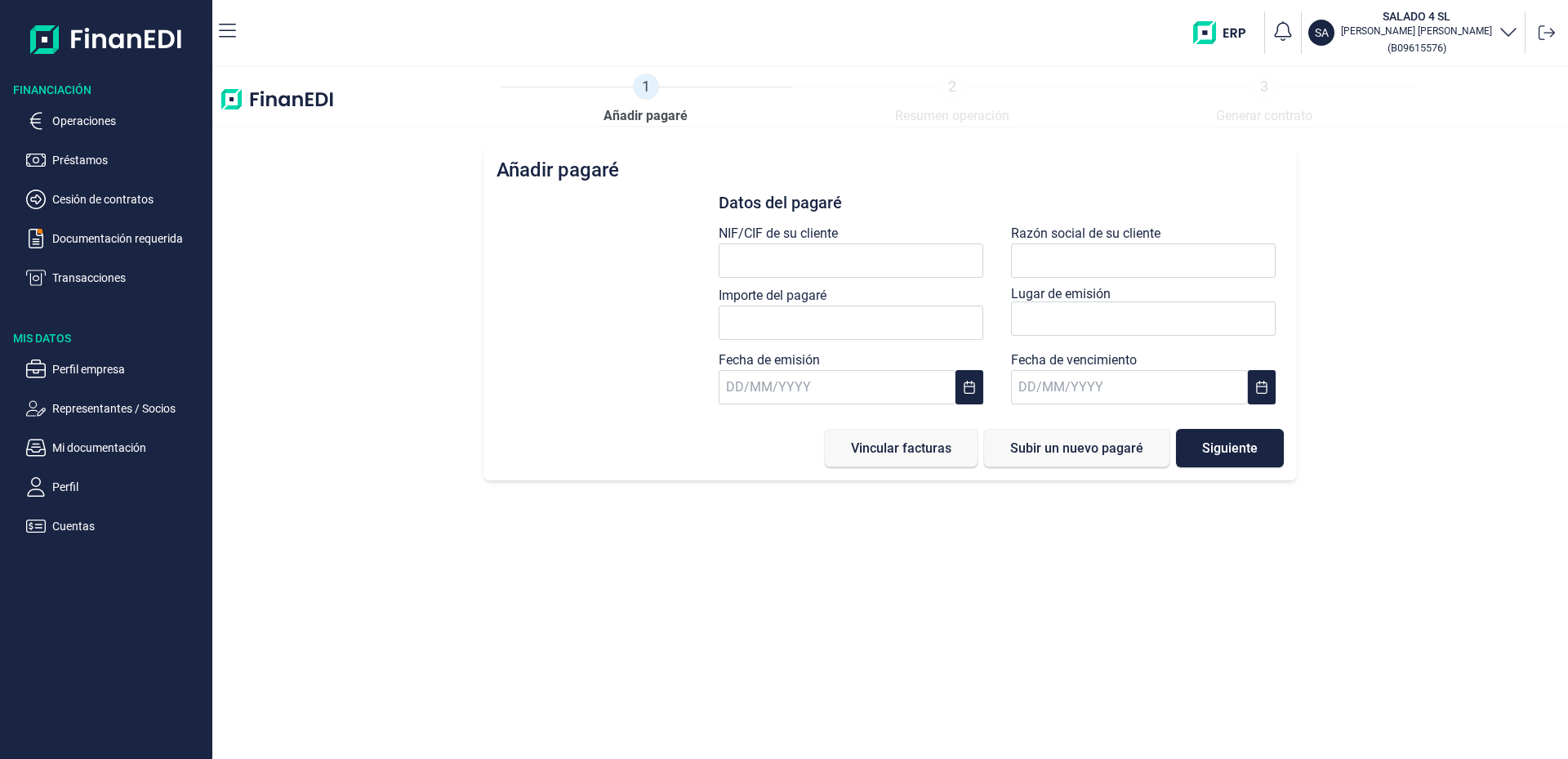
type input "0,00 €"
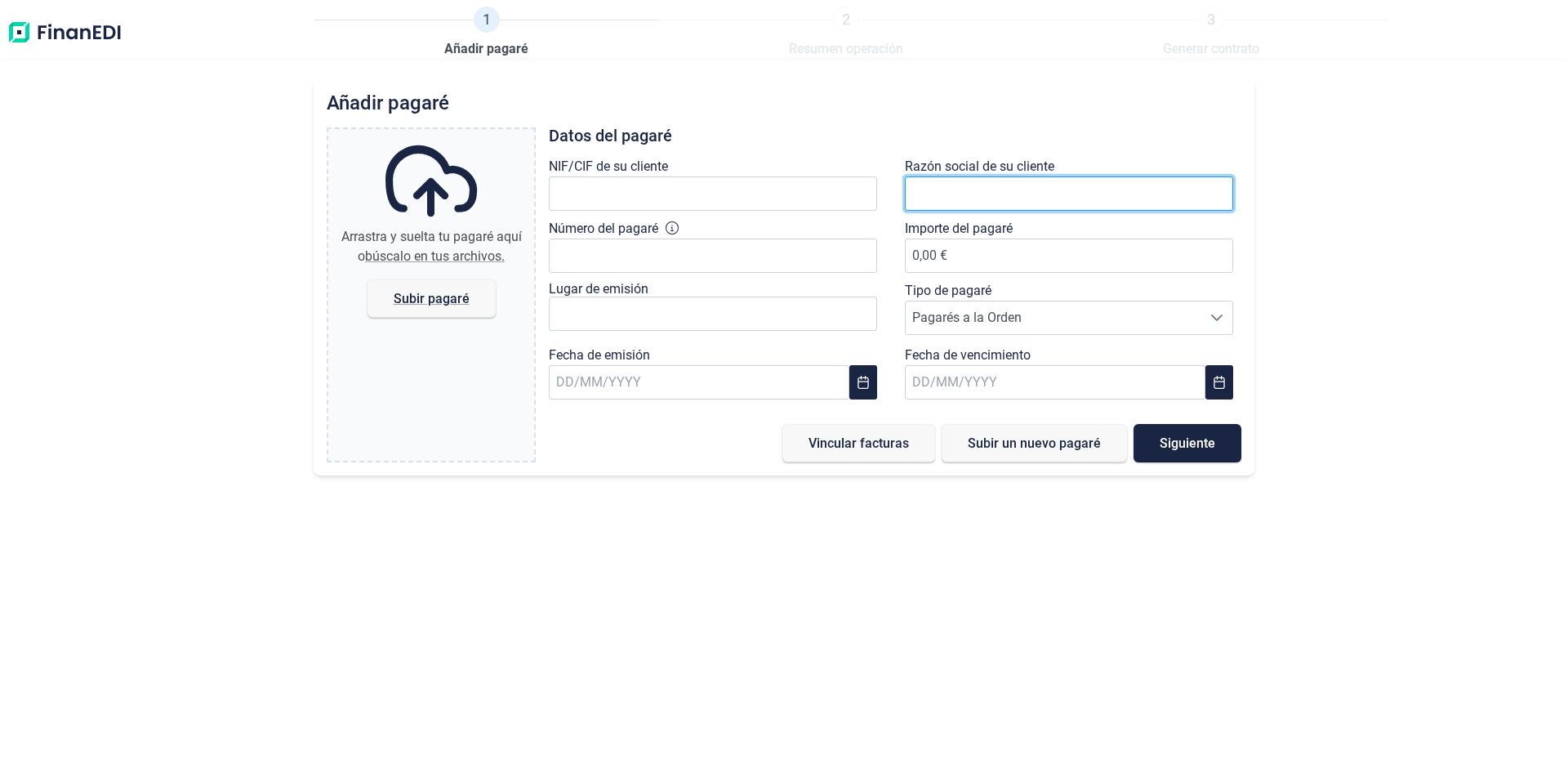
click at [1088, 189] on input "text" at bounding box center [1069, 194] width 328 height 34
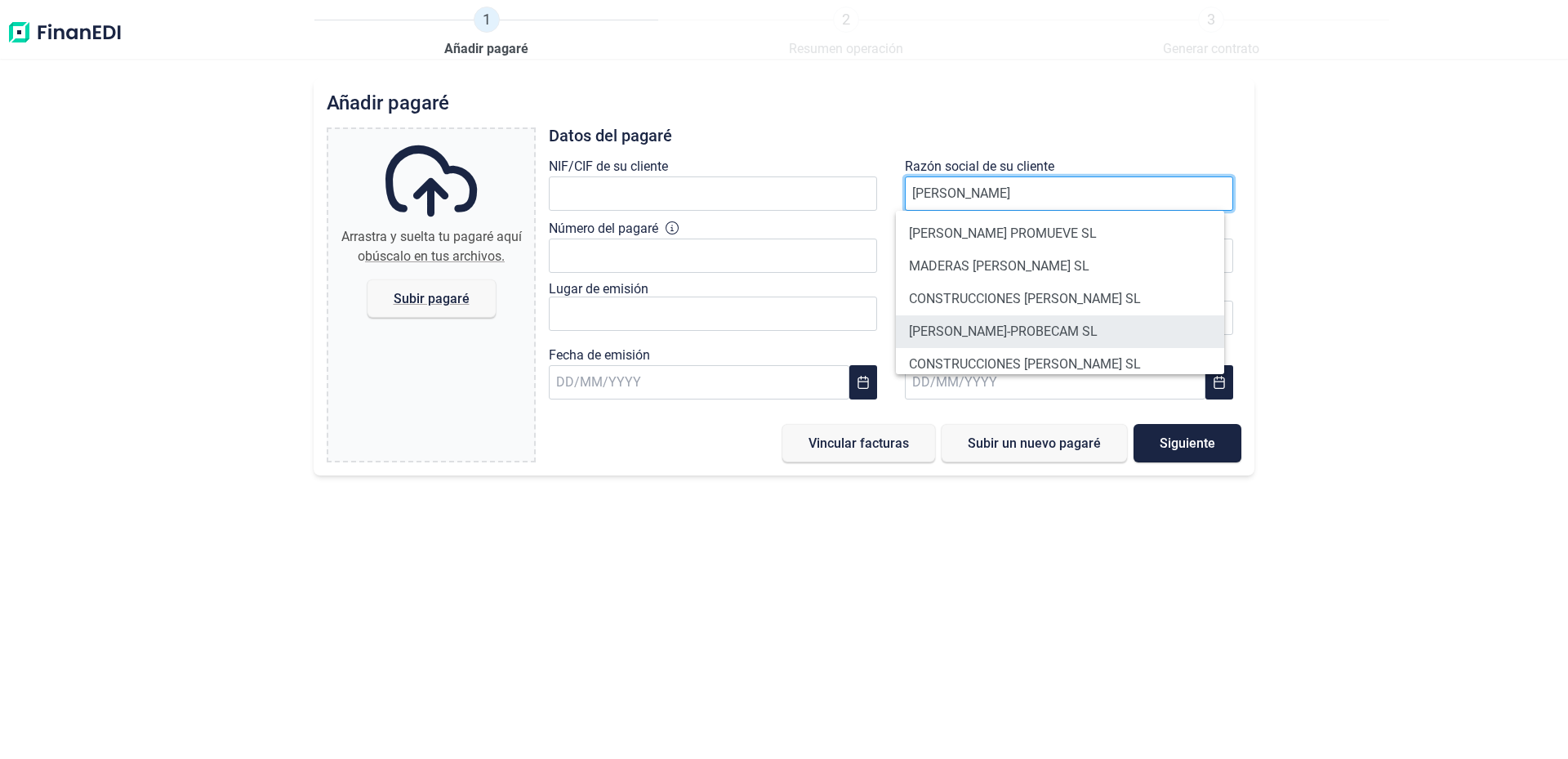
type input "[PERSON_NAME]"
drag, startPoint x: 1022, startPoint y: 336, endPoint x: 964, endPoint y: 344, distance: 58.5
click at [1023, 336] on li "[PERSON_NAME]-PROBECAM SL" at bounding box center [1060, 332] width 328 height 33
type input "B14856413"
type input "[PERSON_NAME]-PROBECAM SL"
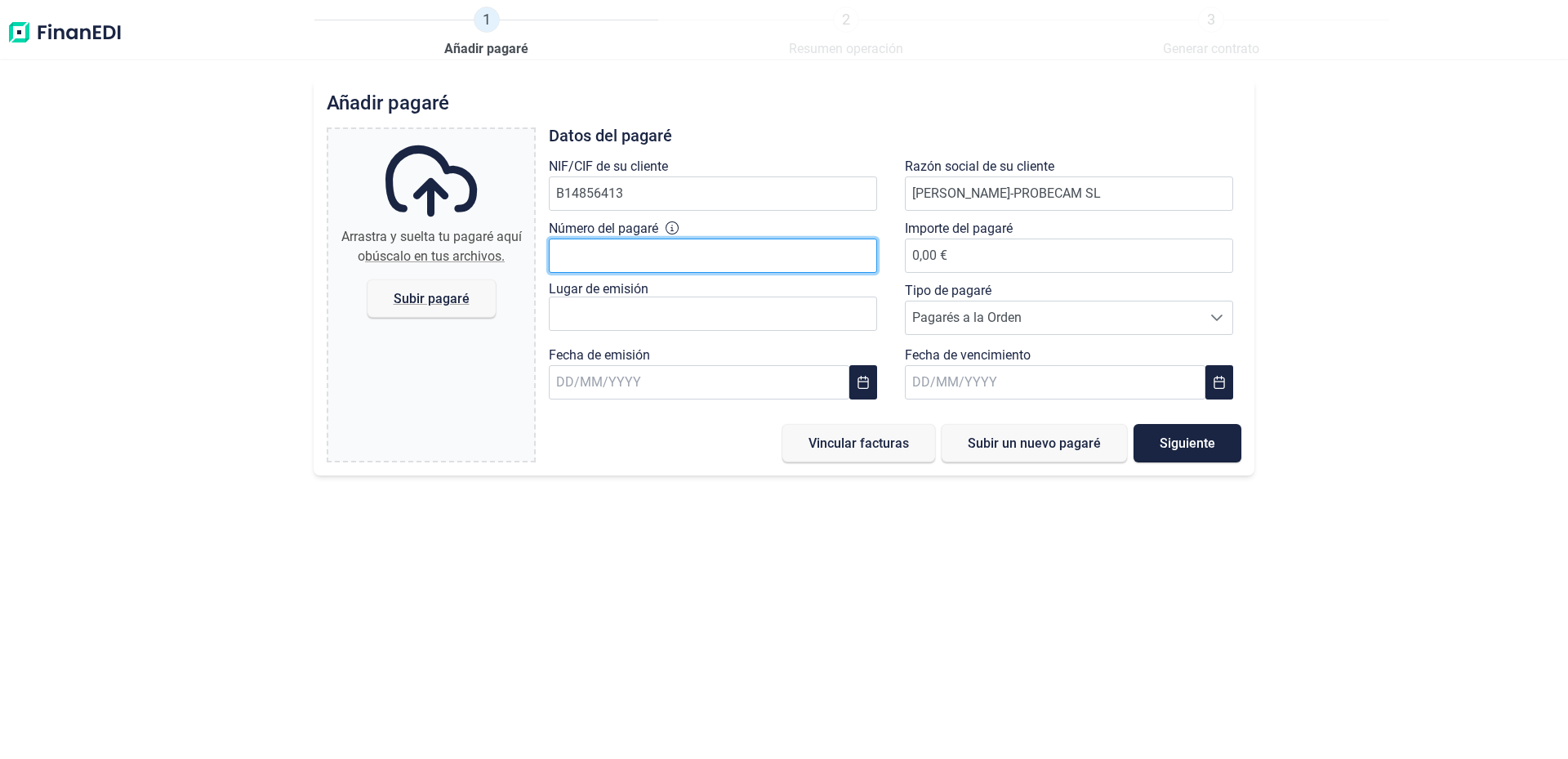
click at [638, 259] on input "Número del pagaré" at bounding box center [713, 256] width 328 height 34
paste input "4391390"
drag, startPoint x: 601, startPoint y: 256, endPoint x: 650, endPoint y: 257, distance: 49.0
click at [650, 257] on input "4391390" at bounding box center [713, 256] width 328 height 34
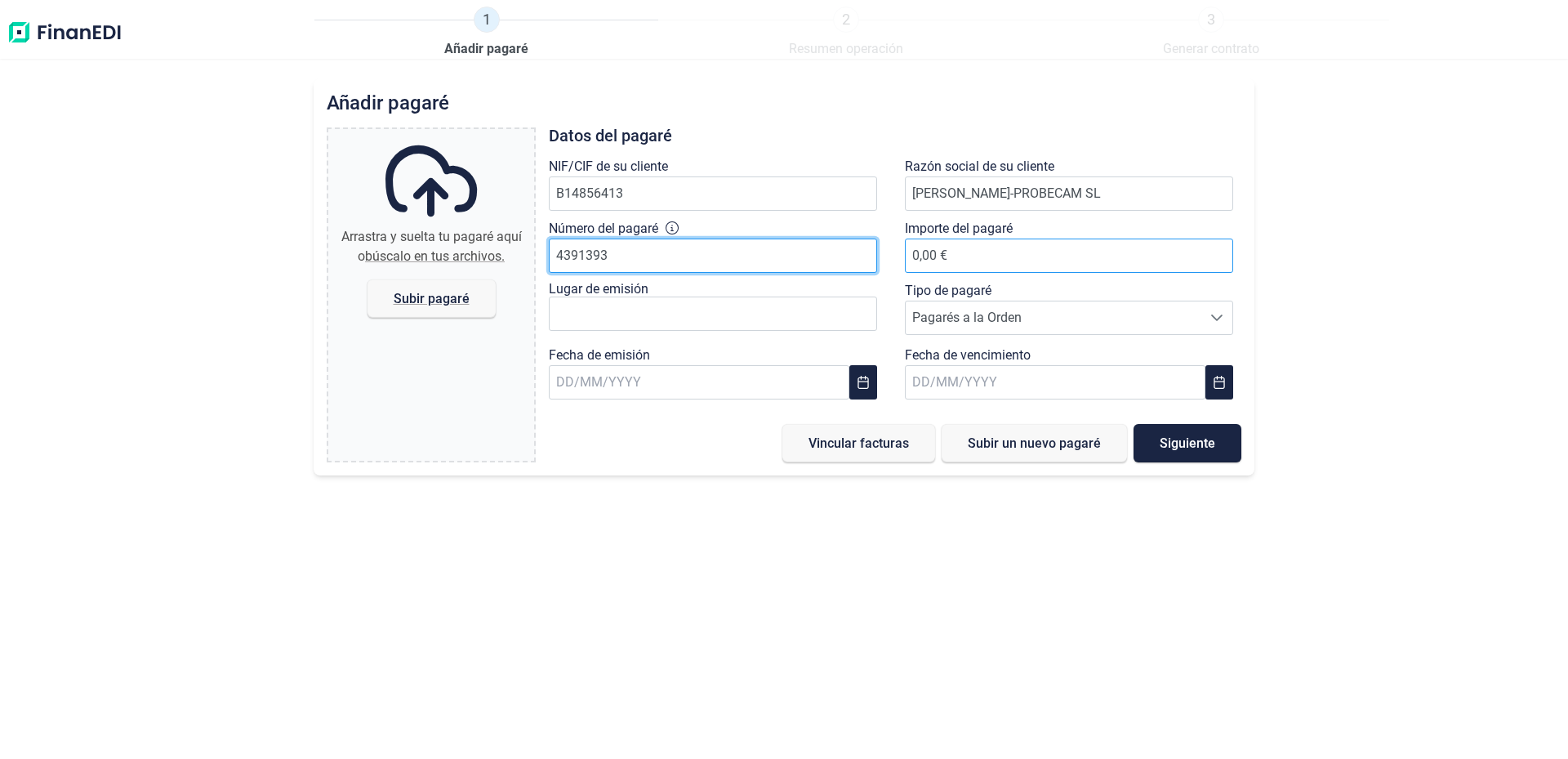
type input "4391393"
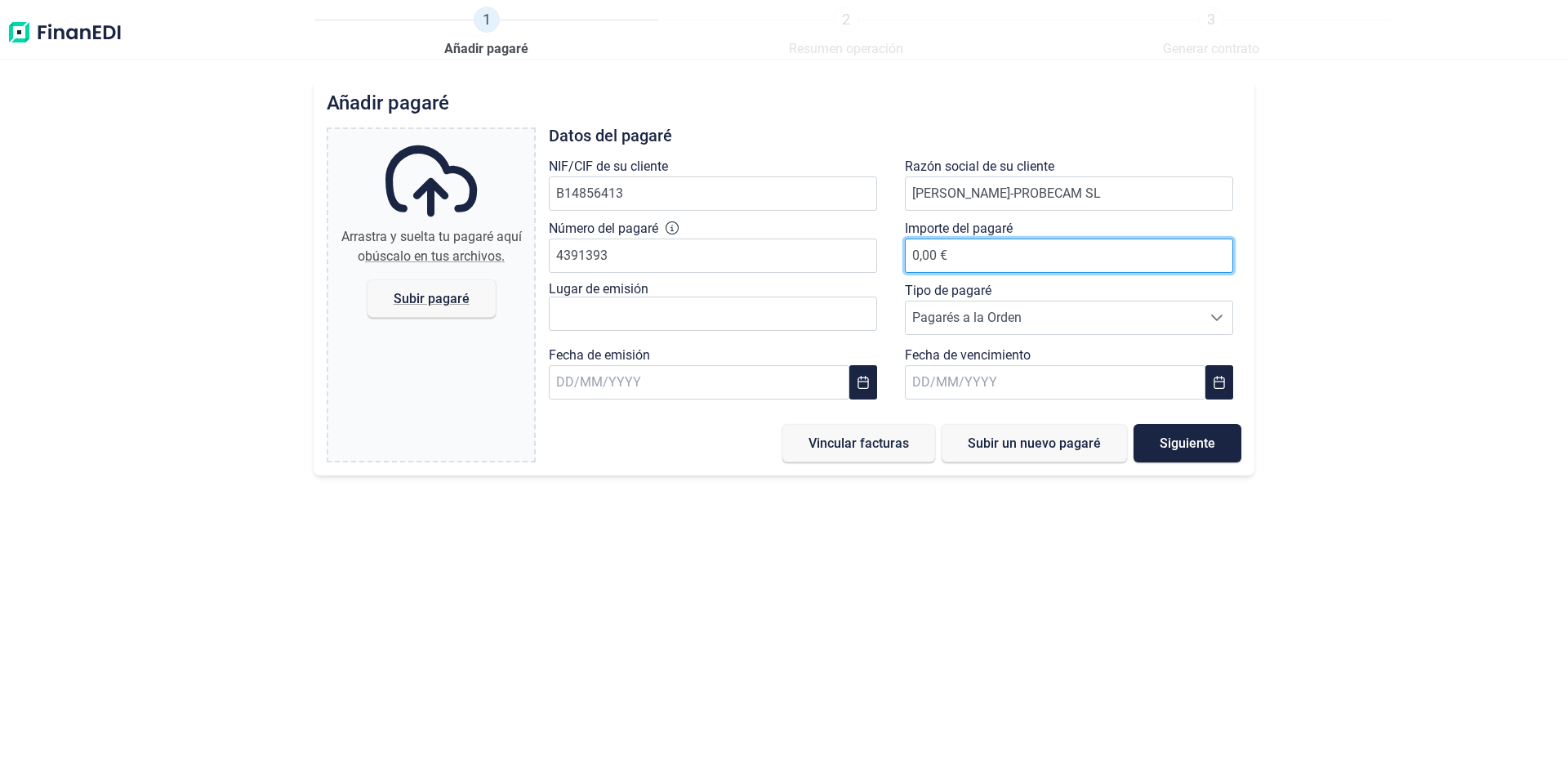
click at [1033, 262] on span "0,00 €" at bounding box center [1069, 256] width 328 height 16
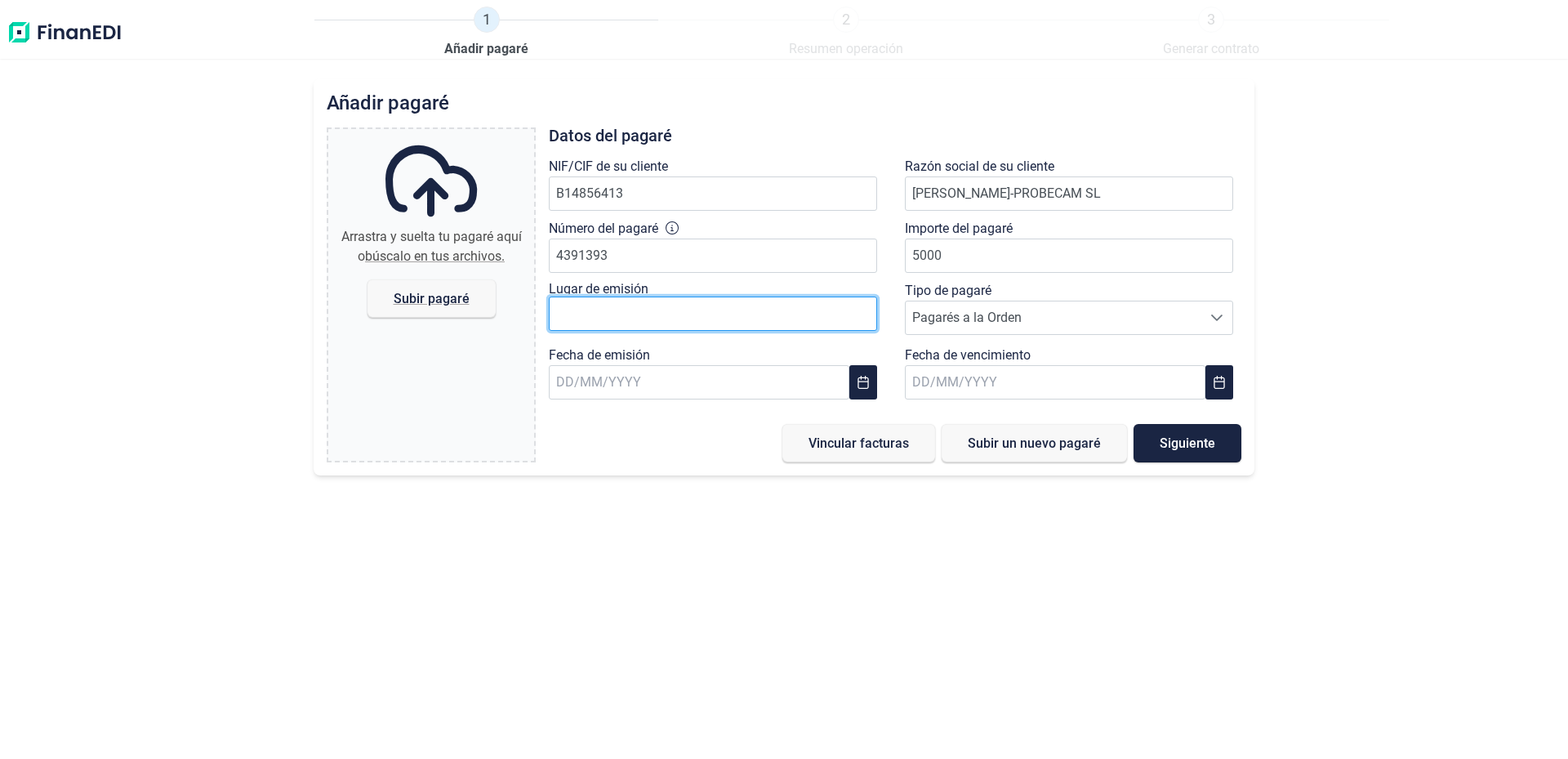
type input "5.000,00 €"
click at [614, 322] on input "text" at bounding box center [713, 314] width 328 height 34
type input "C"
click at [610, 319] on input "text" at bounding box center [713, 314] width 328 height 34
type input "c"
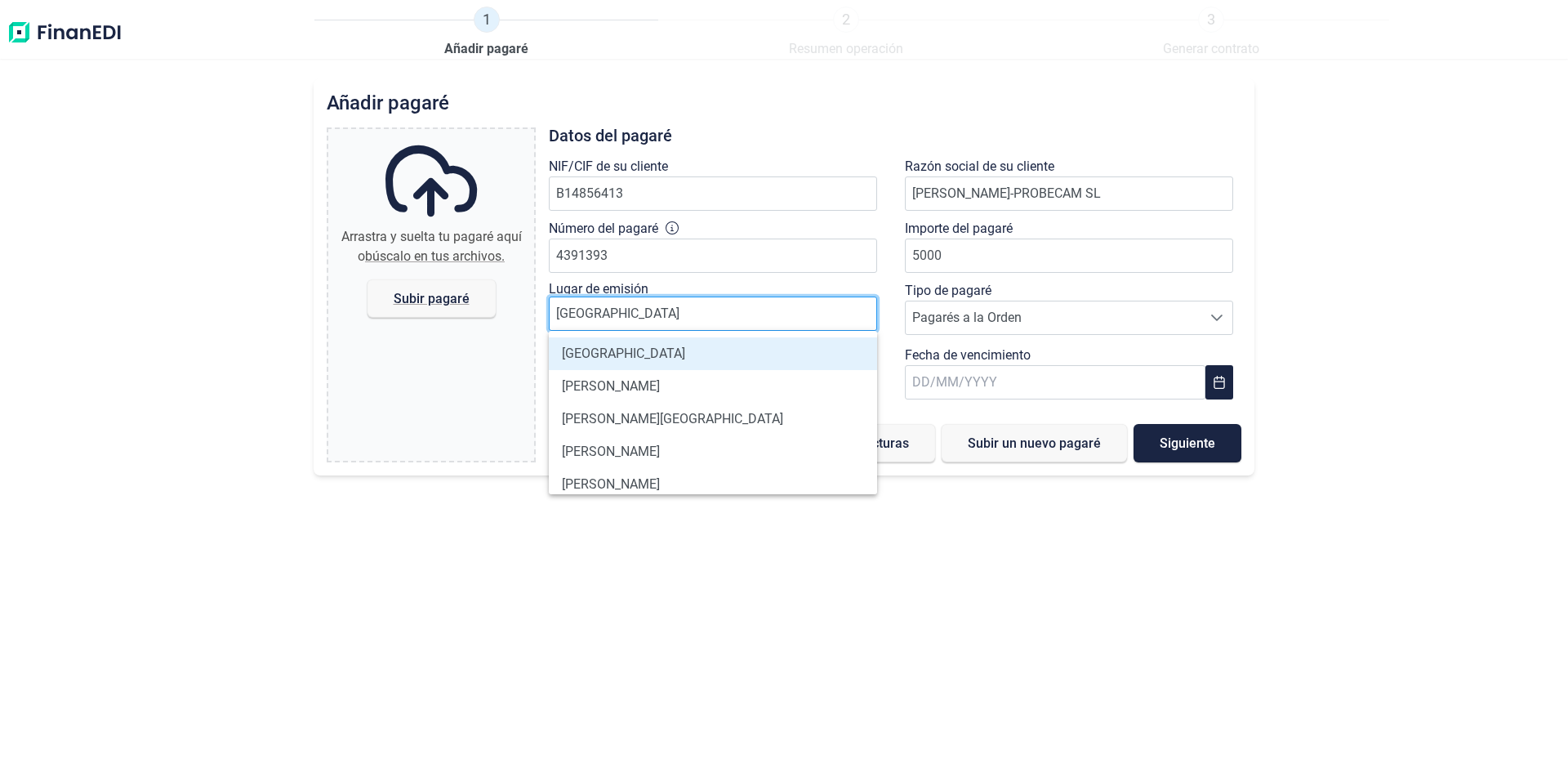
type input "[GEOGRAPHIC_DATA]"
click at [597, 347] on li "[GEOGRAPHIC_DATA]" at bounding box center [713, 354] width 328 height 33
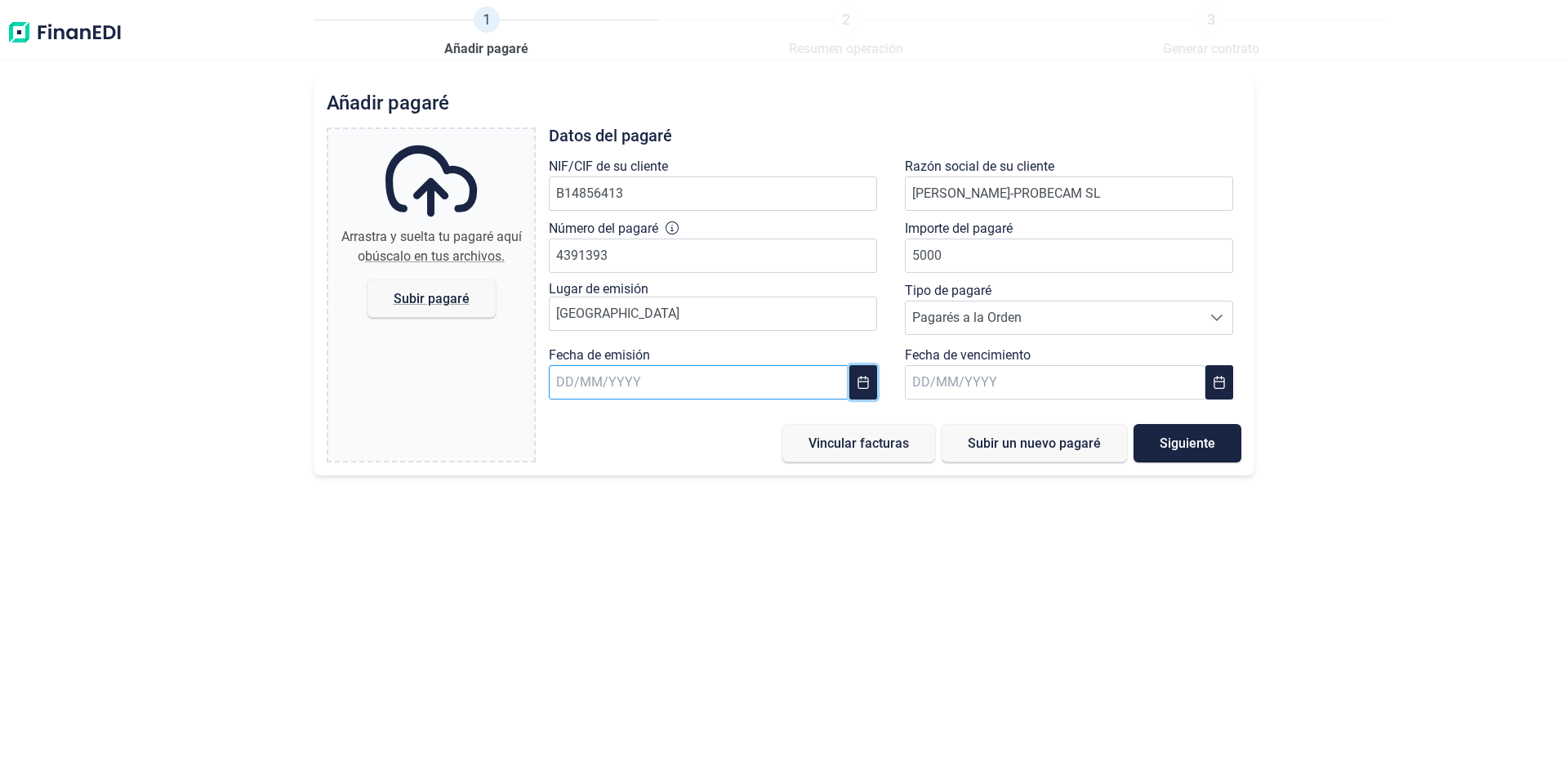
drag, startPoint x: 867, startPoint y: 384, endPoint x: 827, endPoint y: 396, distance: 41.8
click at [866, 384] on icon "Choose Date" at bounding box center [863, 381] width 13 height 13
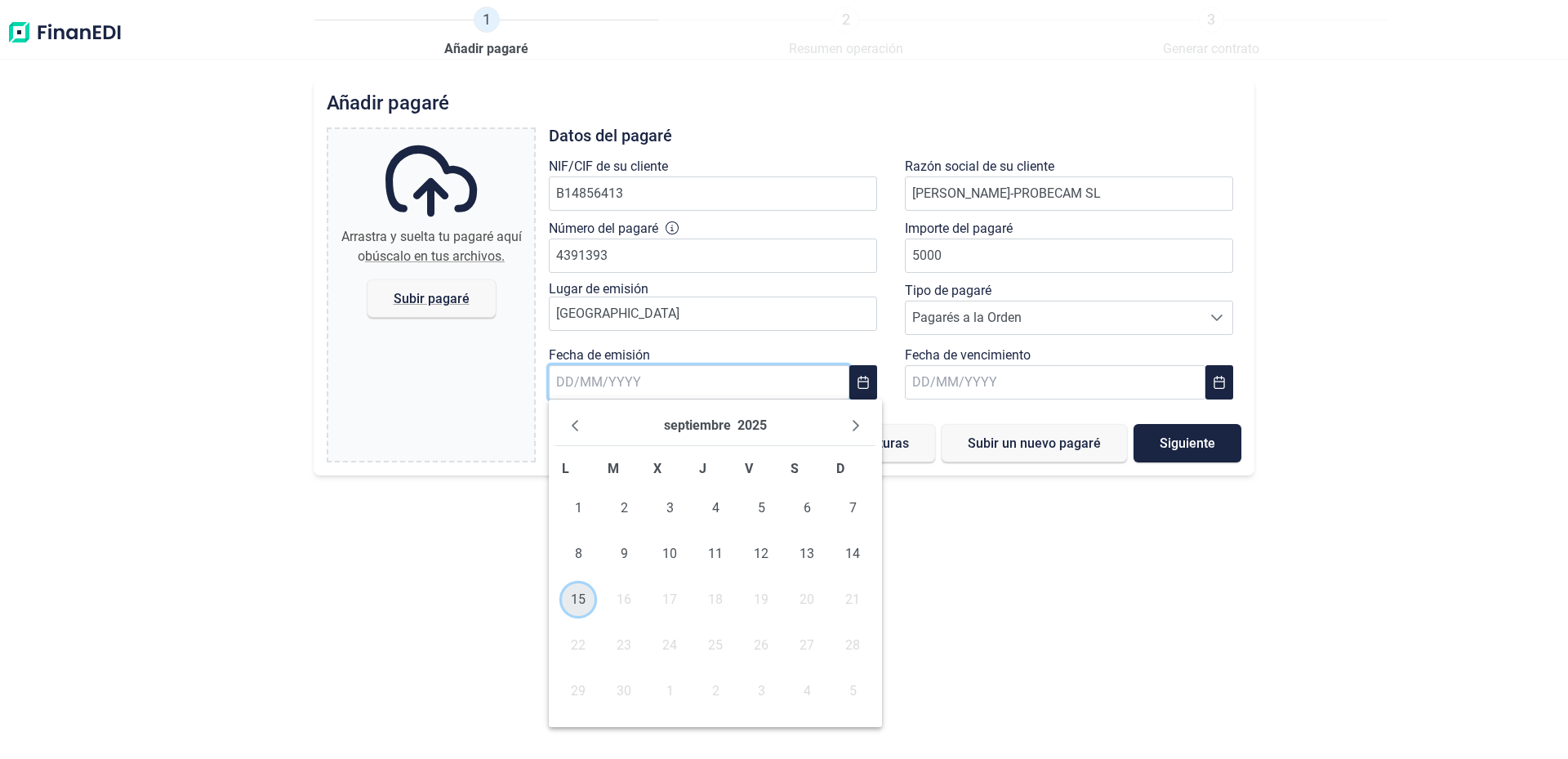
click at [578, 598] on span "15" at bounding box center [578, 599] width 33 height 33
type input "[DATE]"
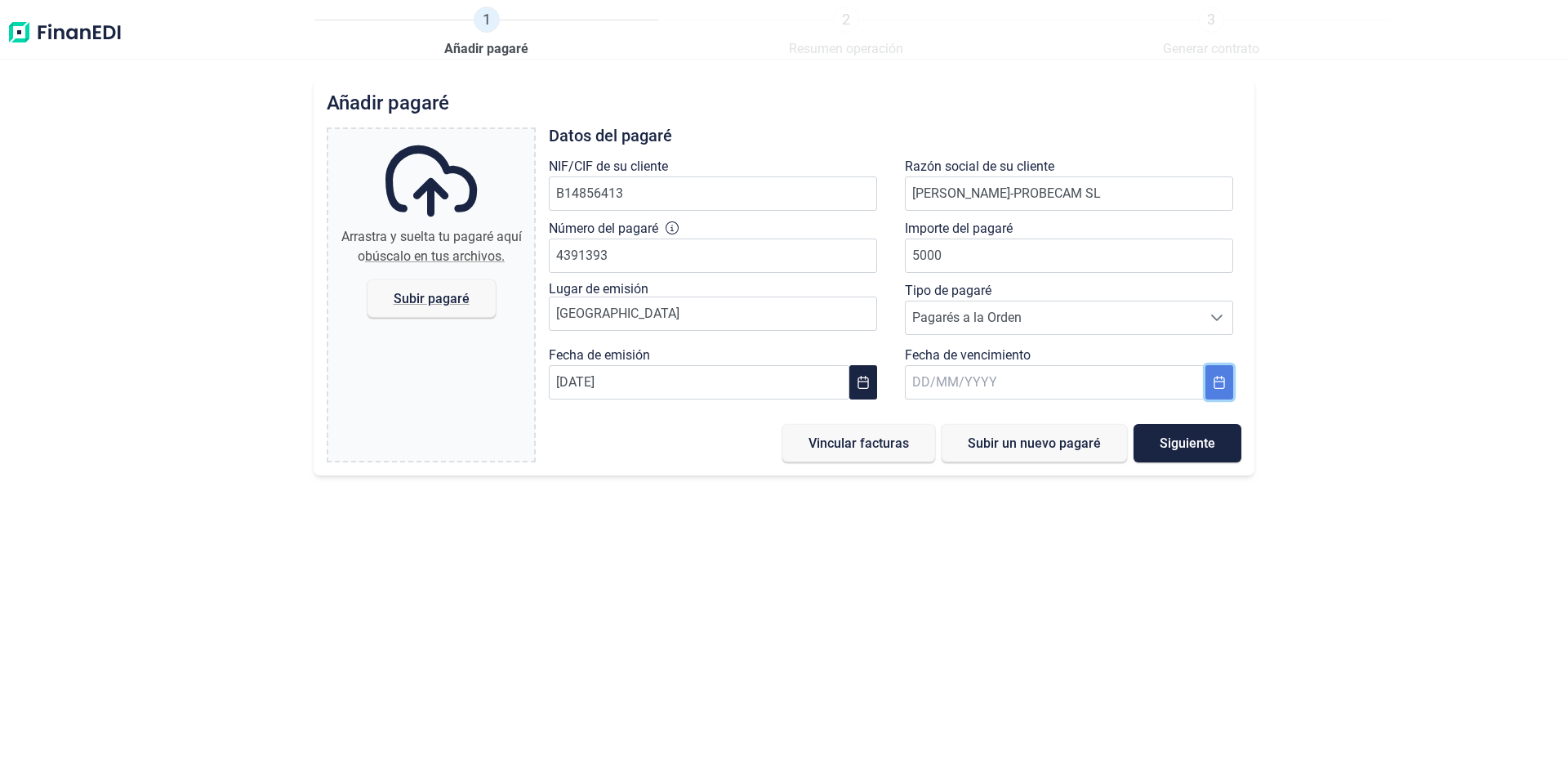
click at [1217, 384] on icon "Choose Date" at bounding box center [1219, 381] width 13 height 13
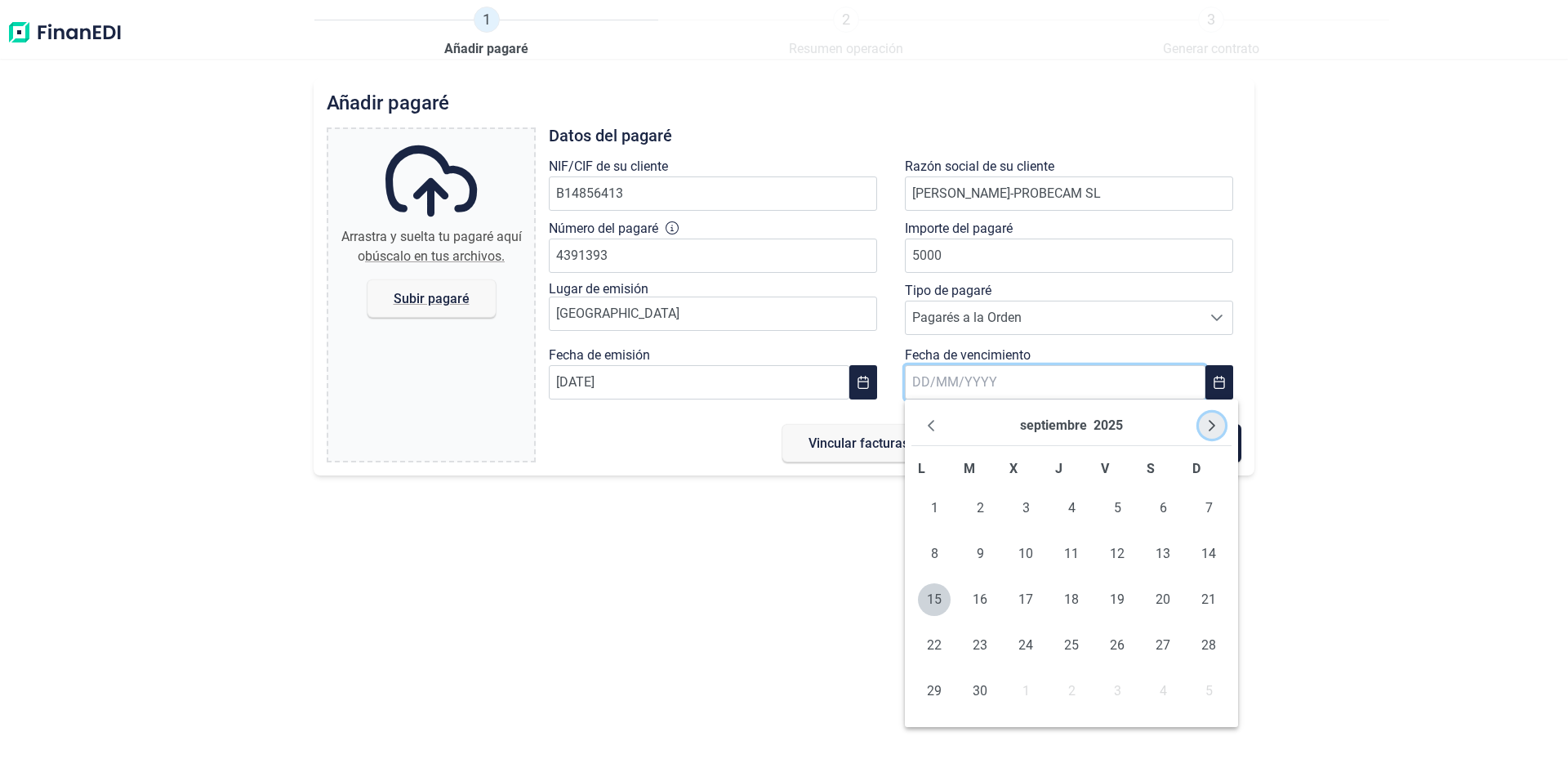
click at [1210, 425] on icon "Next Month" at bounding box center [1212, 425] width 13 height 13
click at [1019, 599] on span "17" at bounding box center [1026, 599] width 33 height 33
type input "[DATE]"
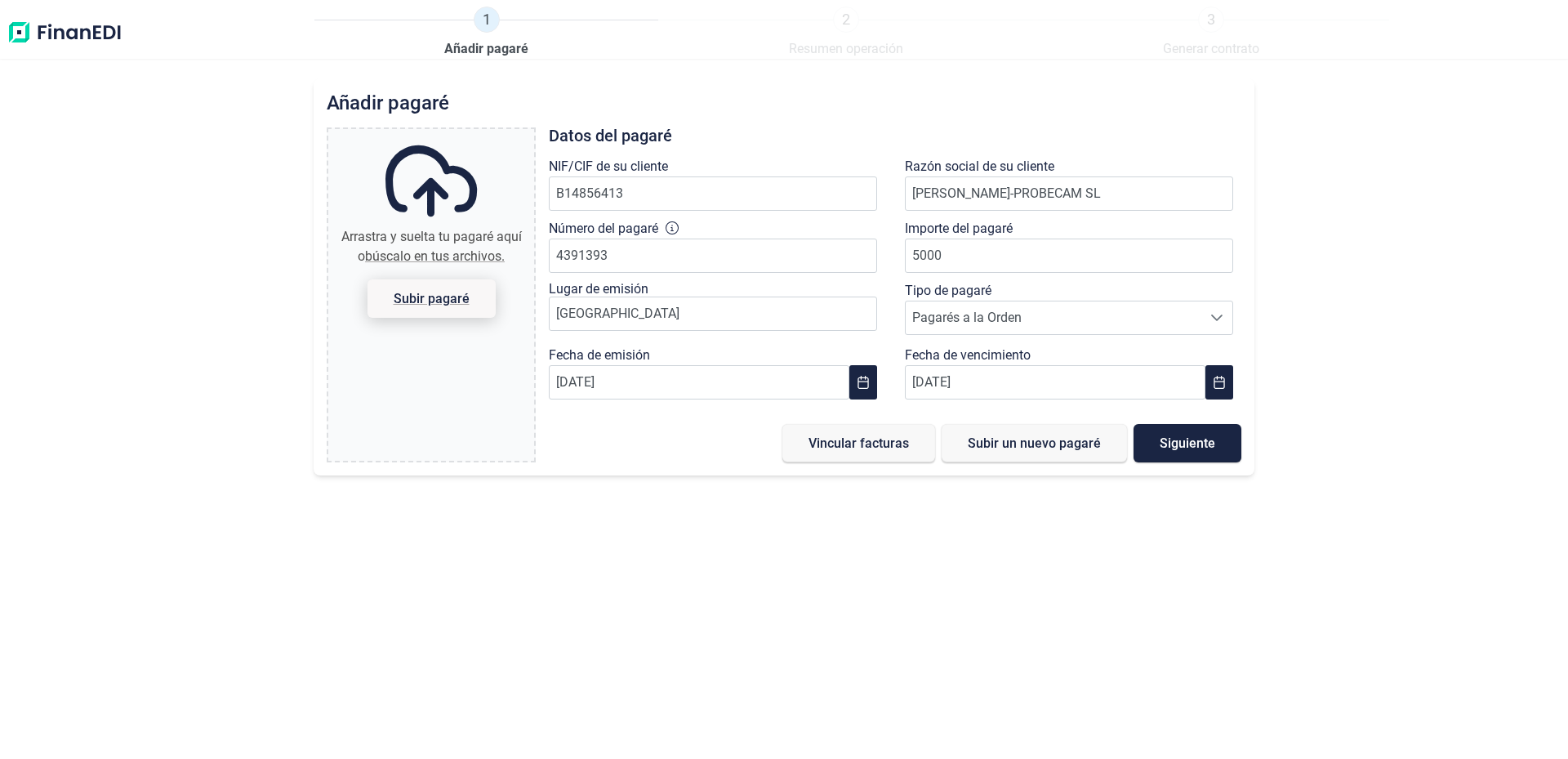
click at [420, 304] on span "Subir pagaré" at bounding box center [431, 299] width 76 height 12
click at [420, 134] on input "Arrastra y suelta tu pagaré aquí o búscalo en tus archivos. Subir pagaré" at bounding box center [431, 131] width 206 height 5
type input "C:\fakepath\PagareMancebo.jpg"
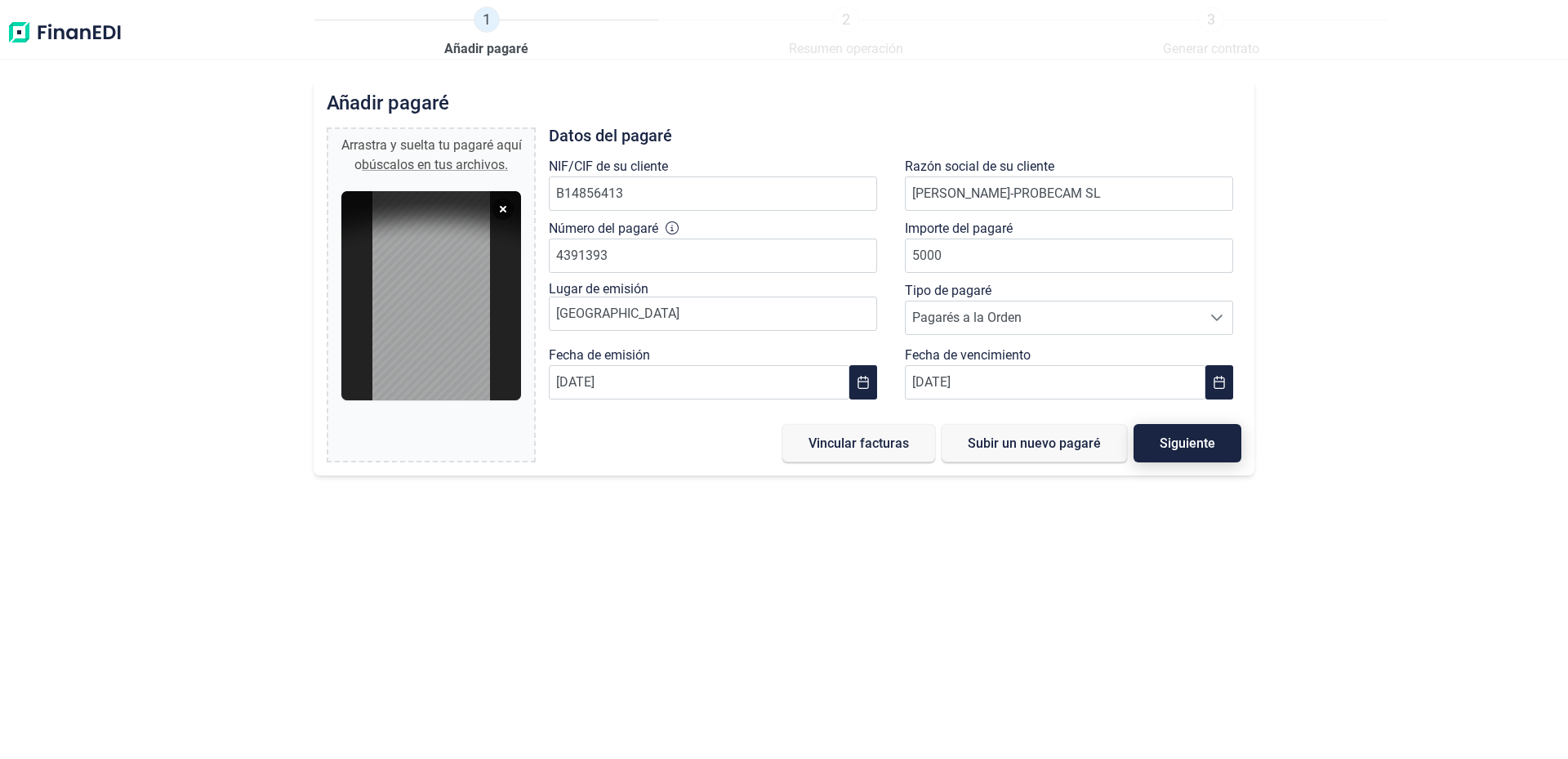
click at [1187, 453] on button "Siguiente" at bounding box center [1188, 443] width 108 height 38
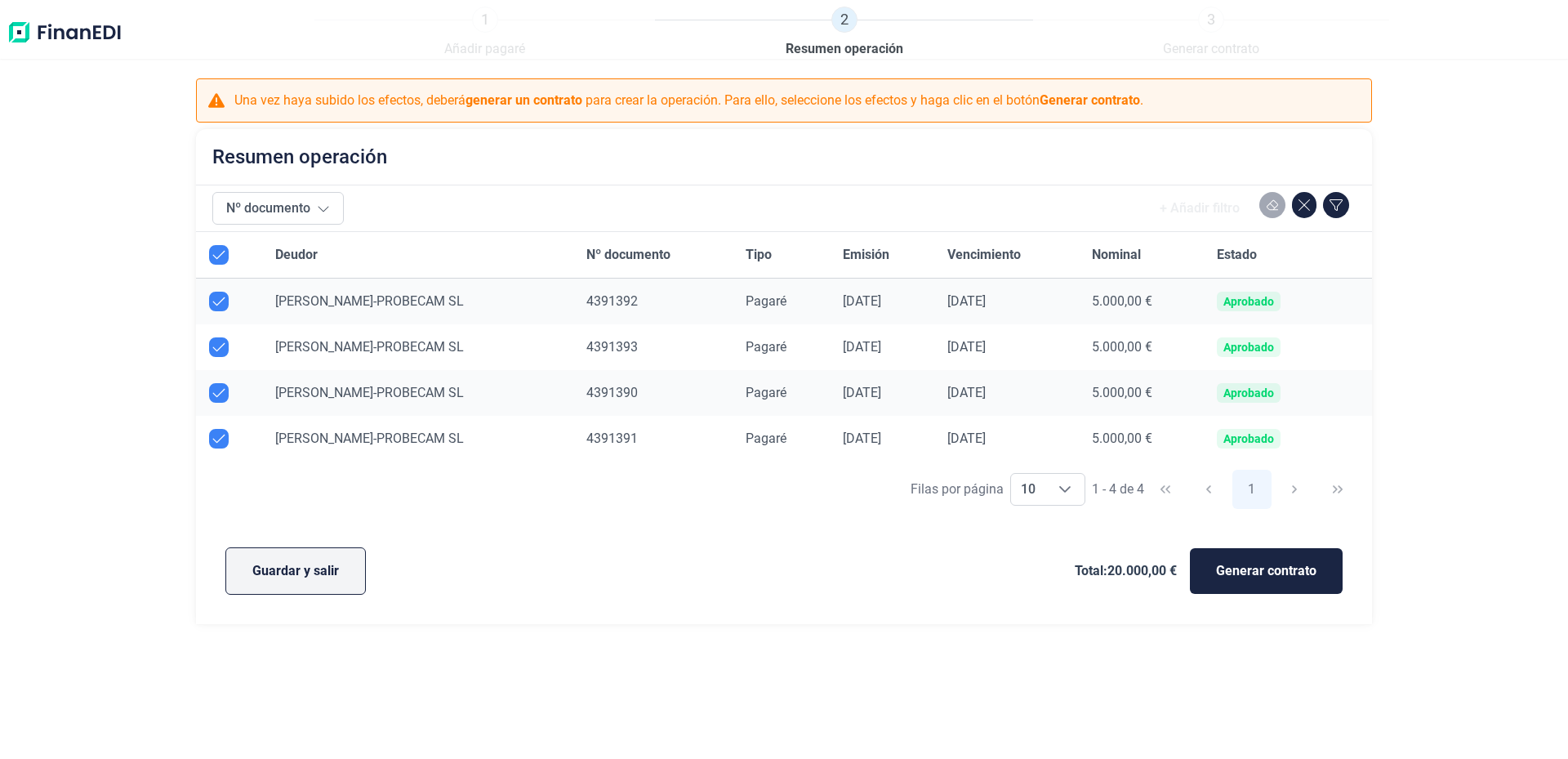
click at [344, 573] on button "Guardar y salir" at bounding box center [295, 570] width 141 height 47
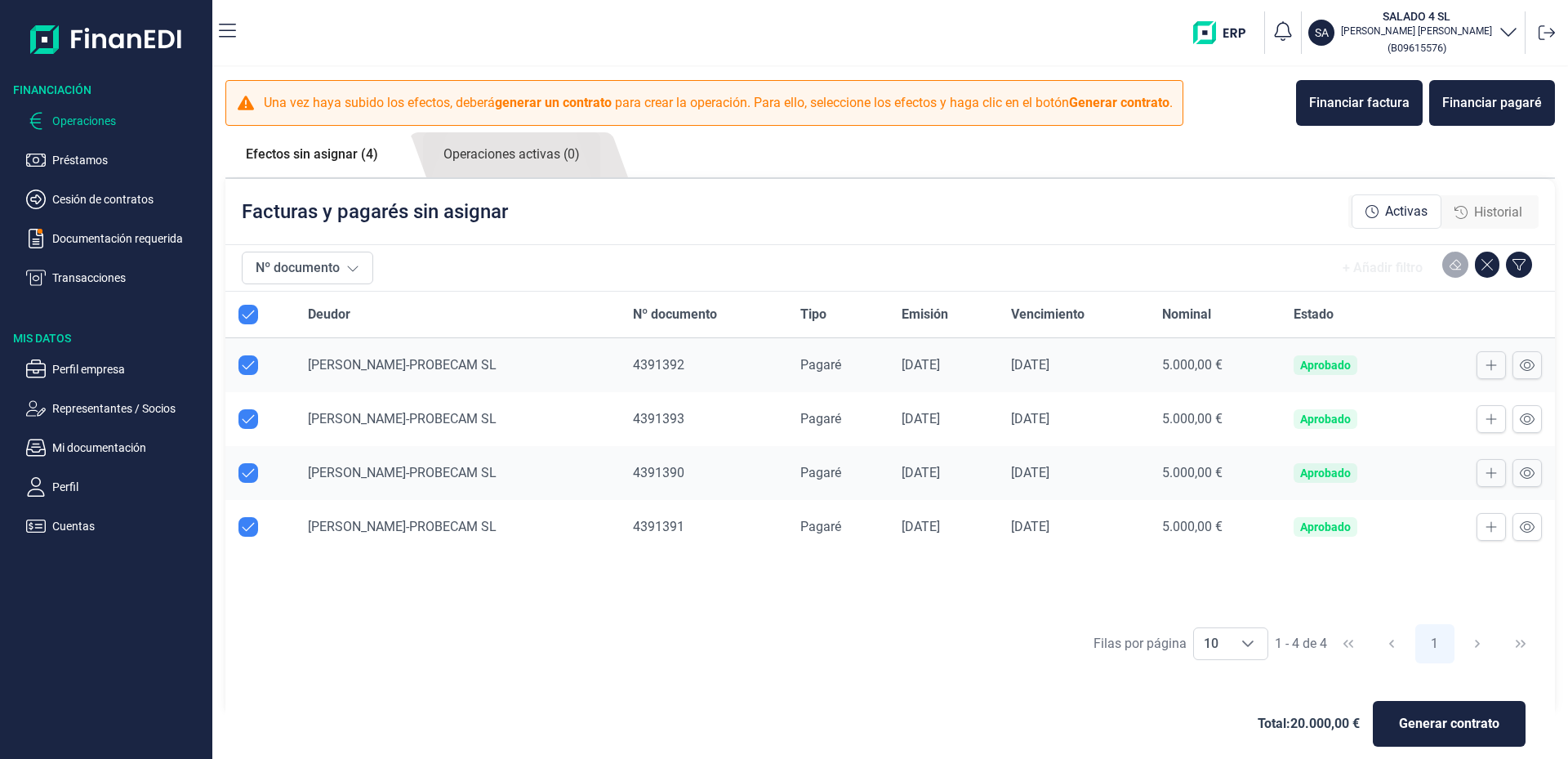
checkbox input "true"
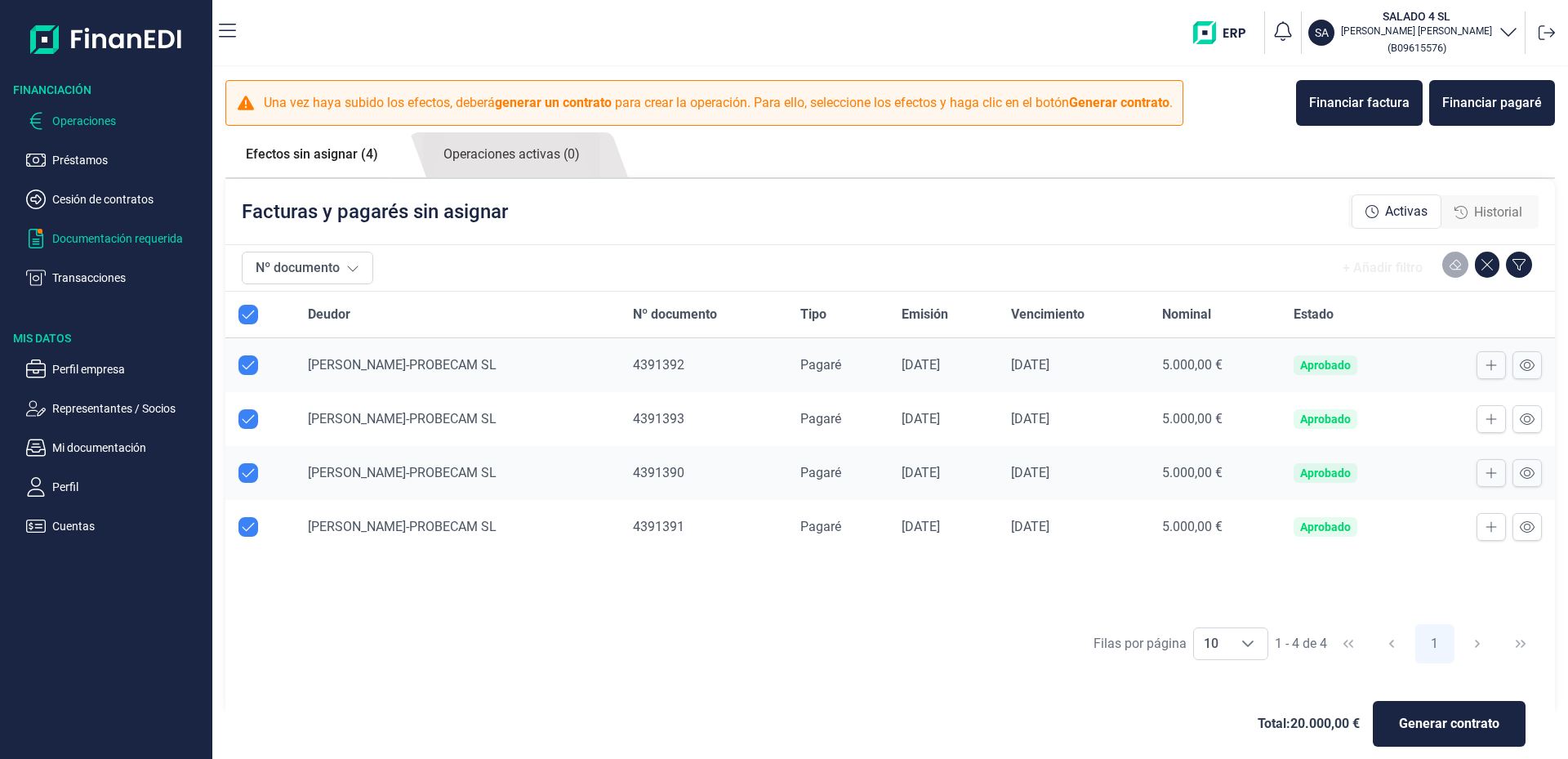
click at [89, 242] on p "Documentación requerida" at bounding box center [129, 239] width 154 height 20
